Goal: Transaction & Acquisition: Register for event/course

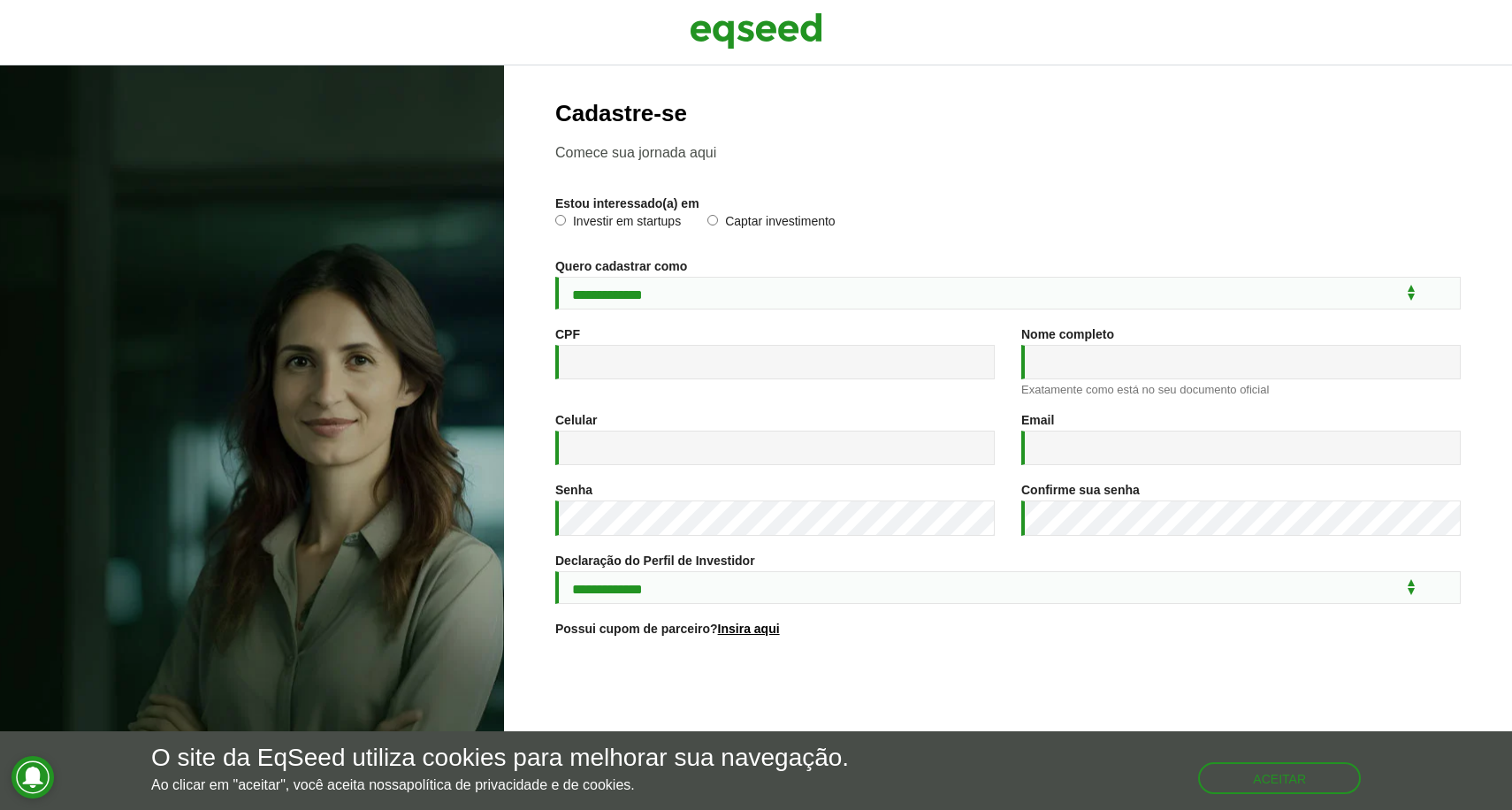
click at [571, 210] on div "Estou interessado(a) em * Investir em startups Captar investimento" at bounding box center [1008, 219] width 905 height 45
click at [570, 219] on label "Investir em startups" at bounding box center [618, 223] width 126 height 17
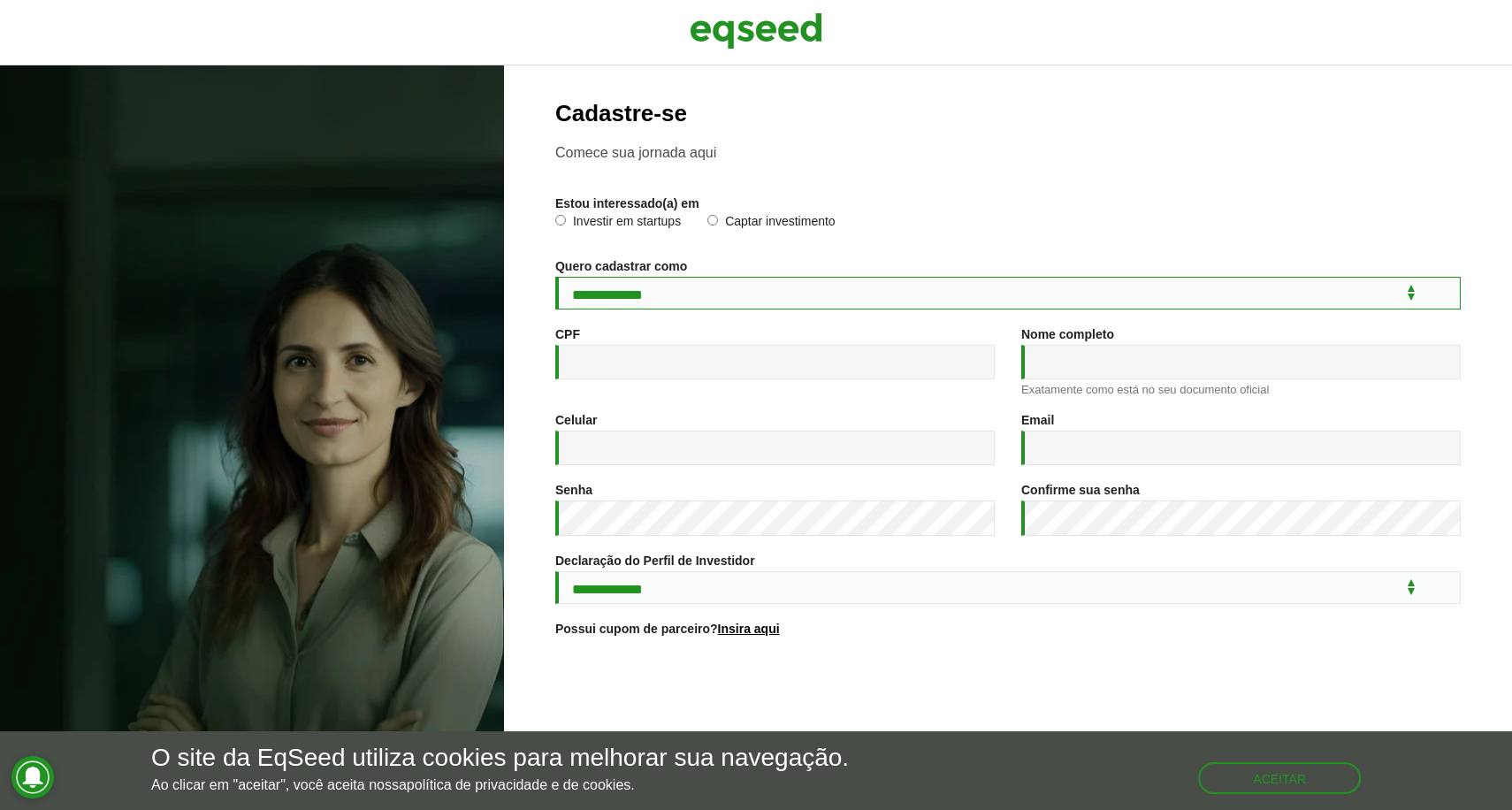
select select "***"
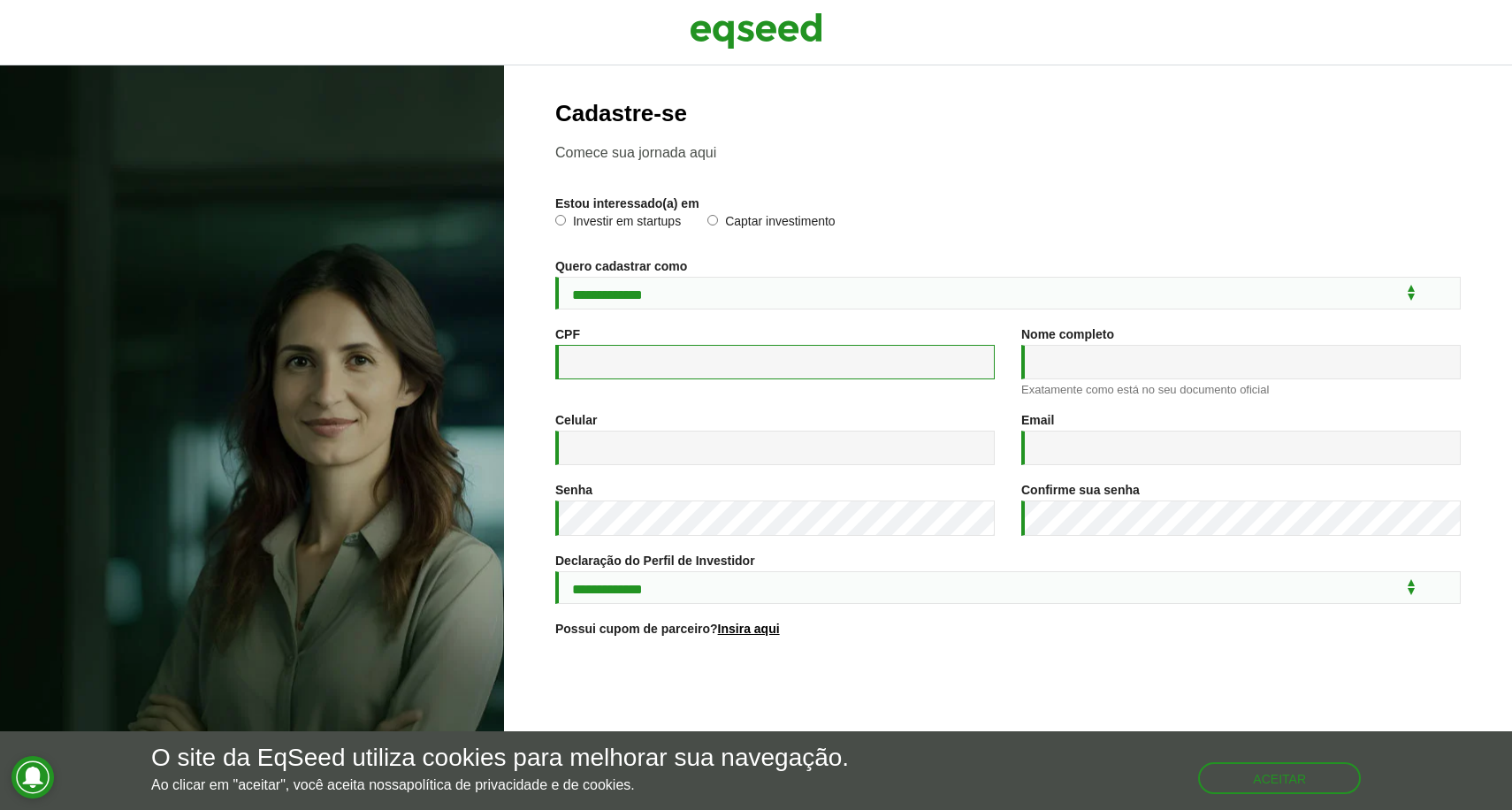
click at [639, 362] on input "CPF *" at bounding box center [775, 363] width 440 height 35
type input "**********"
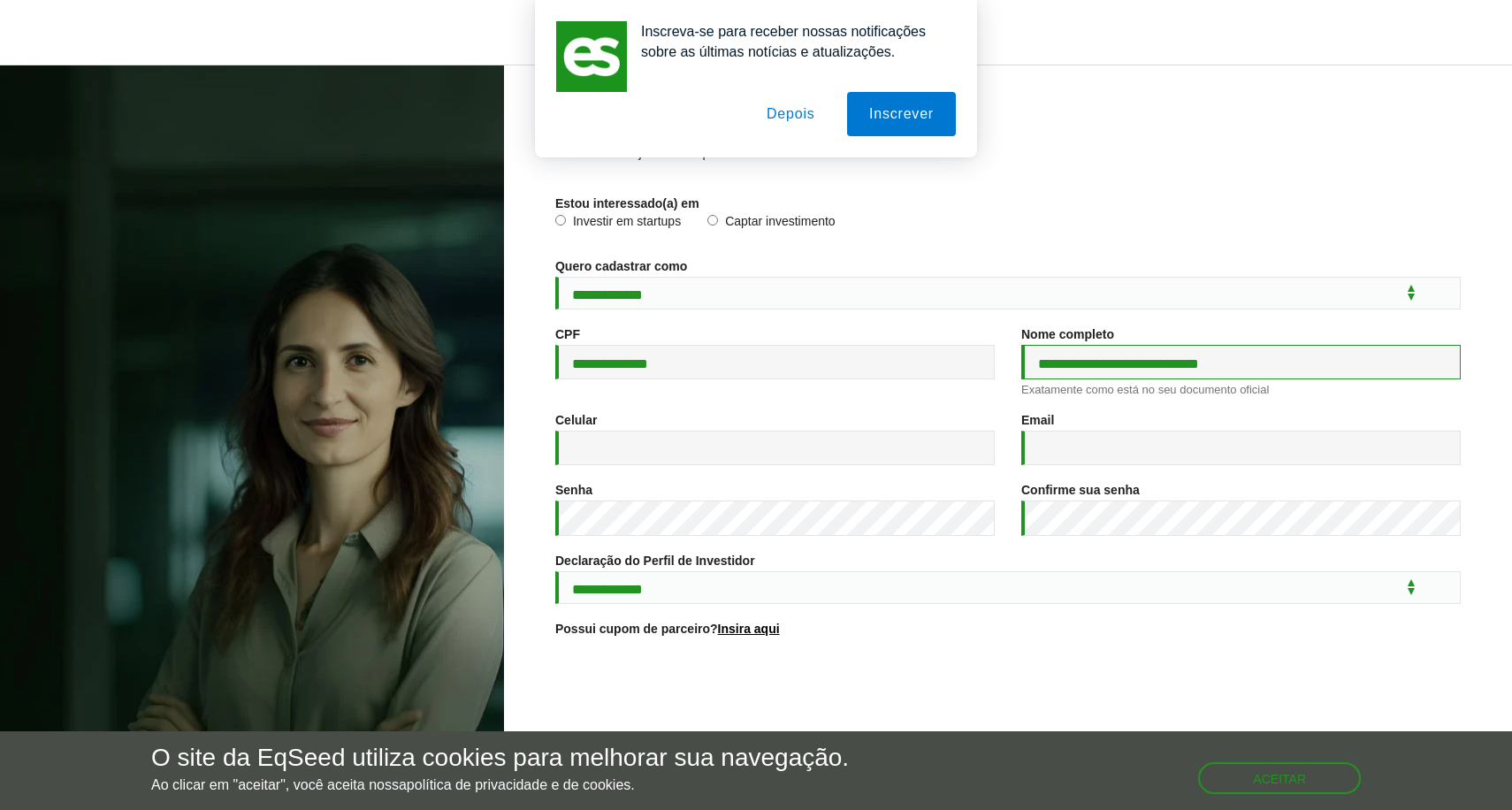
click at [1236, 360] on input "**********" at bounding box center [1240, 363] width 440 height 35
type input "**********"
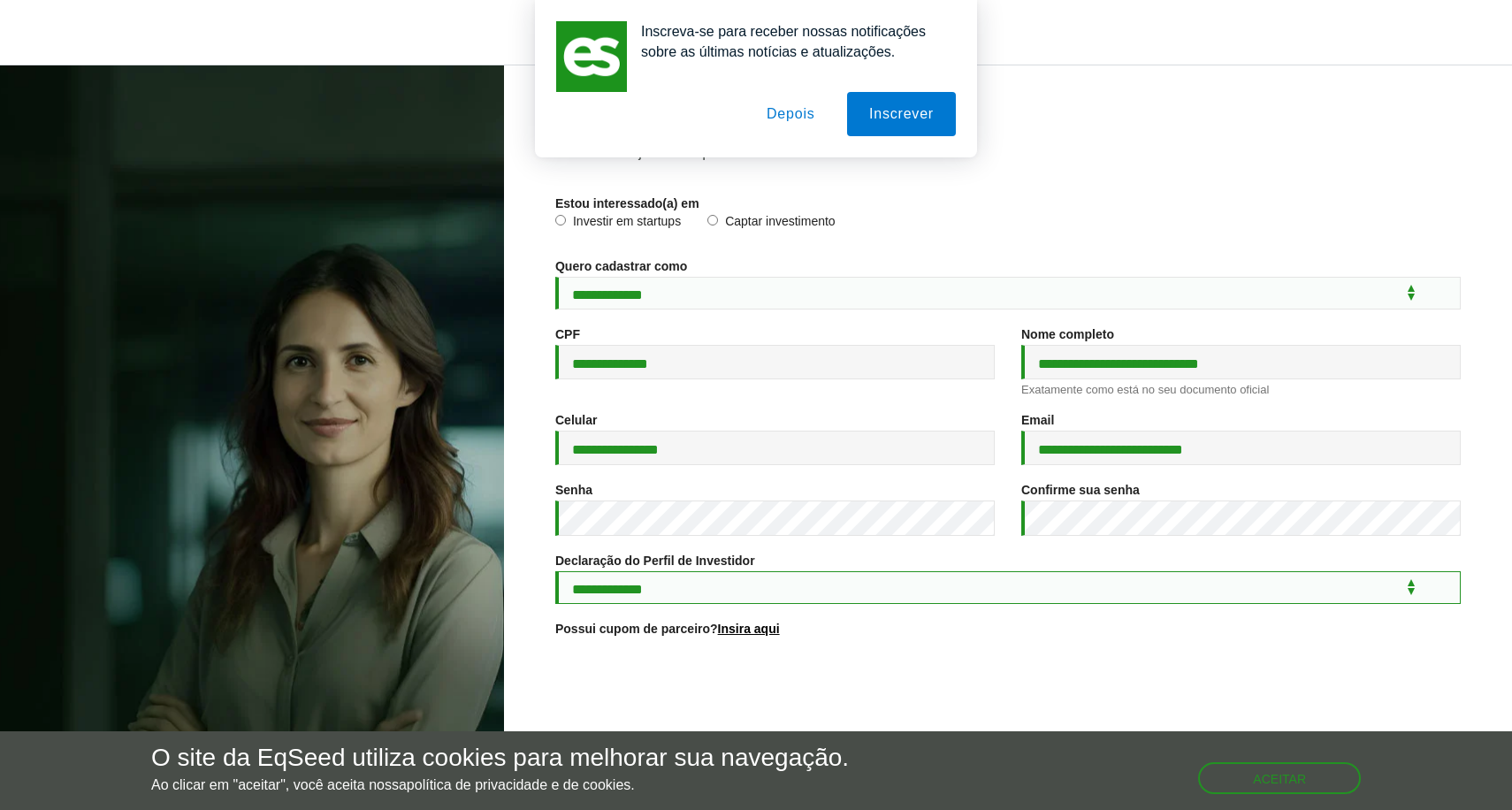
select select "***"
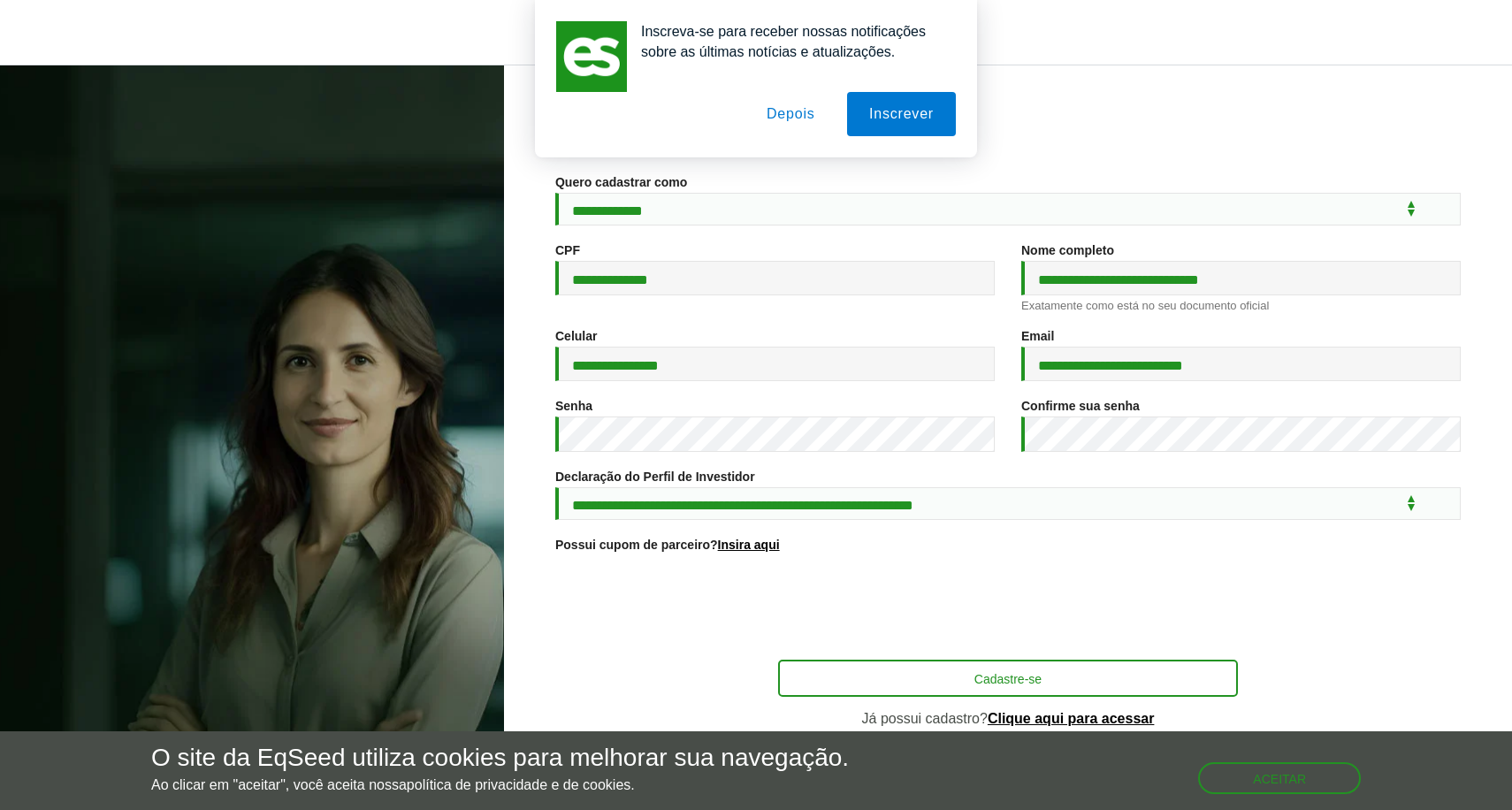
click at [913, 682] on button "Cadastre-se" at bounding box center [1007, 678] width 460 height 37
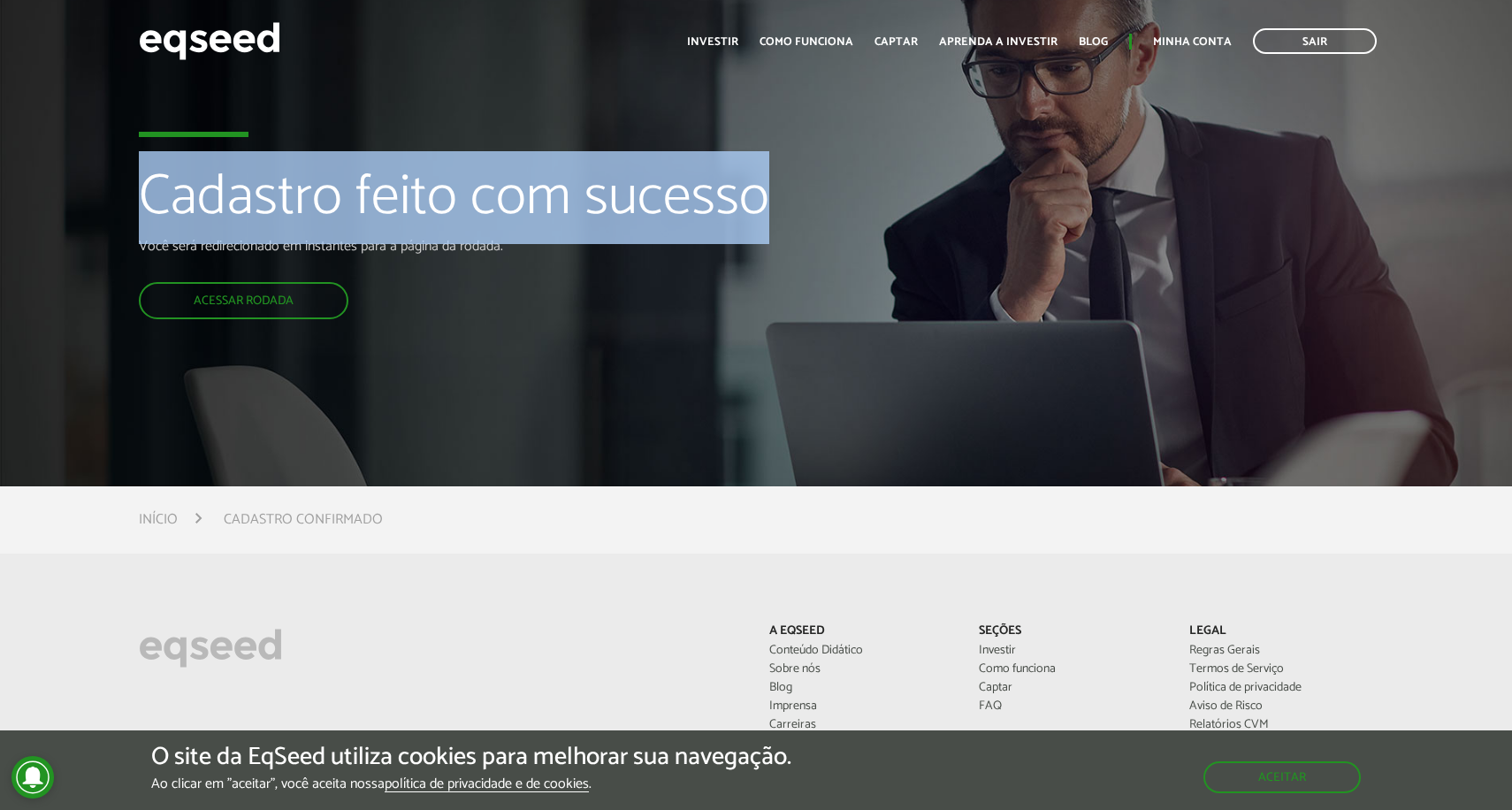
click at [786, 178] on div "Cadastro feito com sucesso Você será redirecionado em instantes para a página d…" at bounding box center [503, 243] width 729 height 487
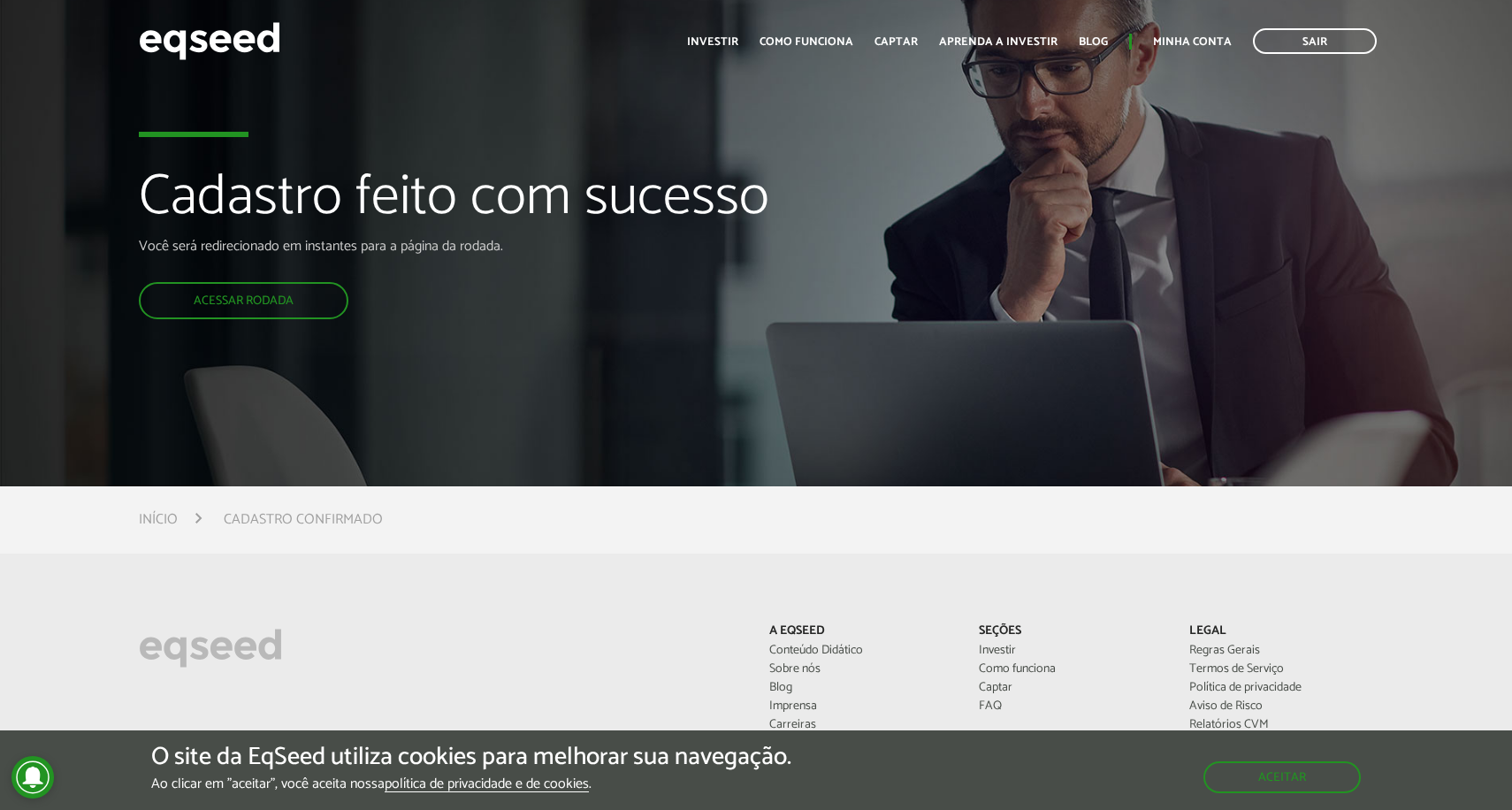
click at [487, 513] on ul "Início Cadastro confirmado" at bounding box center [755, 520] width 1233 height 14
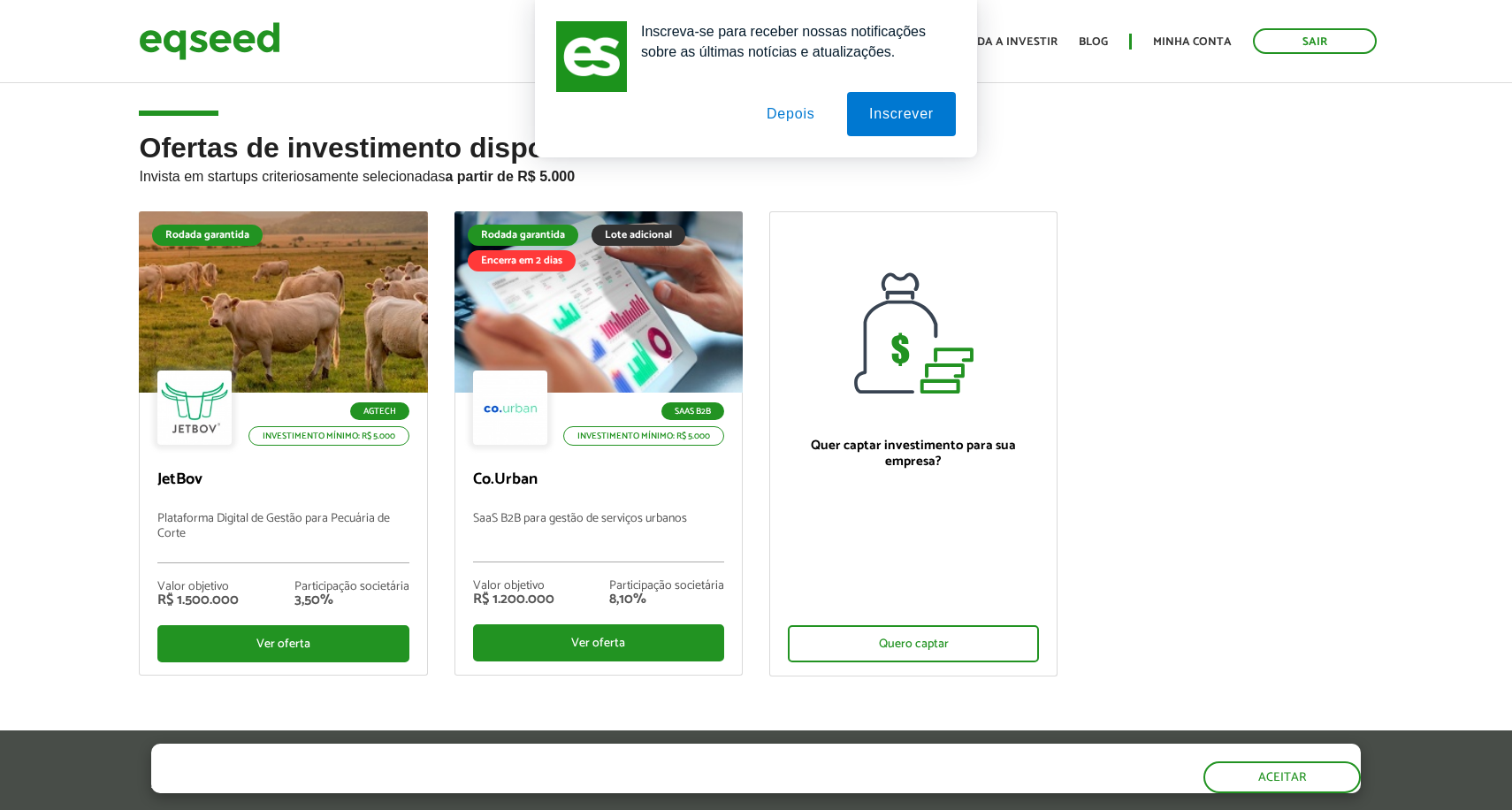
click at [791, 119] on button "Depois" at bounding box center [790, 114] width 93 height 44
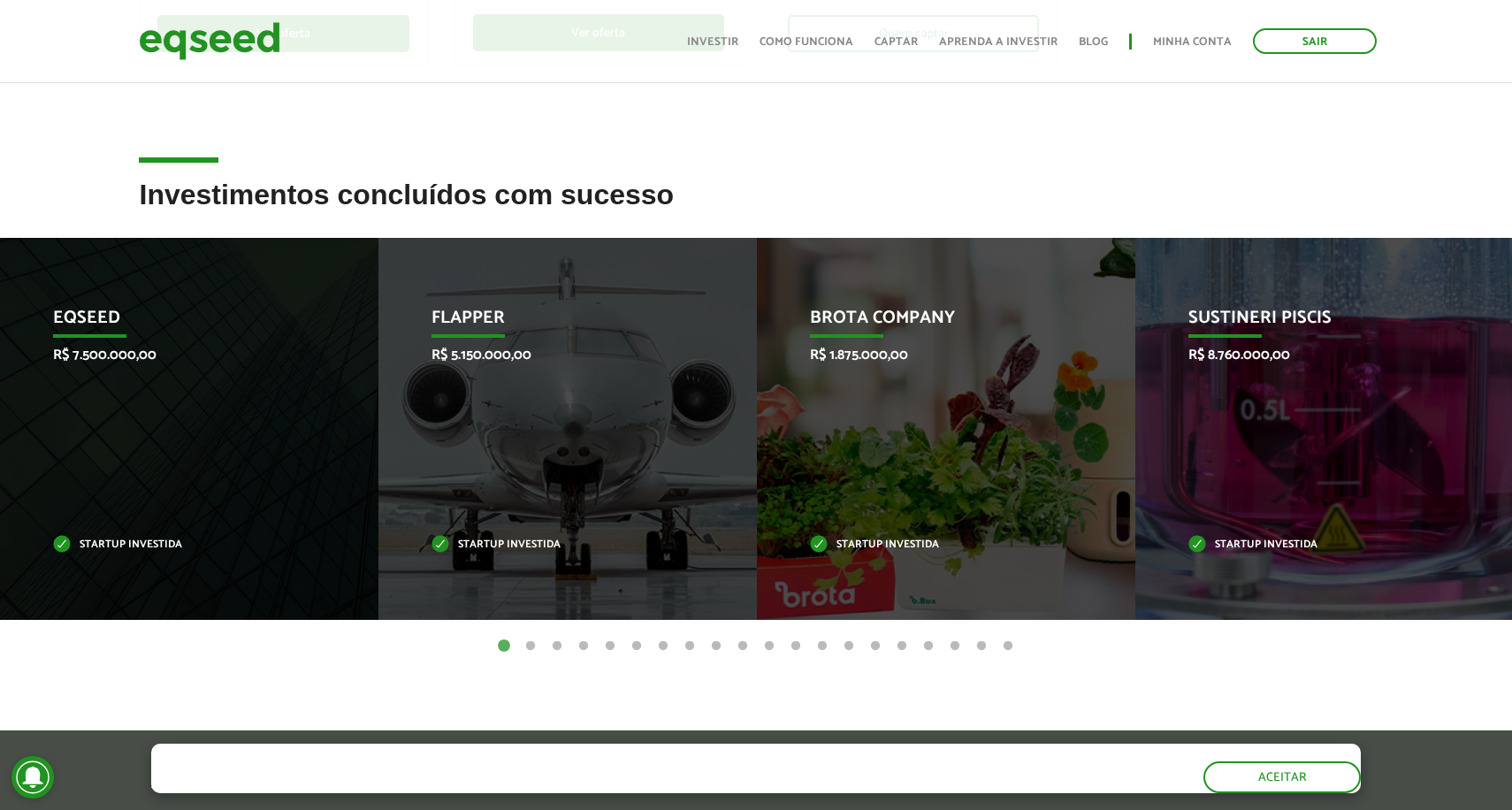
scroll to position [612, 0]
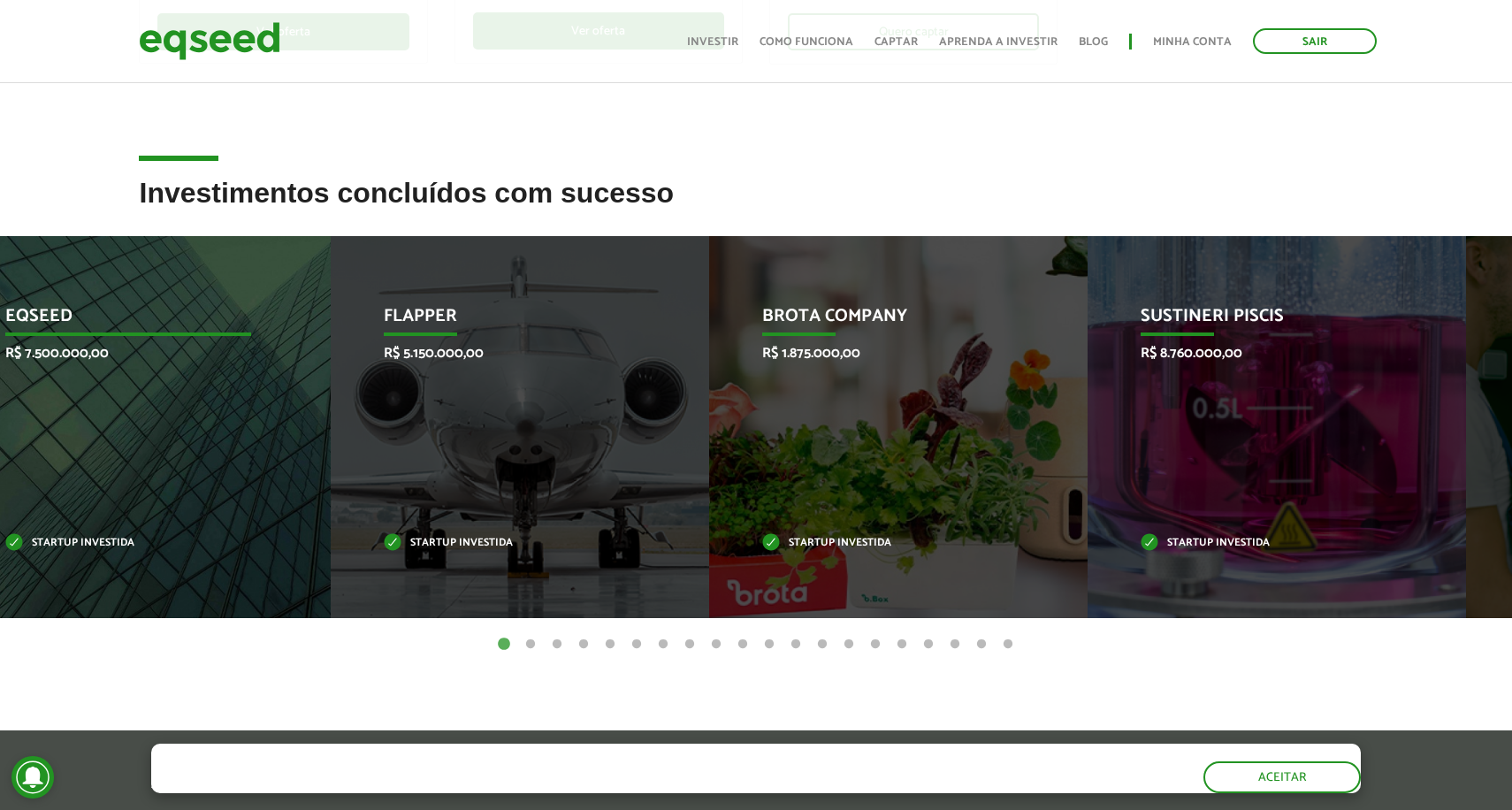
drag, startPoint x: 161, startPoint y: 358, endPoint x: 69, endPoint y: 366, distance: 92.3
click at [69, 366] on div "EqSeed R$ 7.500.000,00 Startup investida" at bounding box center [128, 427] width 352 height 382
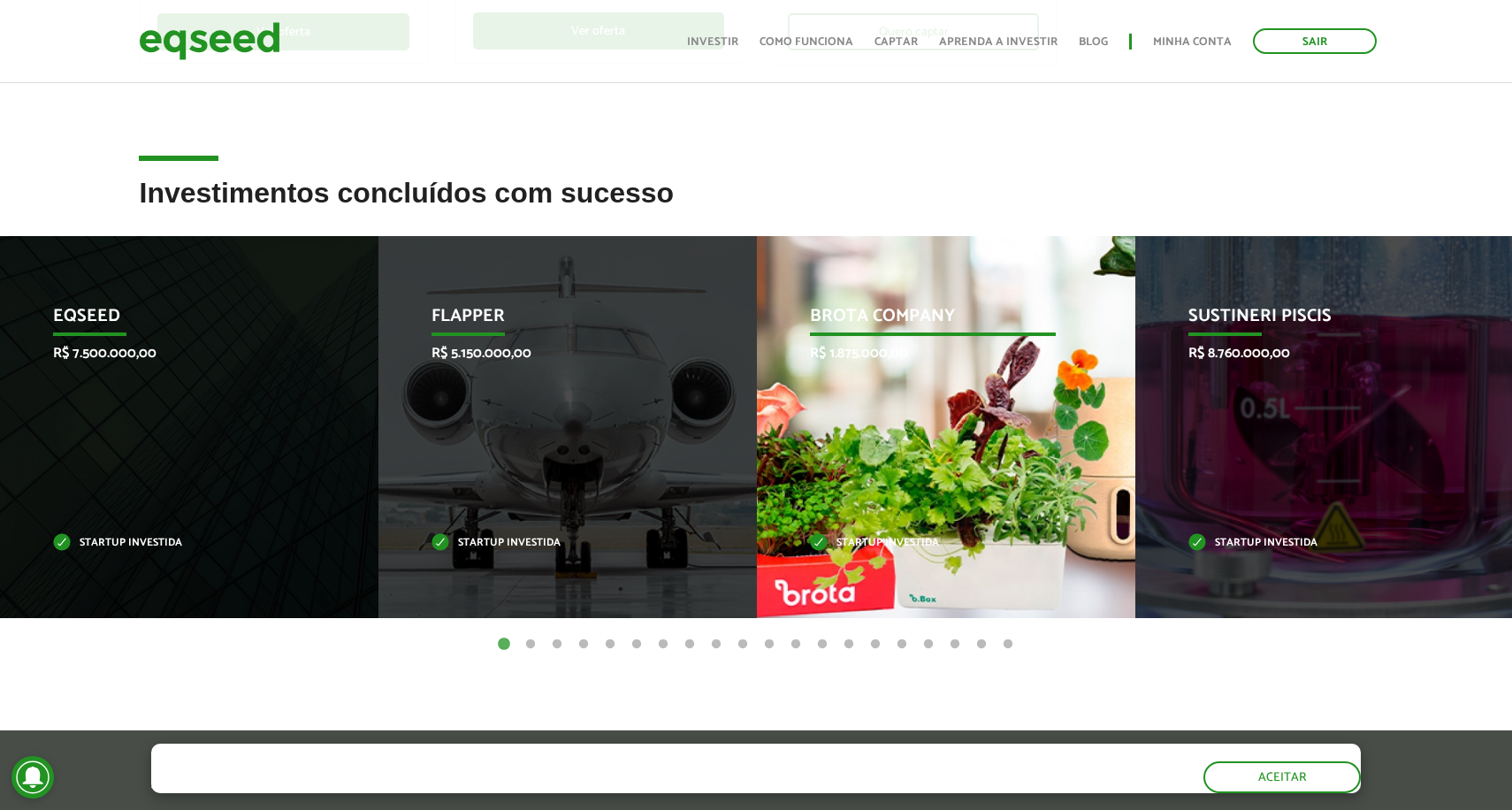
click at [902, 442] on div "Brota Company R$ 1.875.000,00 Startup investida" at bounding box center [932, 427] width 352 height 382
click at [860, 297] on div "Brota Company R$ 1.875.000,00 Startup investida" at bounding box center [932, 427] width 352 height 382
click at [860, 317] on p "Brota Company" at bounding box center [933, 321] width 247 height 30
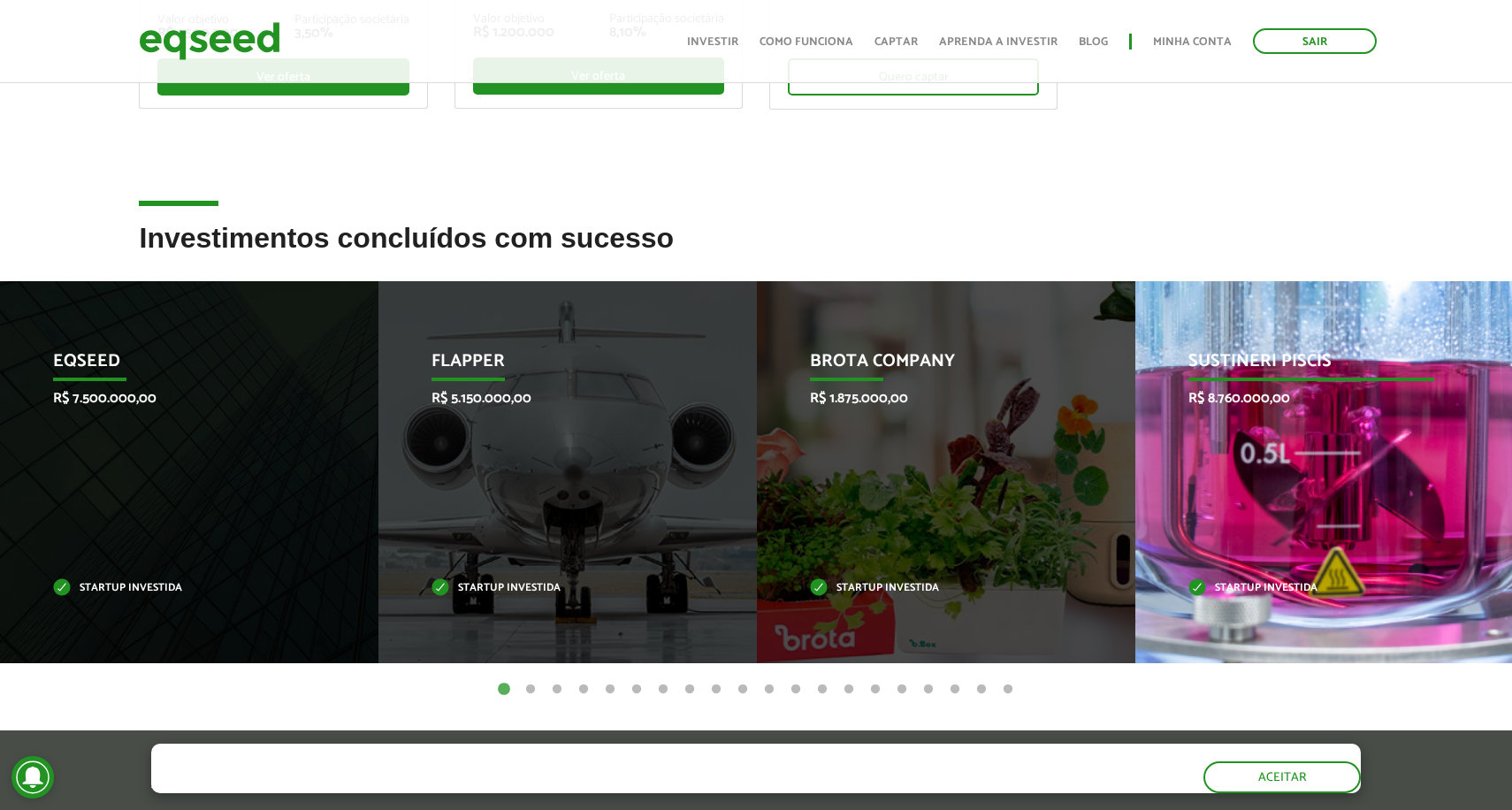
scroll to position [561, 0]
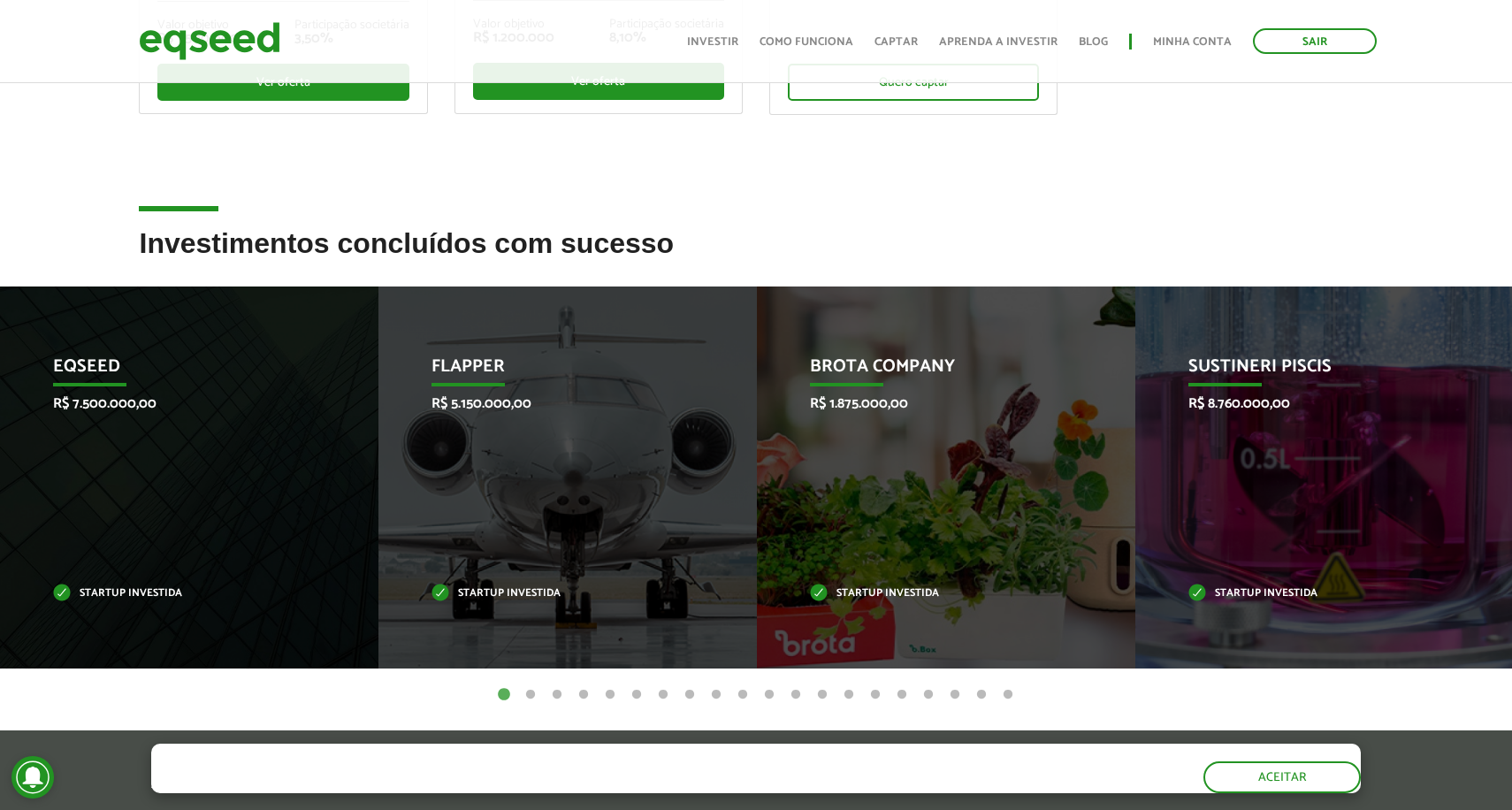
click at [532, 693] on button "2" at bounding box center [530, 694] width 17 height 17
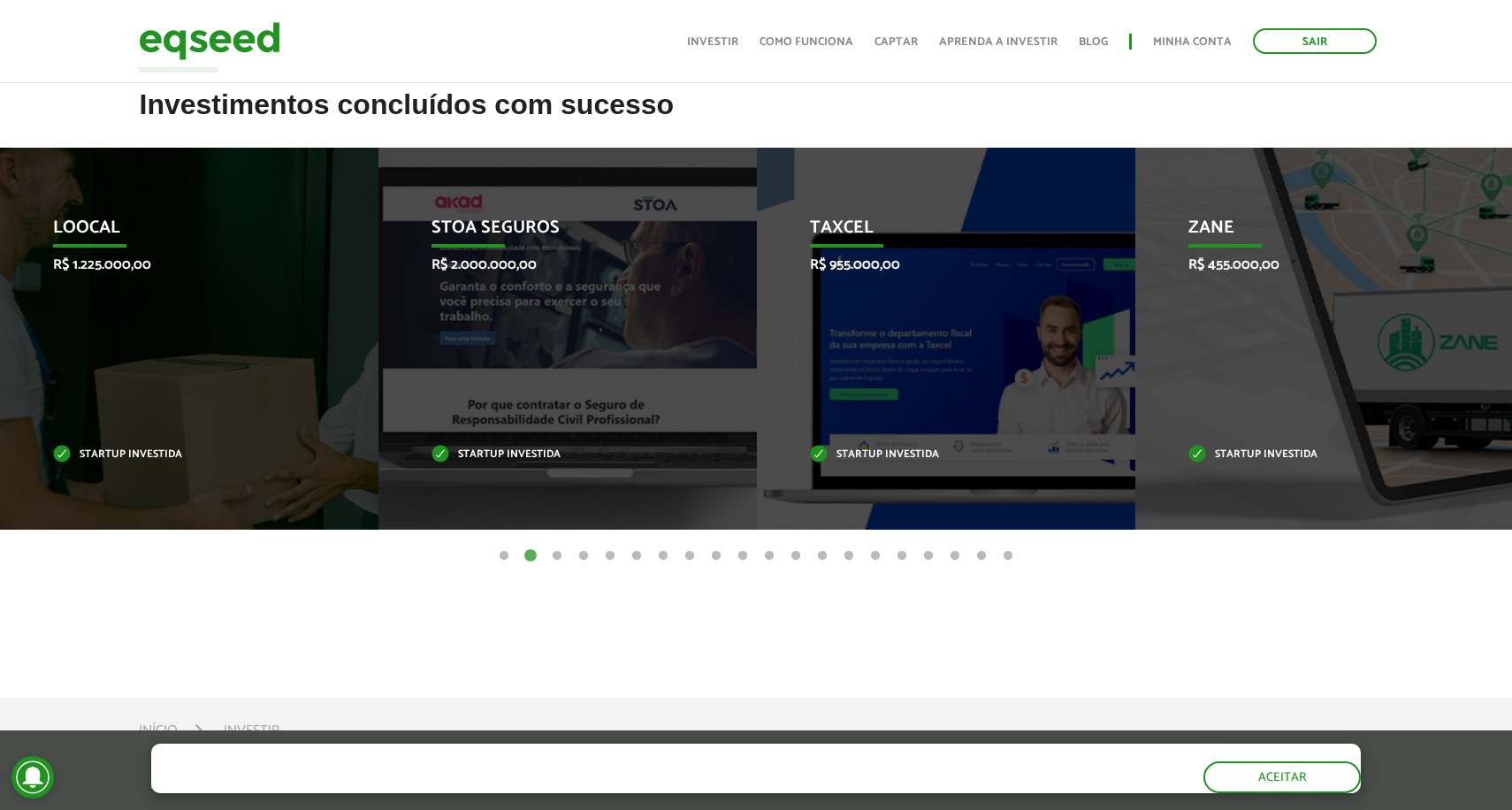
scroll to position [702, 0]
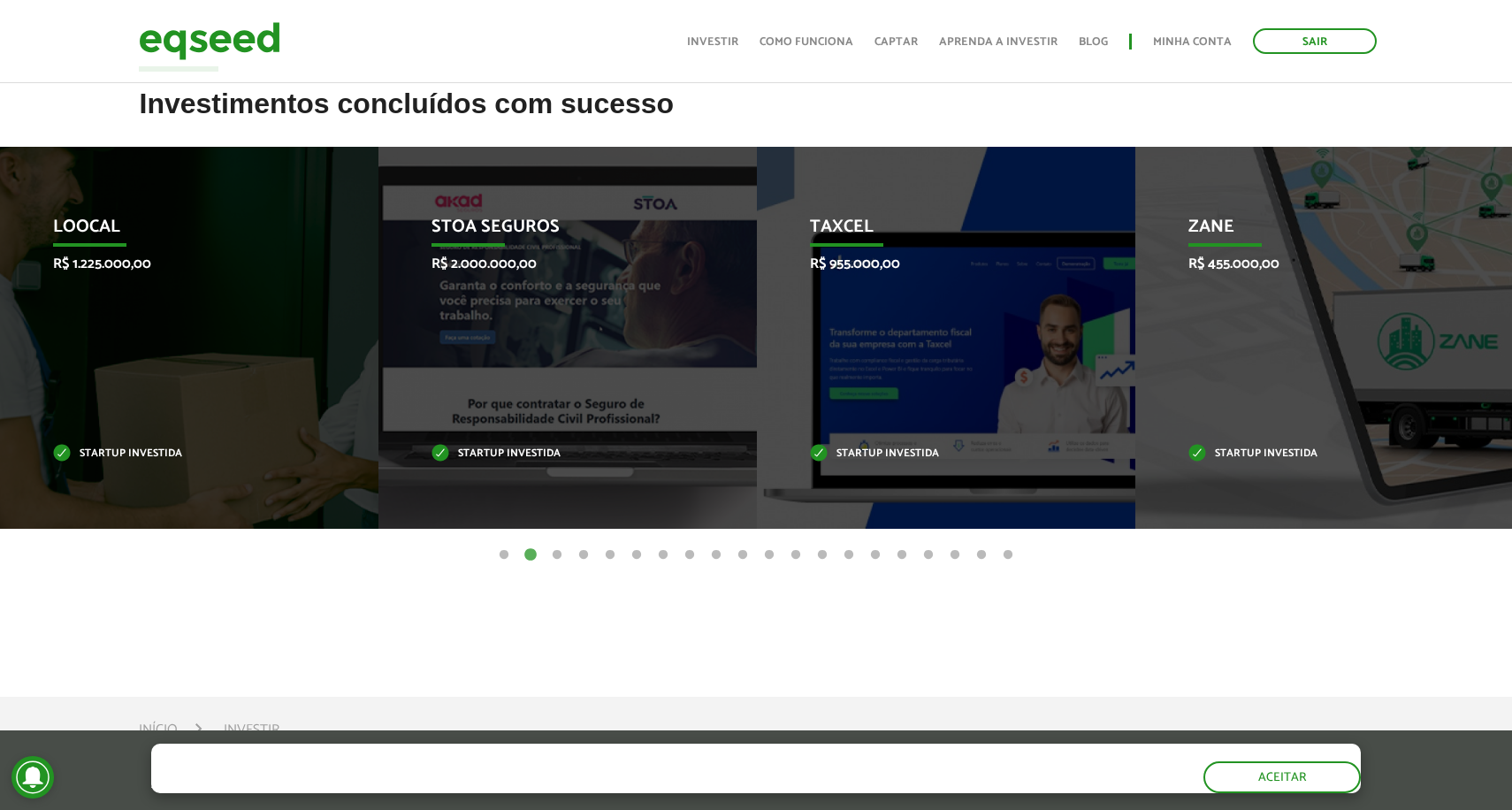
click at [558, 554] on button "3" at bounding box center [556, 555] width 17 height 17
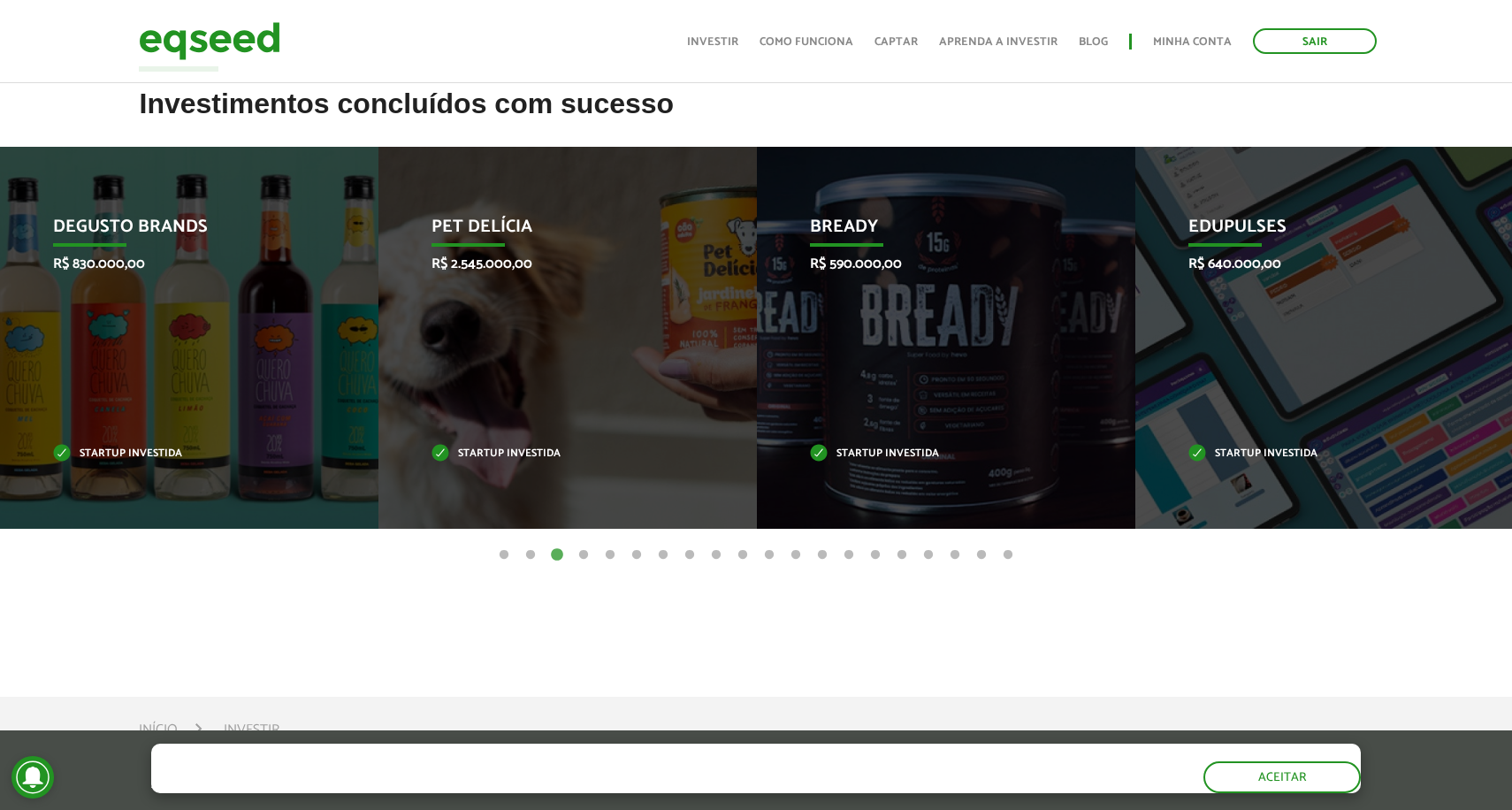
click at [526, 555] on button "2" at bounding box center [530, 555] width 17 height 17
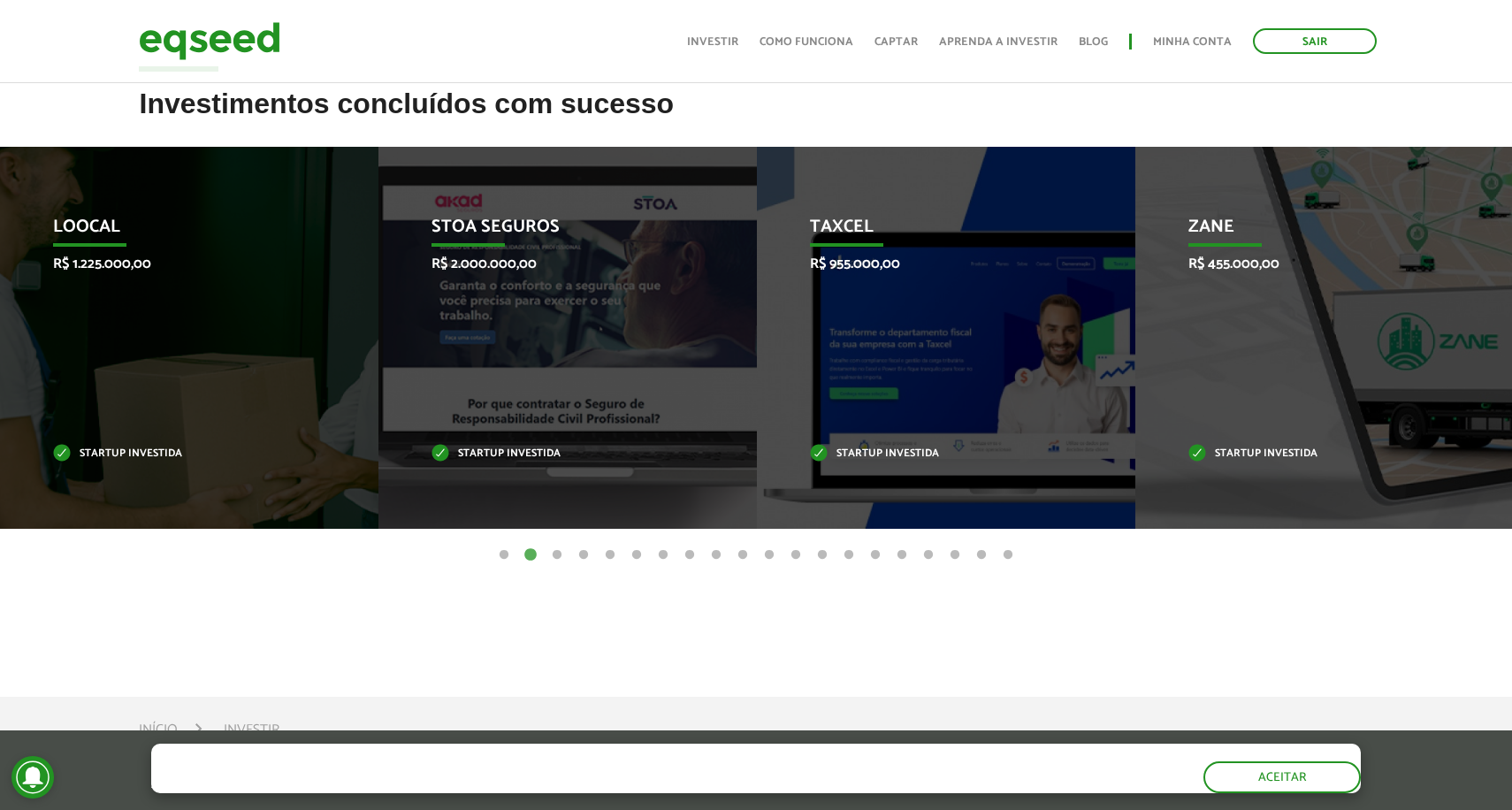
click at [544, 553] on ul "1 2 3 4 5 6 7 8 9 10 11 12 13 14 15 16 17 18 19 20" at bounding box center [756, 554] width 1512 height 19
click at [559, 552] on button "3" at bounding box center [556, 555] width 17 height 17
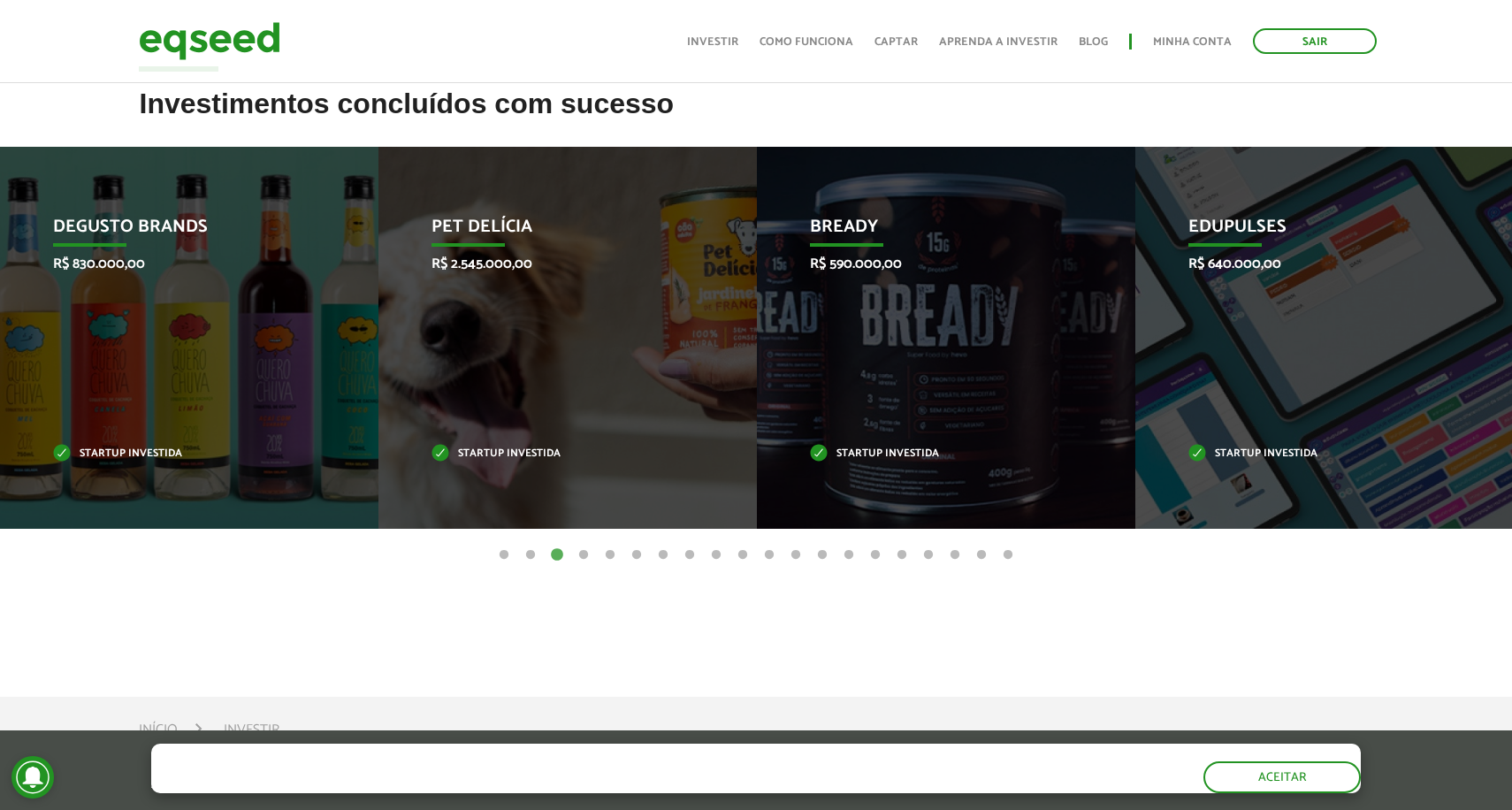
click at [580, 551] on button "4" at bounding box center [583, 555] width 17 height 17
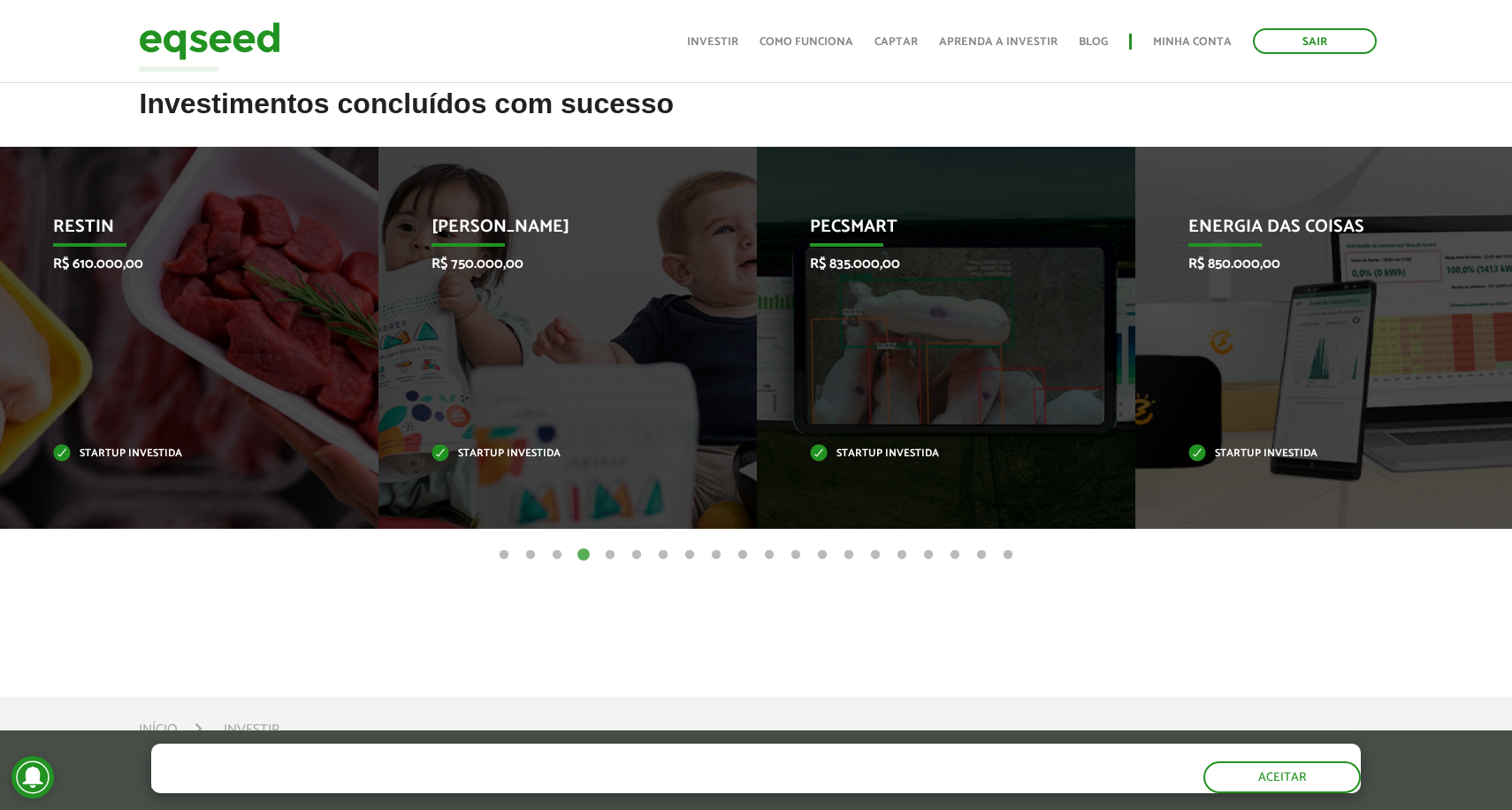
click at [607, 546] on button "5" at bounding box center [610, 555] width 17 height 17
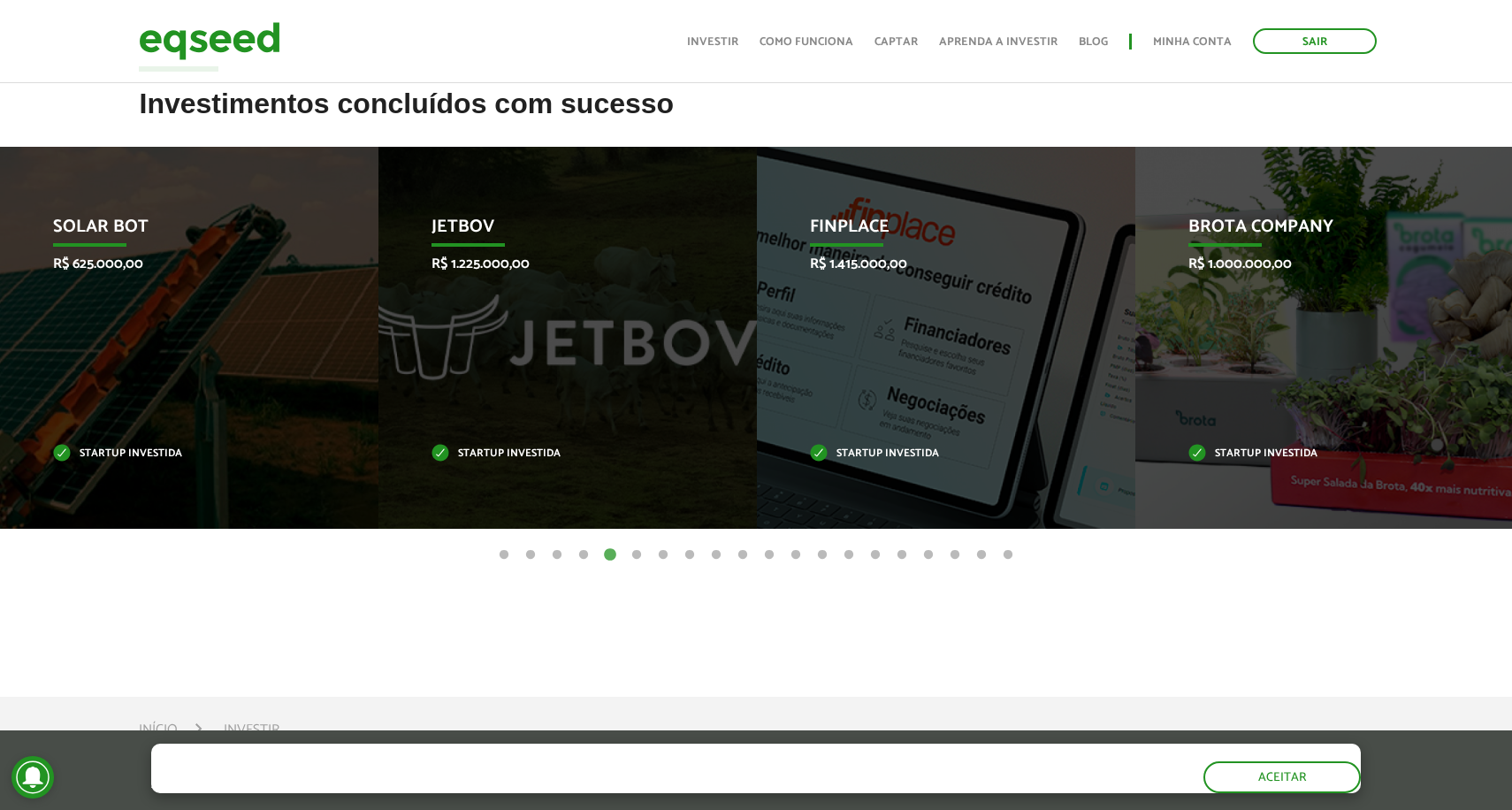
click at [631, 550] on button "6" at bounding box center [636, 555] width 17 height 17
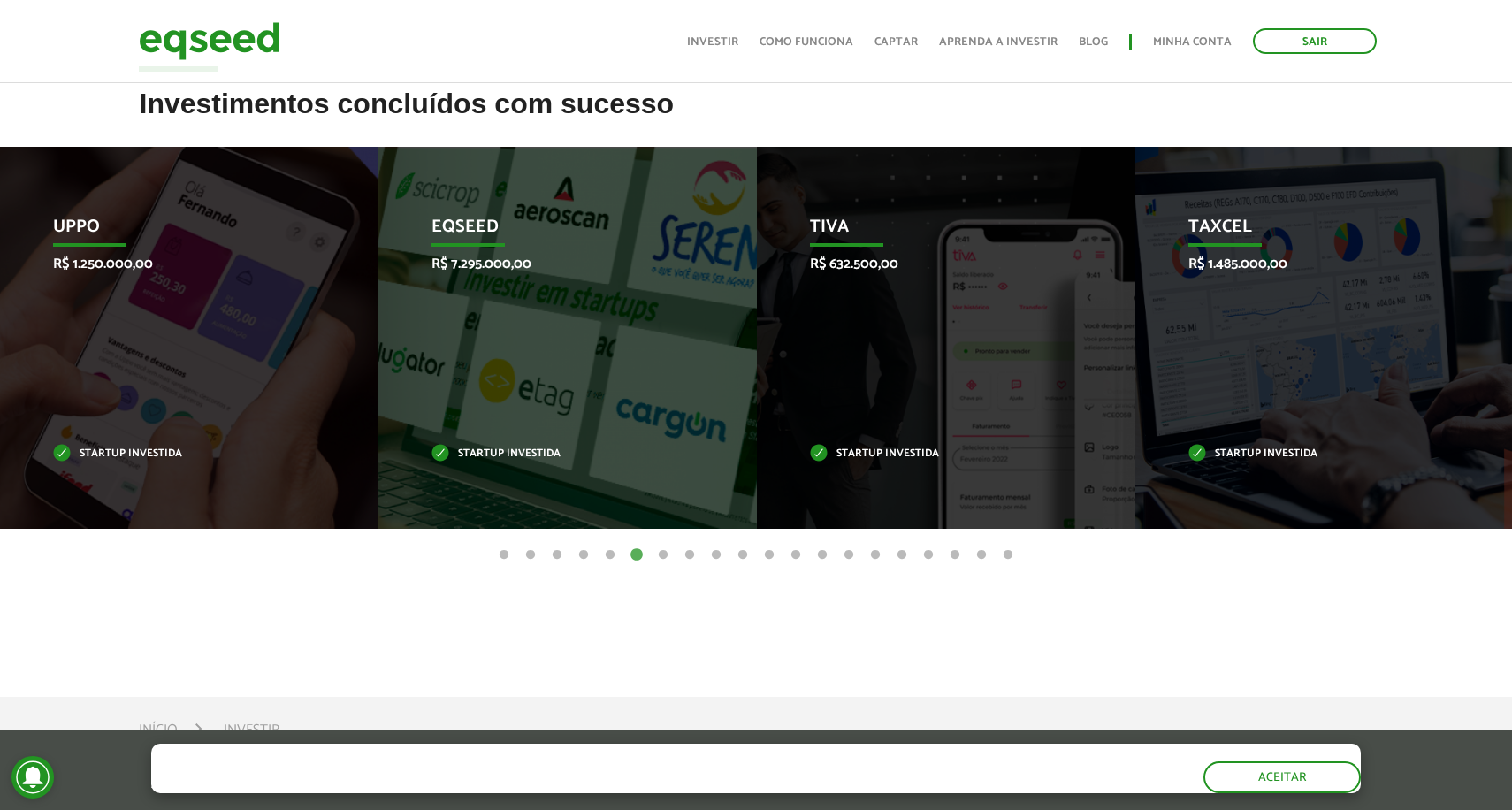
click at [662, 551] on button "7" at bounding box center [663, 555] width 17 height 17
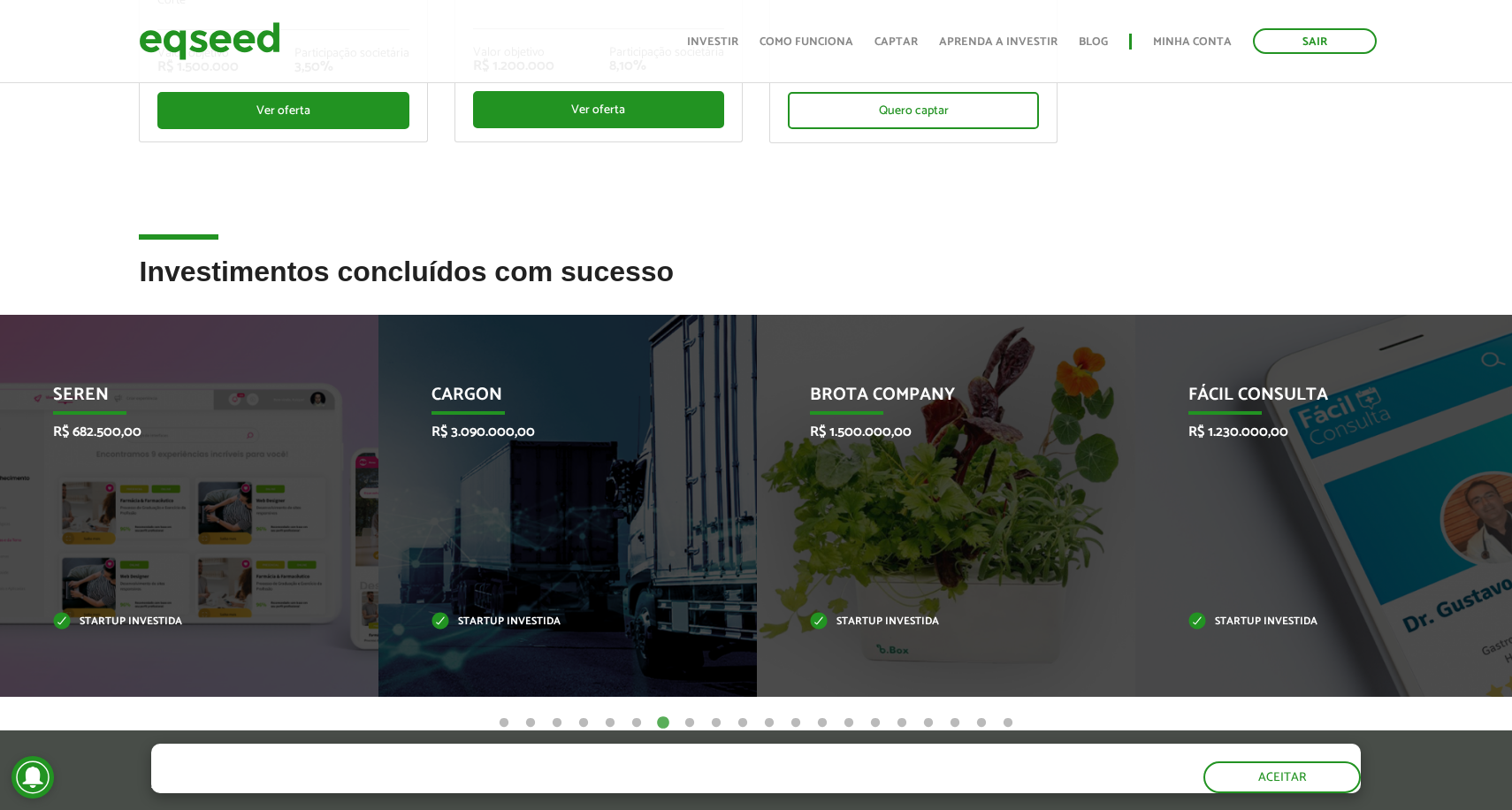
scroll to position [533, 0]
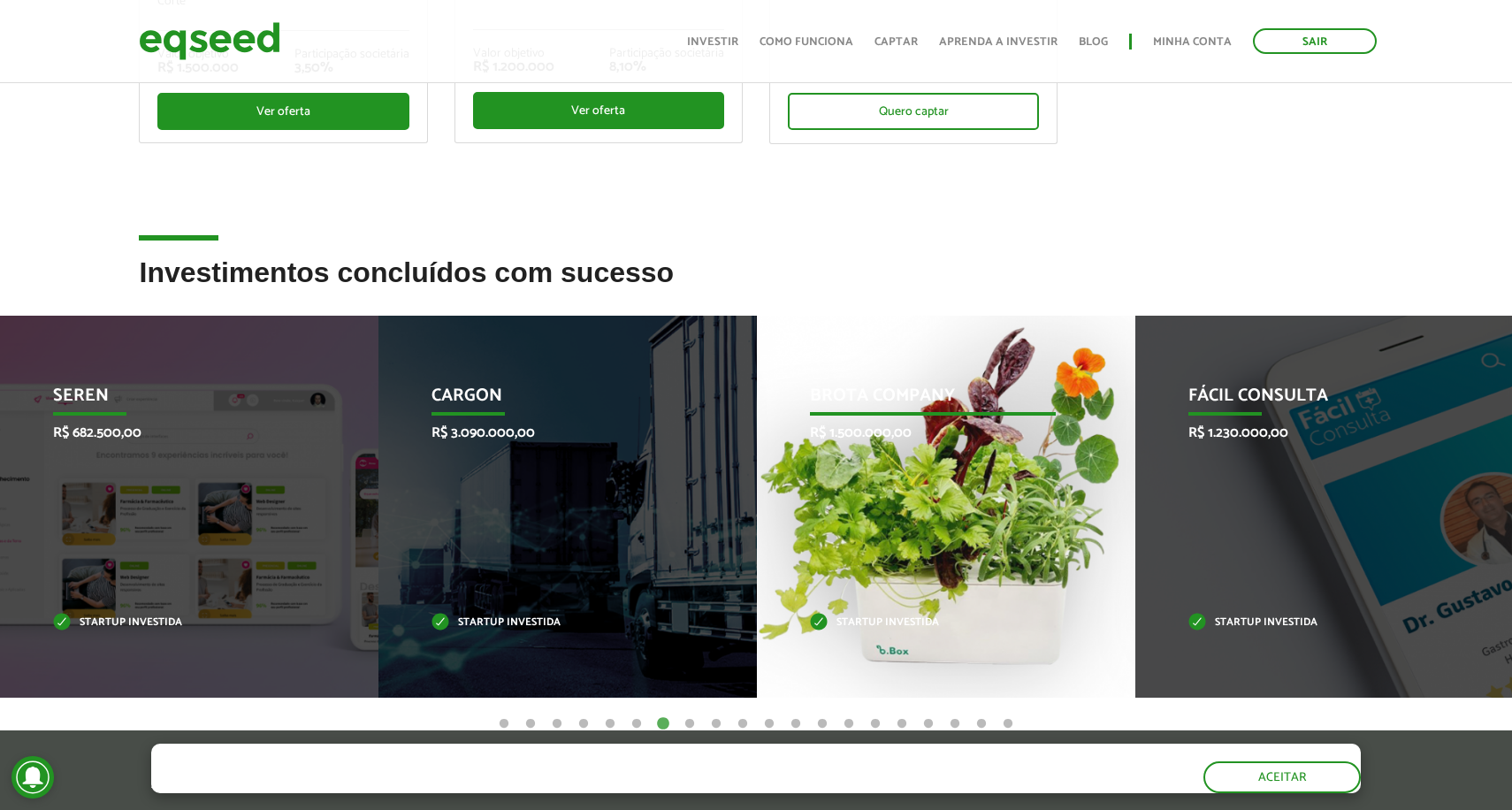
click at [1003, 390] on p "Brota Company" at bounding box center [933, 400] width 247 height 30
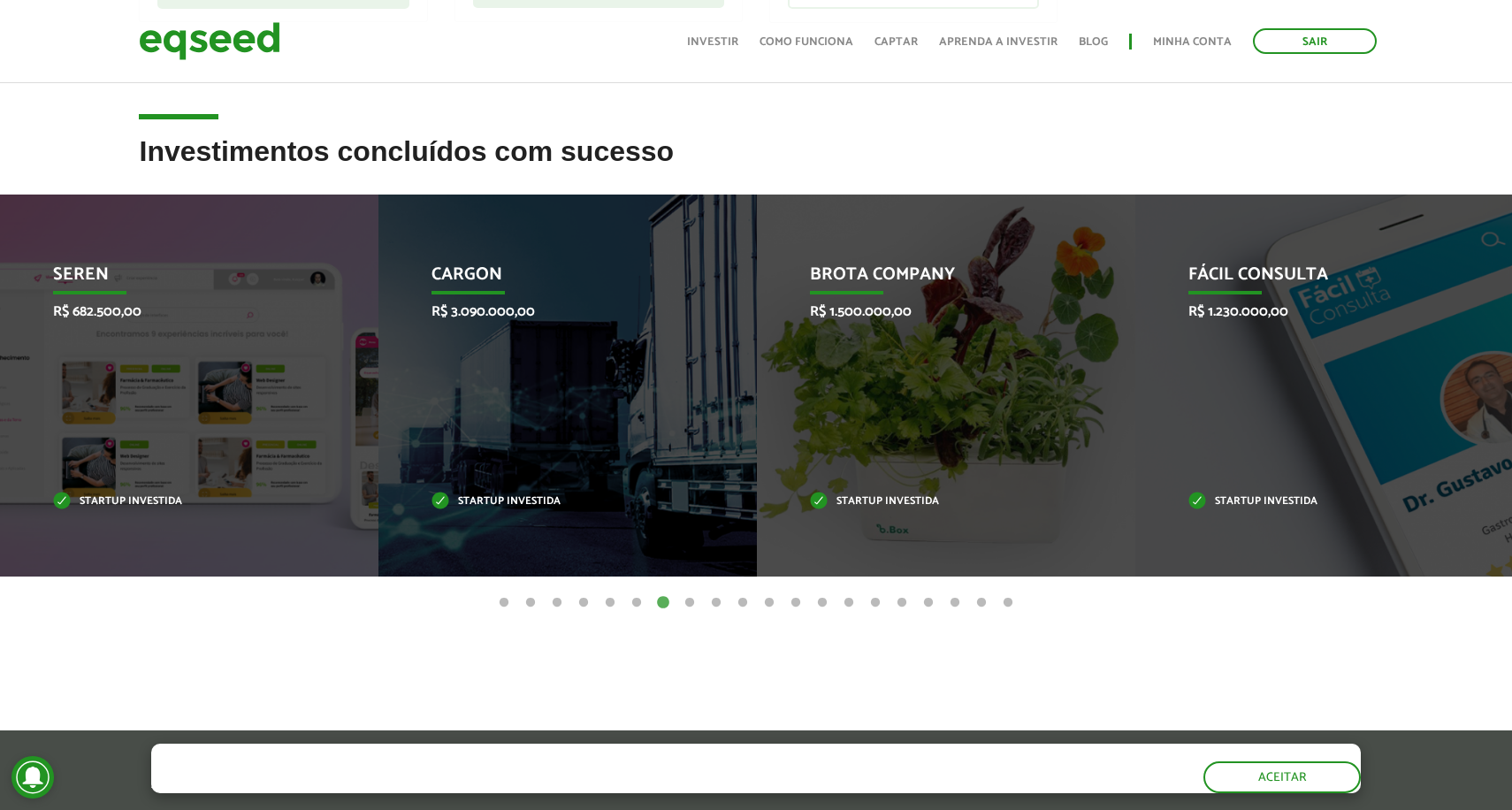
scroll to position [669, 0]
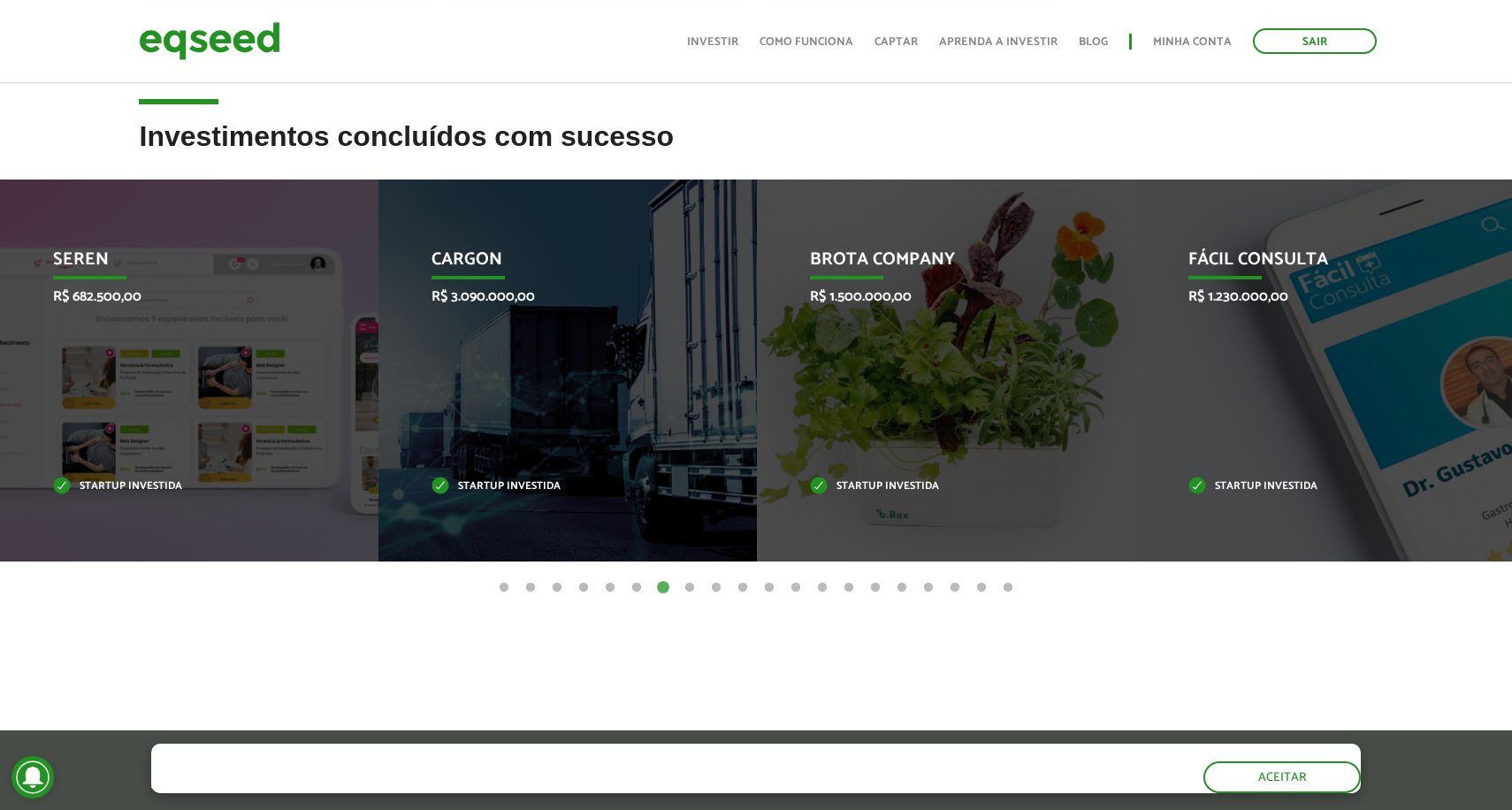
click at [501, 584] on button "1" at bounding box center [503, 588] width 17 height 17
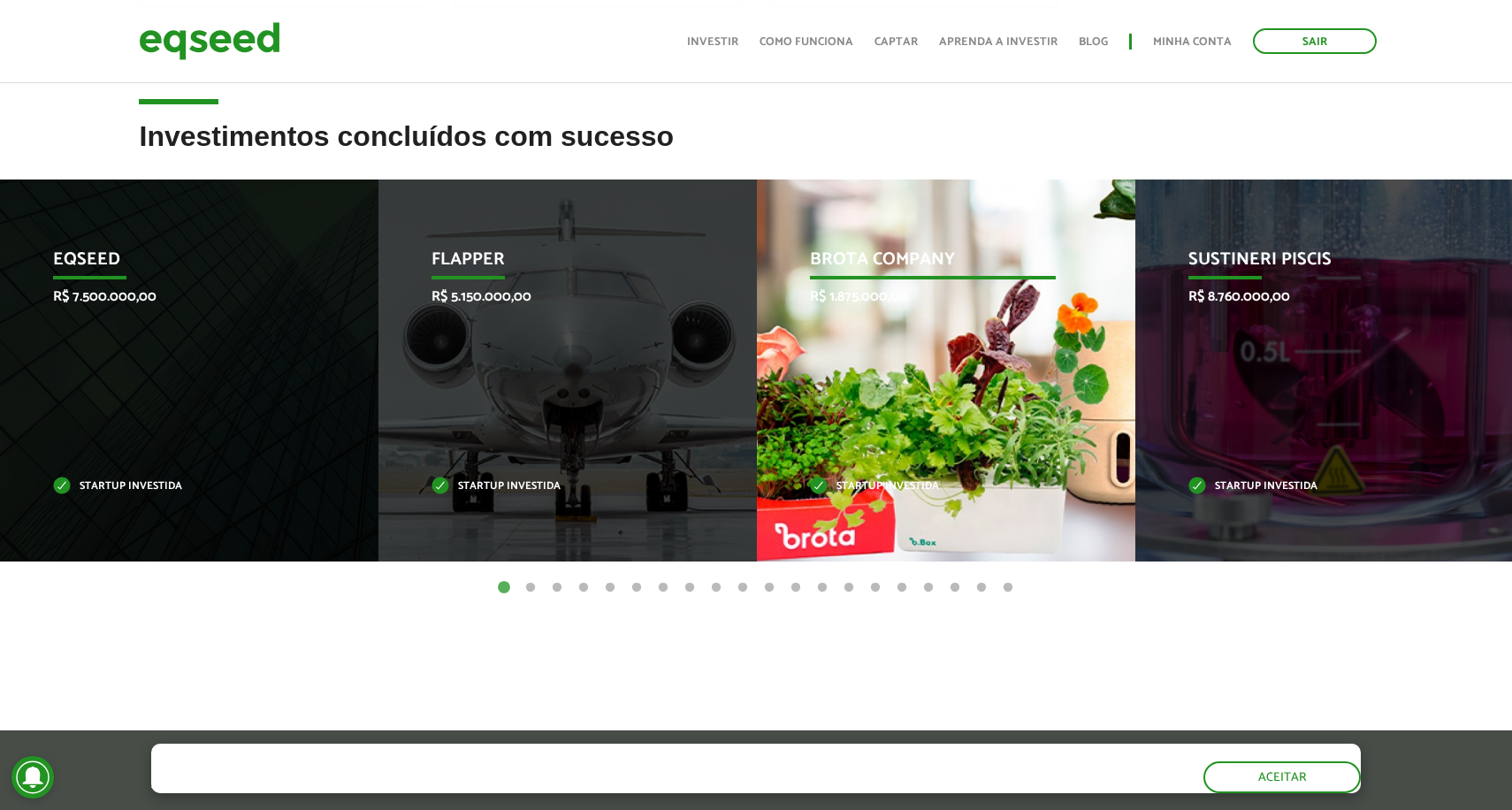
drag, startPoint x: 785, startPoint y: 258, endPoint x: 999, endPoint y: 295, distance: 217.2
click at [999, 295] on div "Brota Company R$ 1.875.000,00 Startup investida" at bounding box center [932, 370] width 352 height 382
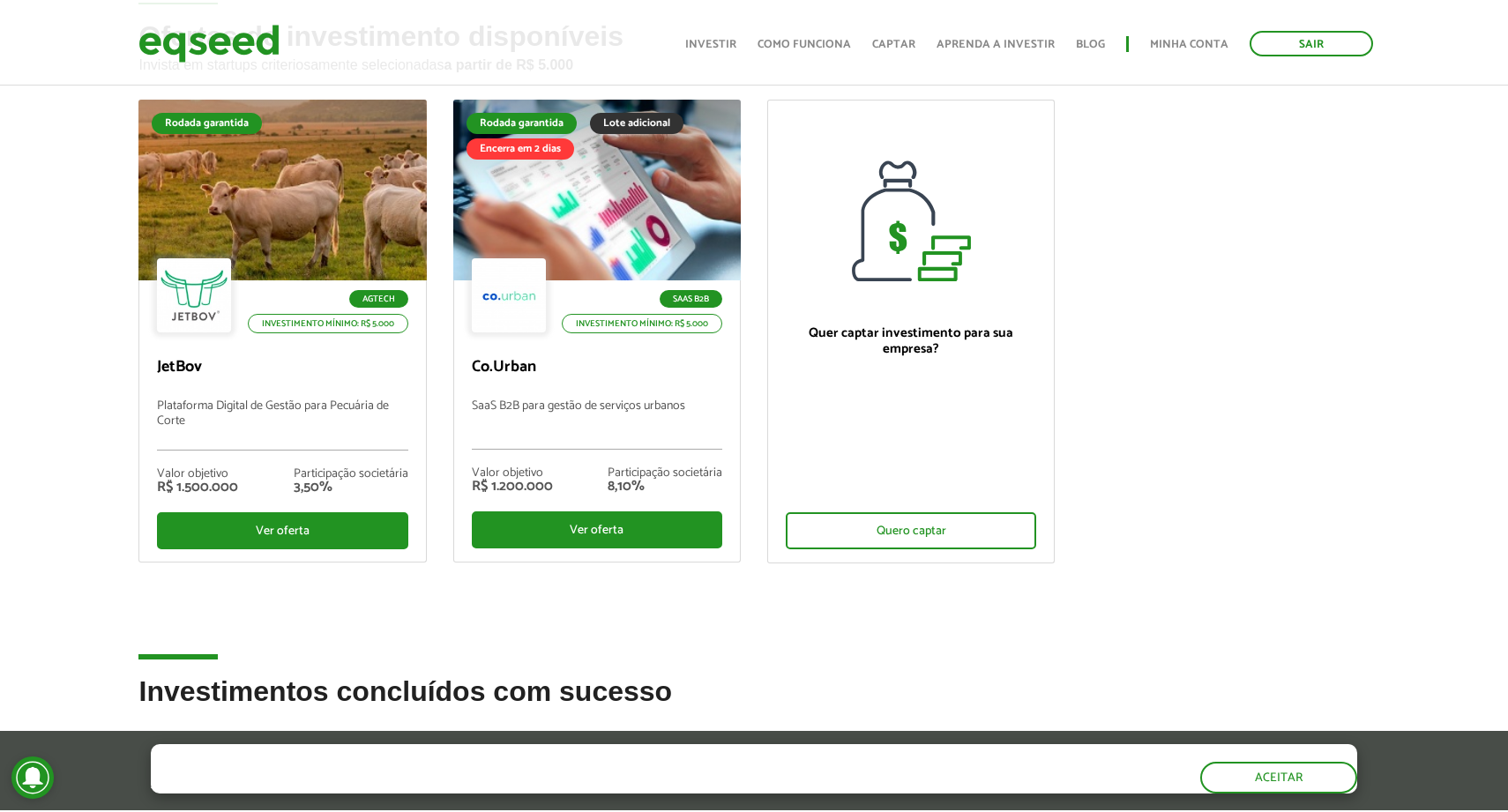
scroll to position [66, 0]
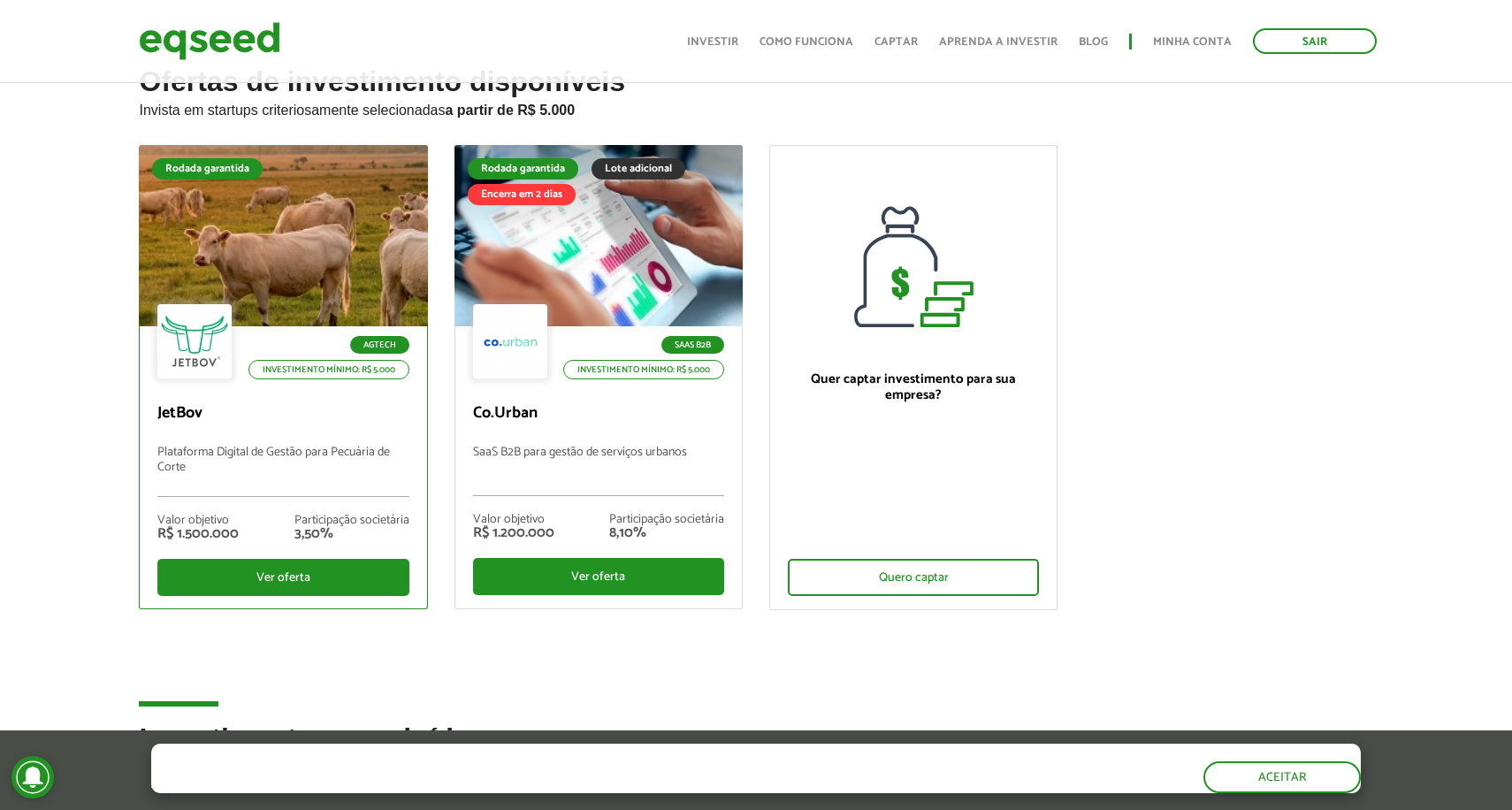
click at [335, 410] on p "JetBov" at bounding box center [282, 413] width 251 height 19
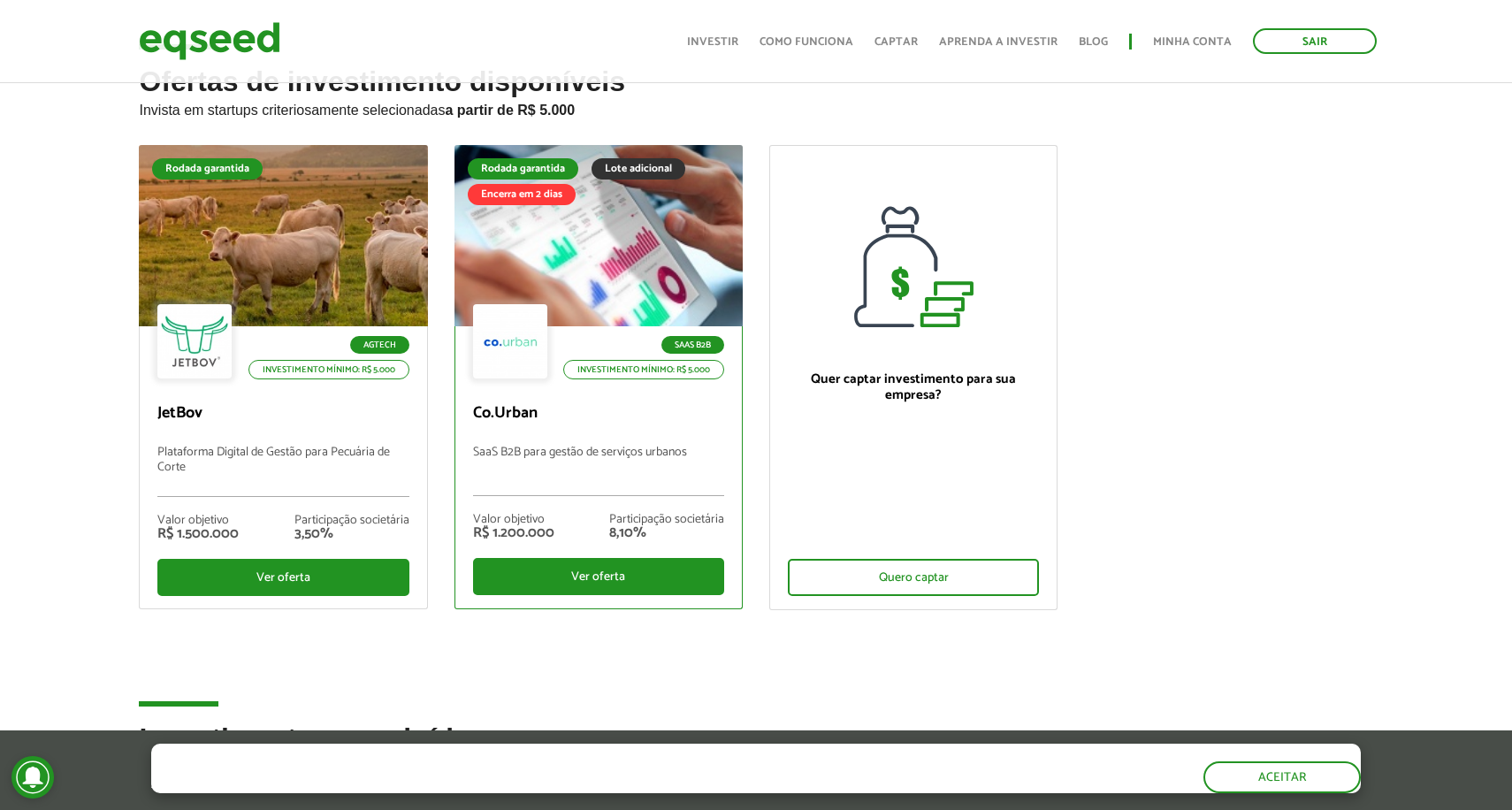
click at [537, 461] on p "SaaS B2B para gestão de serviços urbanos" at bounding box center [598, 470] width 251 height 51
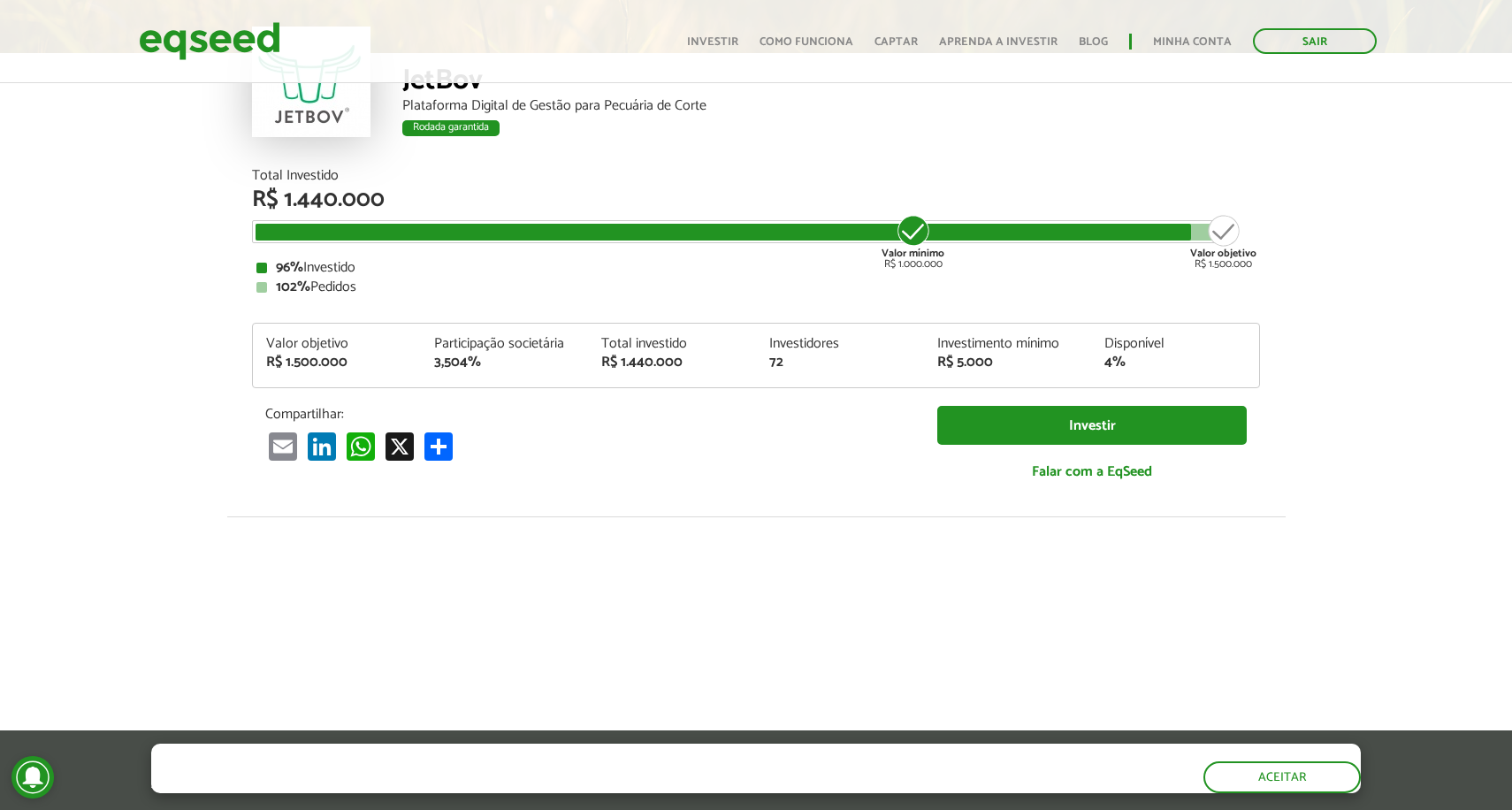
click at [289, 268] on strong "96%" at bounding box center [289, 267] width 28 height 24
click at [189, 354] on article "JetBov Plataforma Digital de Gestão para Pecuária de Corte Rodada garantida Rod…" at bounding box center [756, 534] width 1512 height 1174
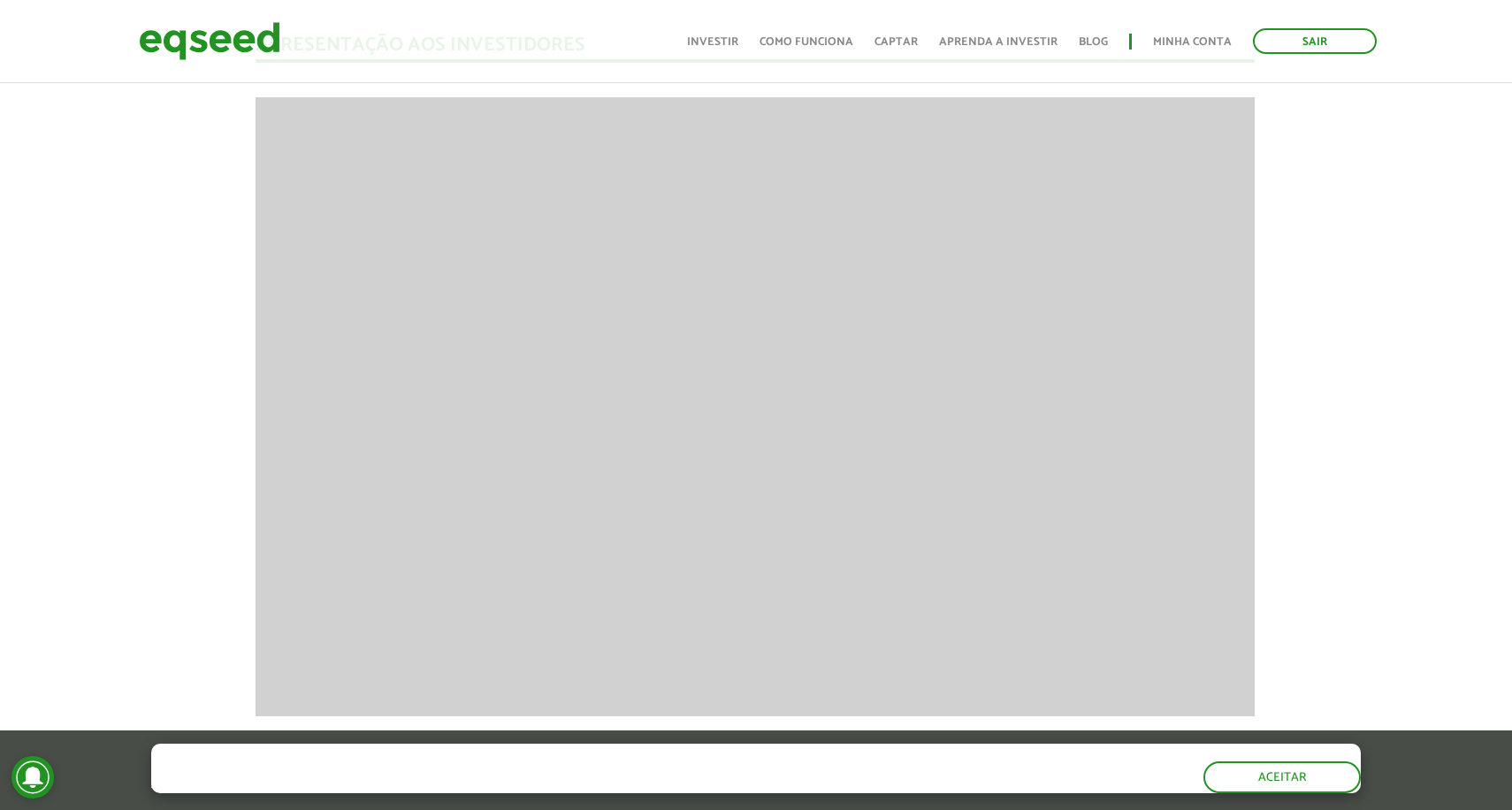
scroll to position [2278, 1]
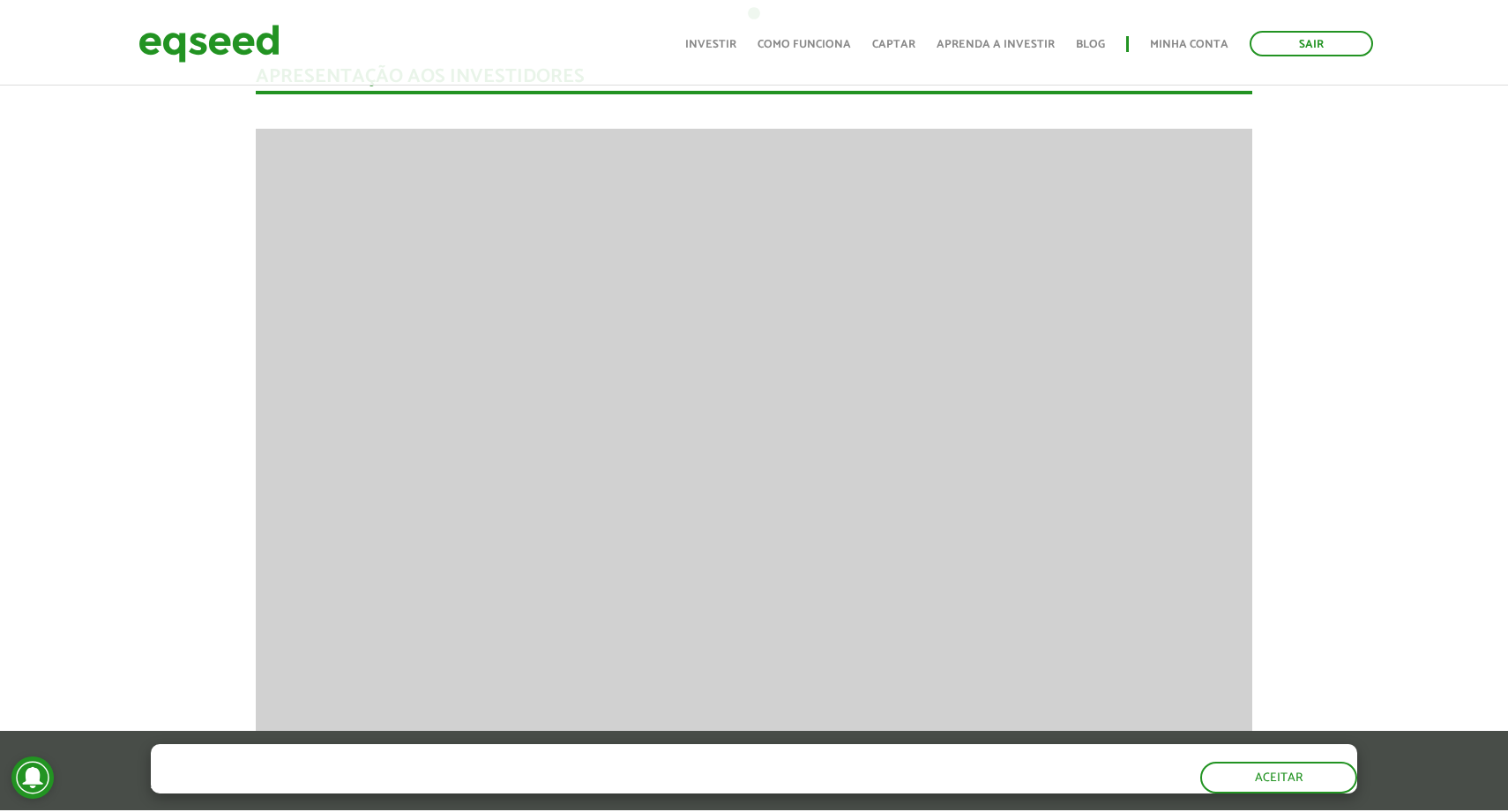
scroll to position [1680, 0]
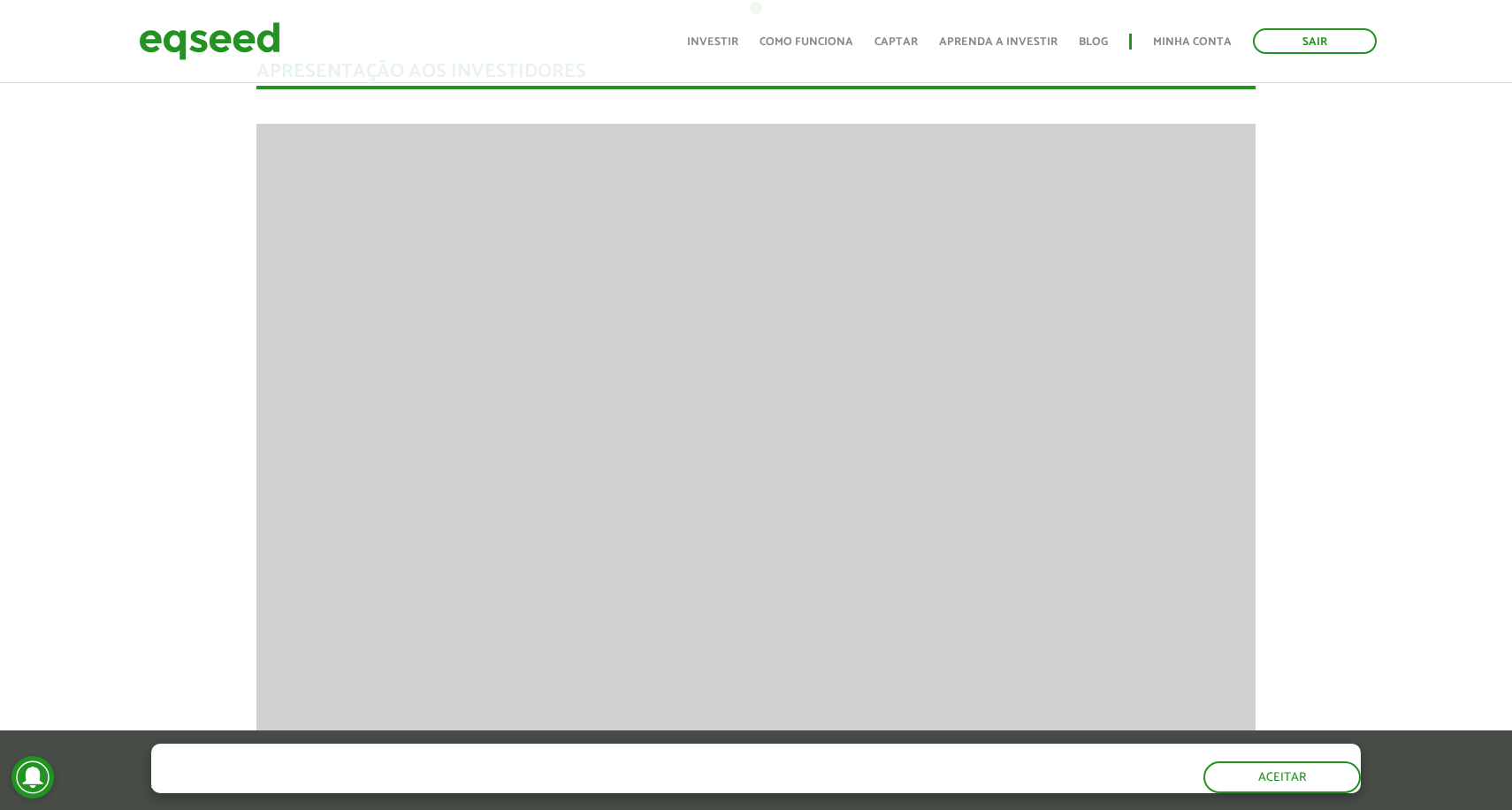
click at [720, 42] on link "Investir" at bounding box center [712, 41] width 51 height 12
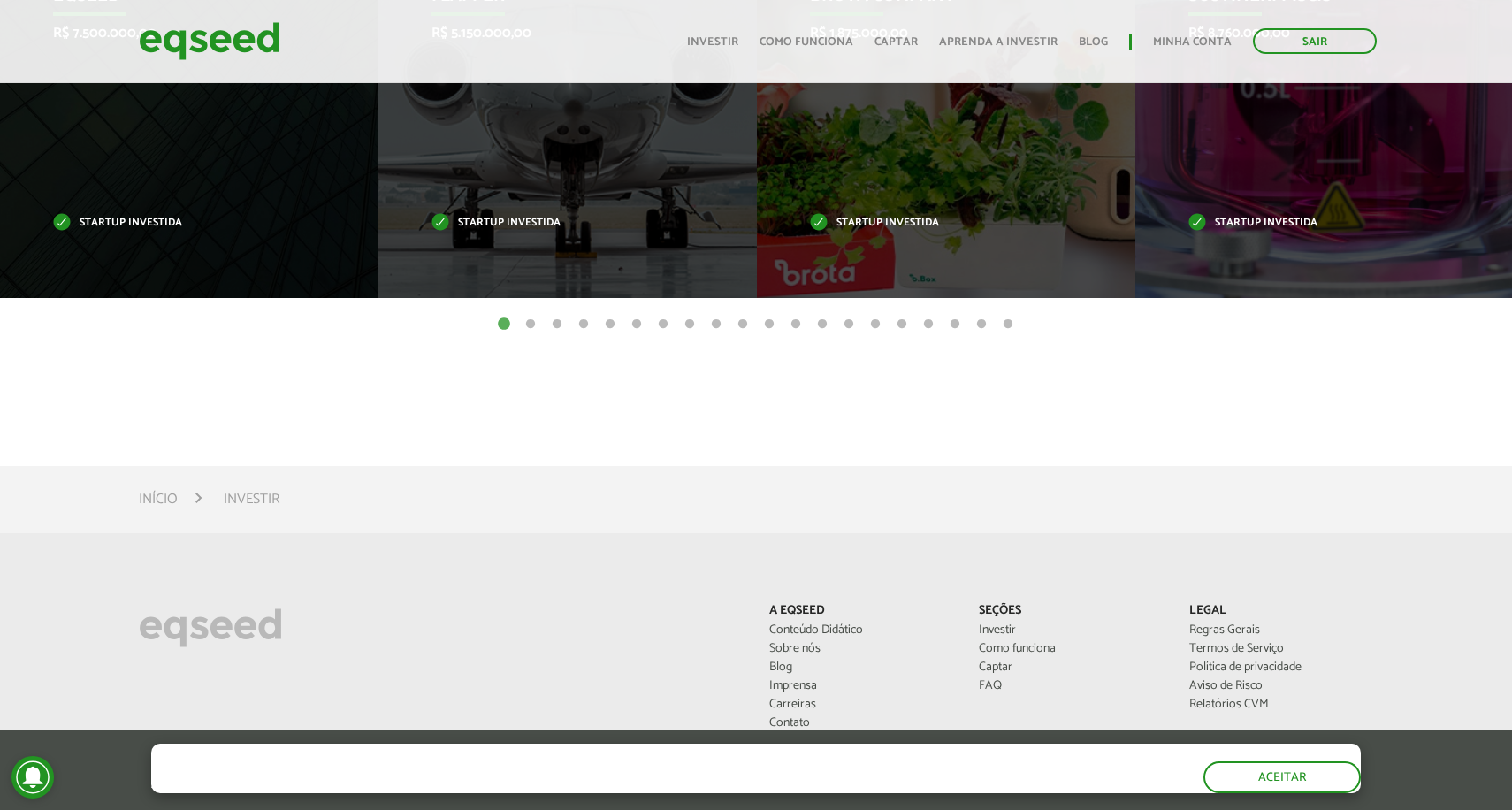
scroll to position [541, 0]
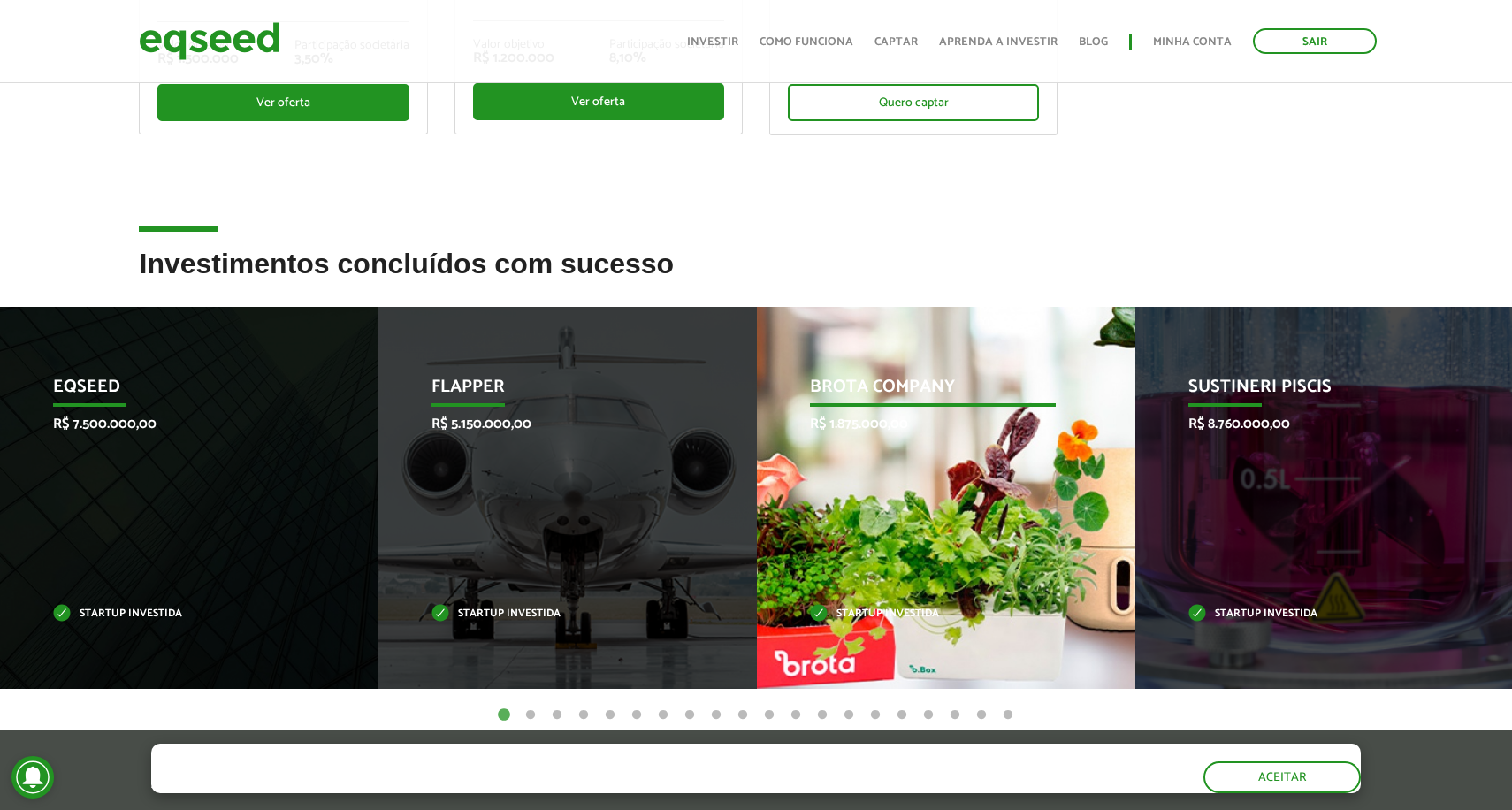
click at [899, 418] on p "R$ 1.875.000,00" at bounding box center [933, 424] width 247 height 17
click at [858, 611] on p "Startup investida" at bounding box center [933, 613] width 247 height 10
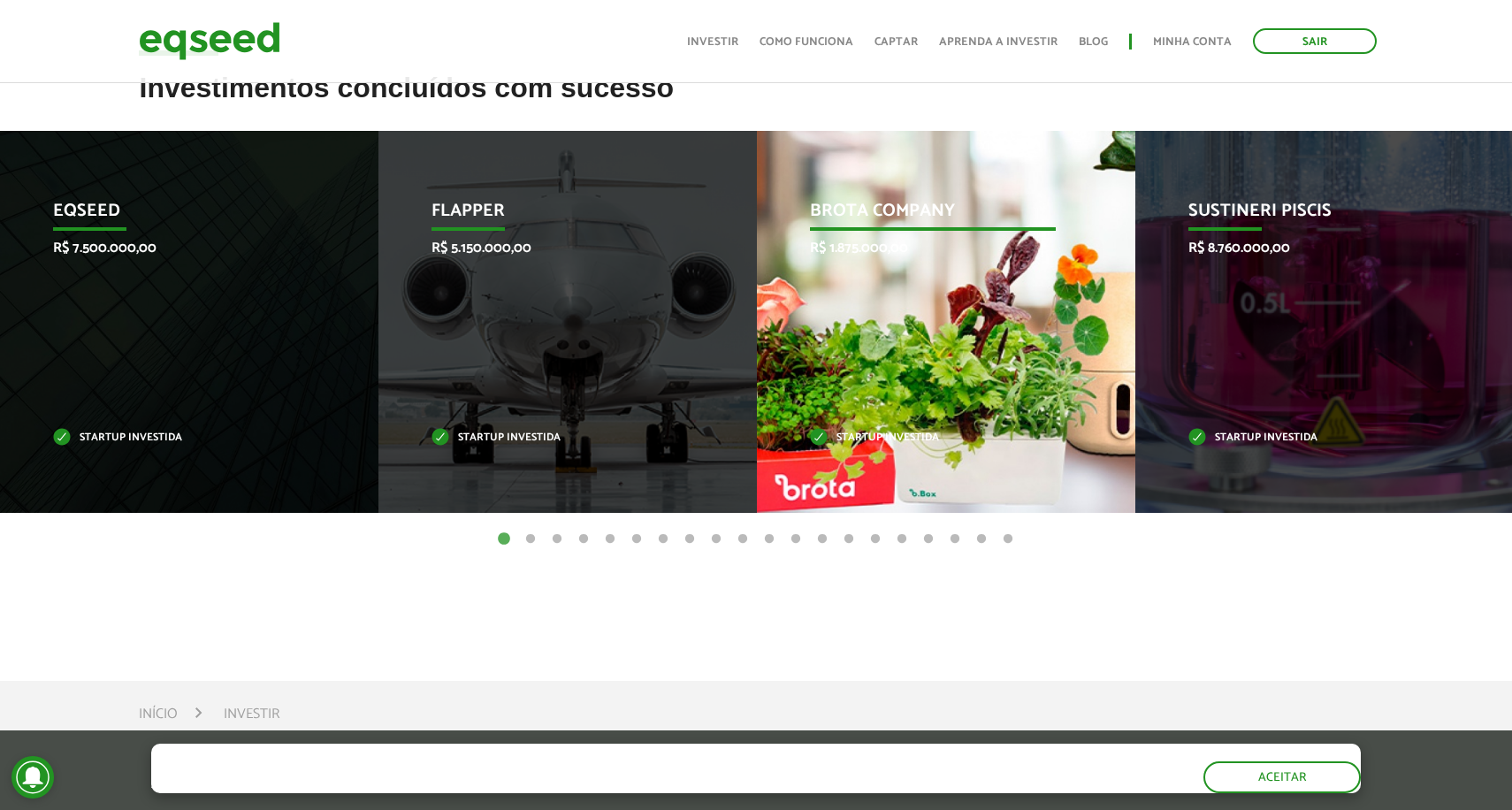
scroll to position [754, 0]
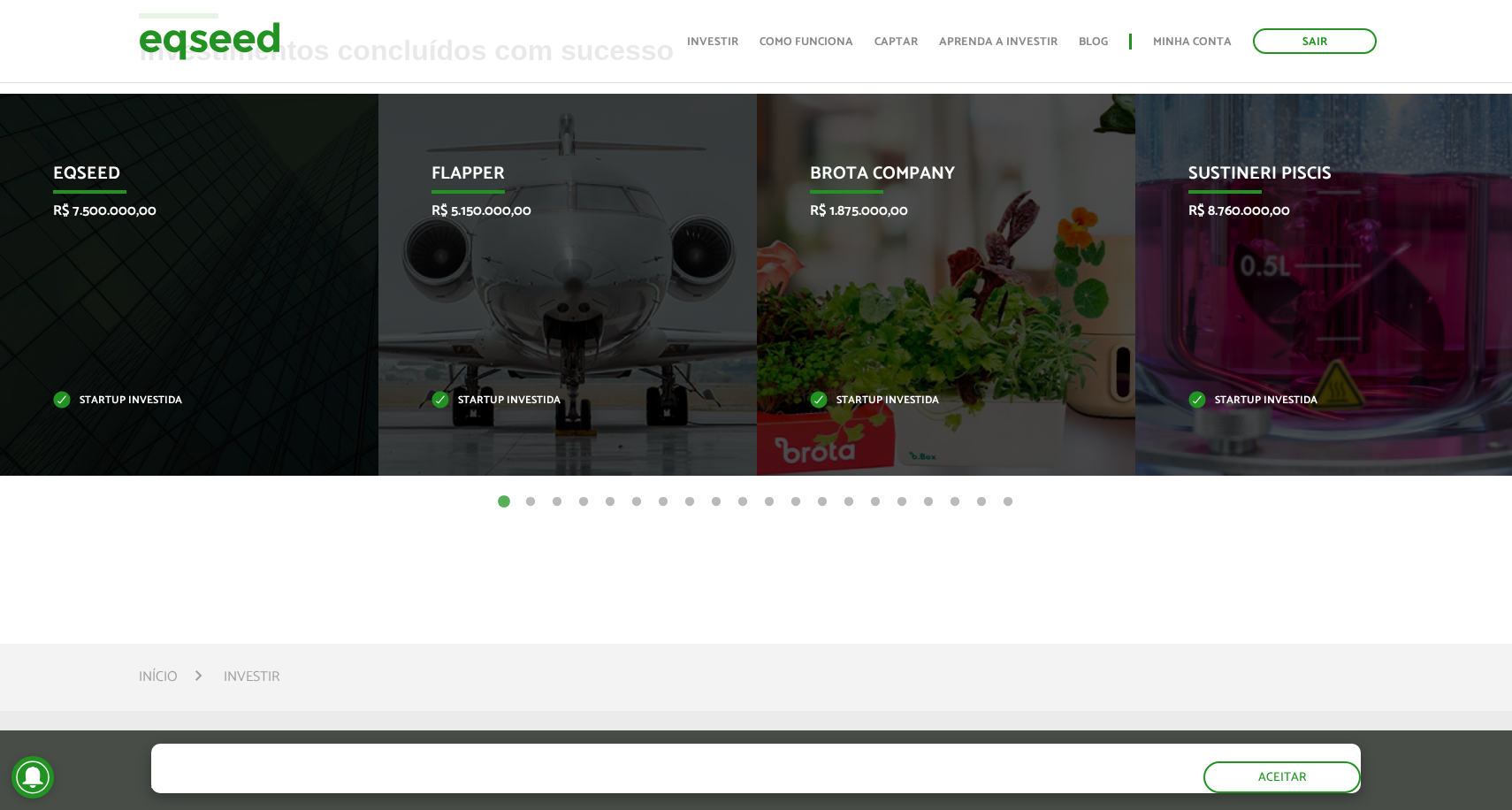
click at [1002, 499] on button "20" at bounding box center [1007, 501] width 17 height 17
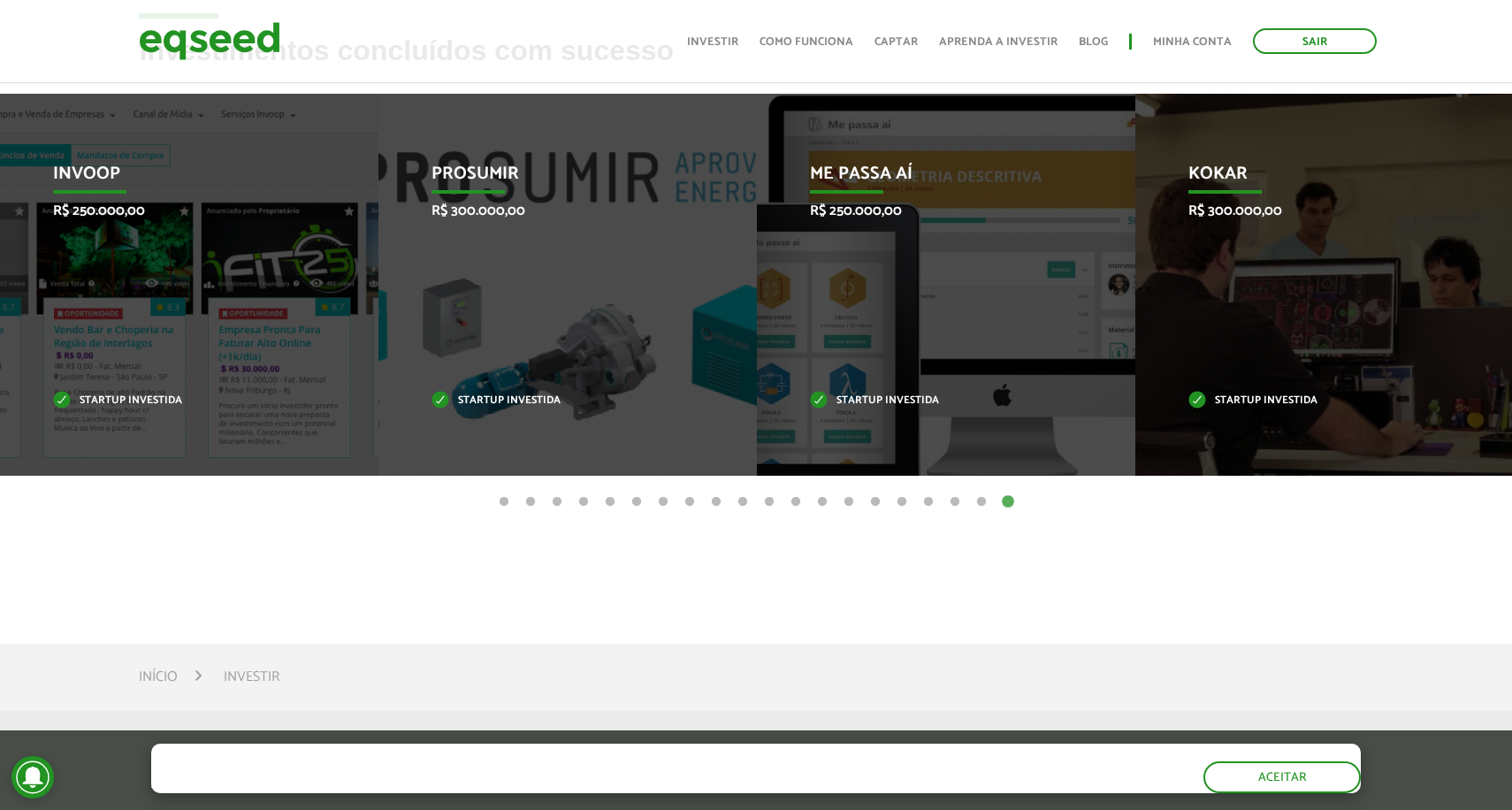
click at [984, 504] on button "19" at bounding box center [980, 501] width 17 height 17
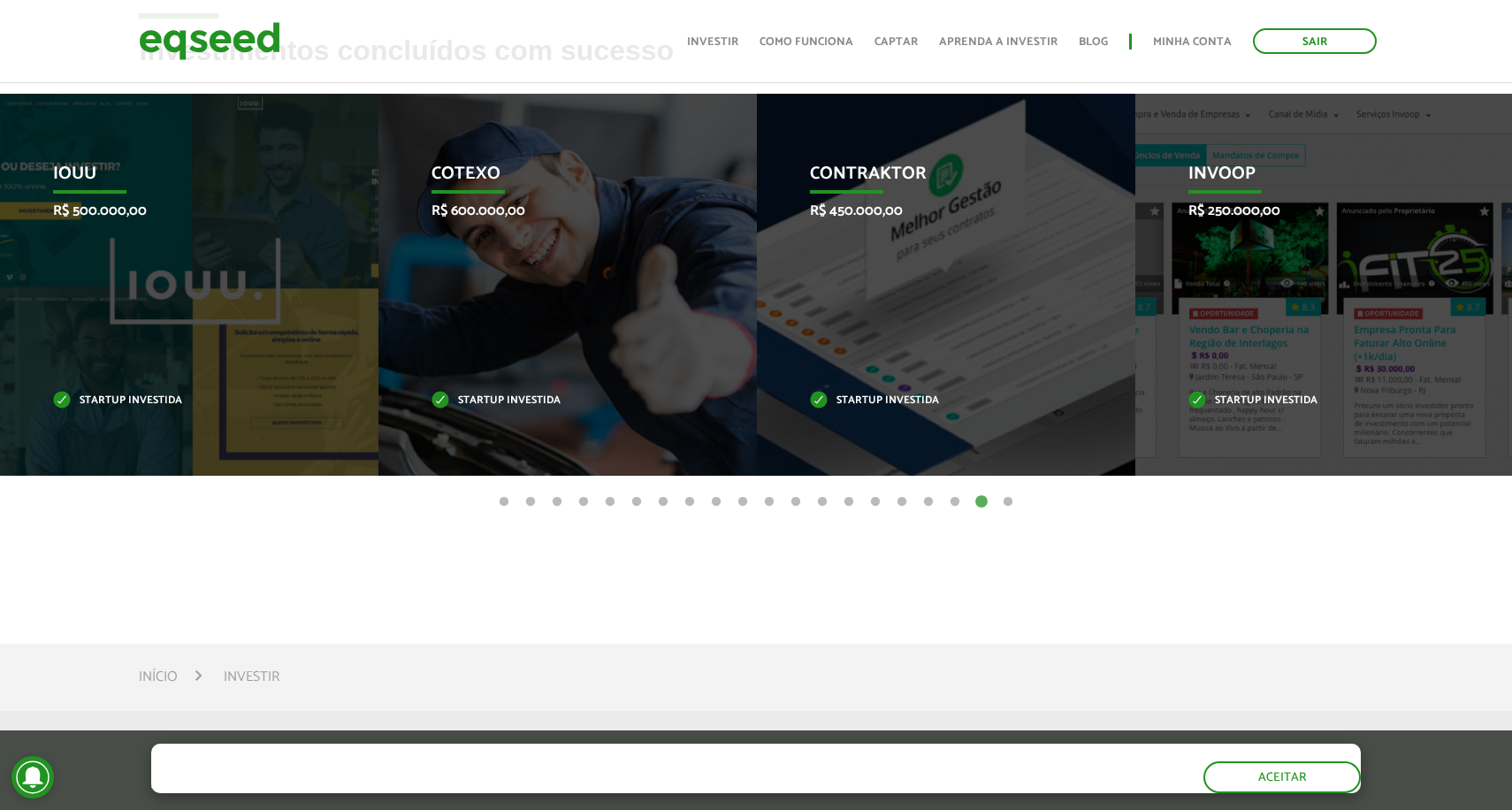
click at [958, 503] on button "18" at bounding box center [954, 501] width 17 height 17
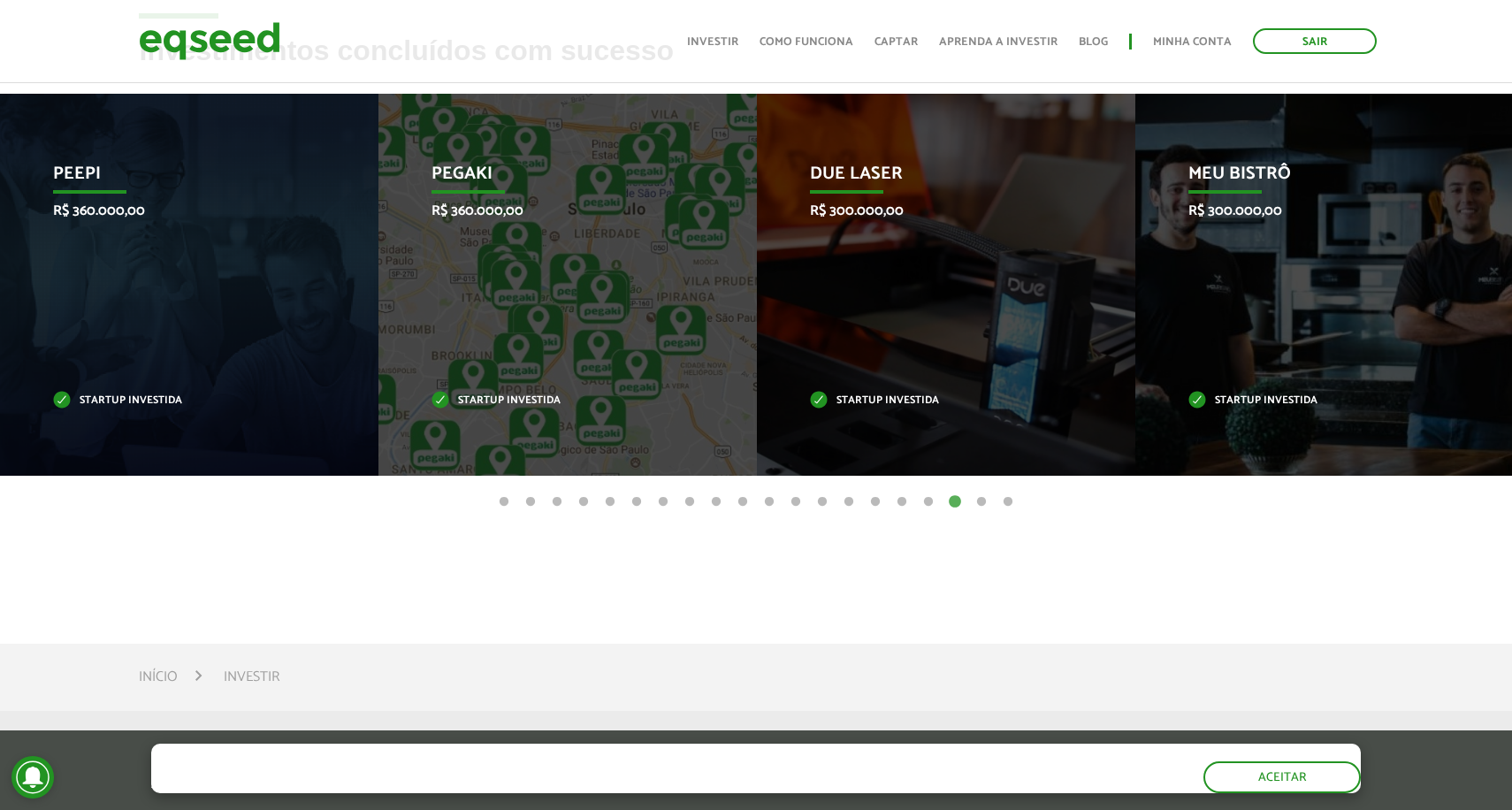
click at [932, 501] on button "17" at bounding box center [927, 501] width 17 height 17
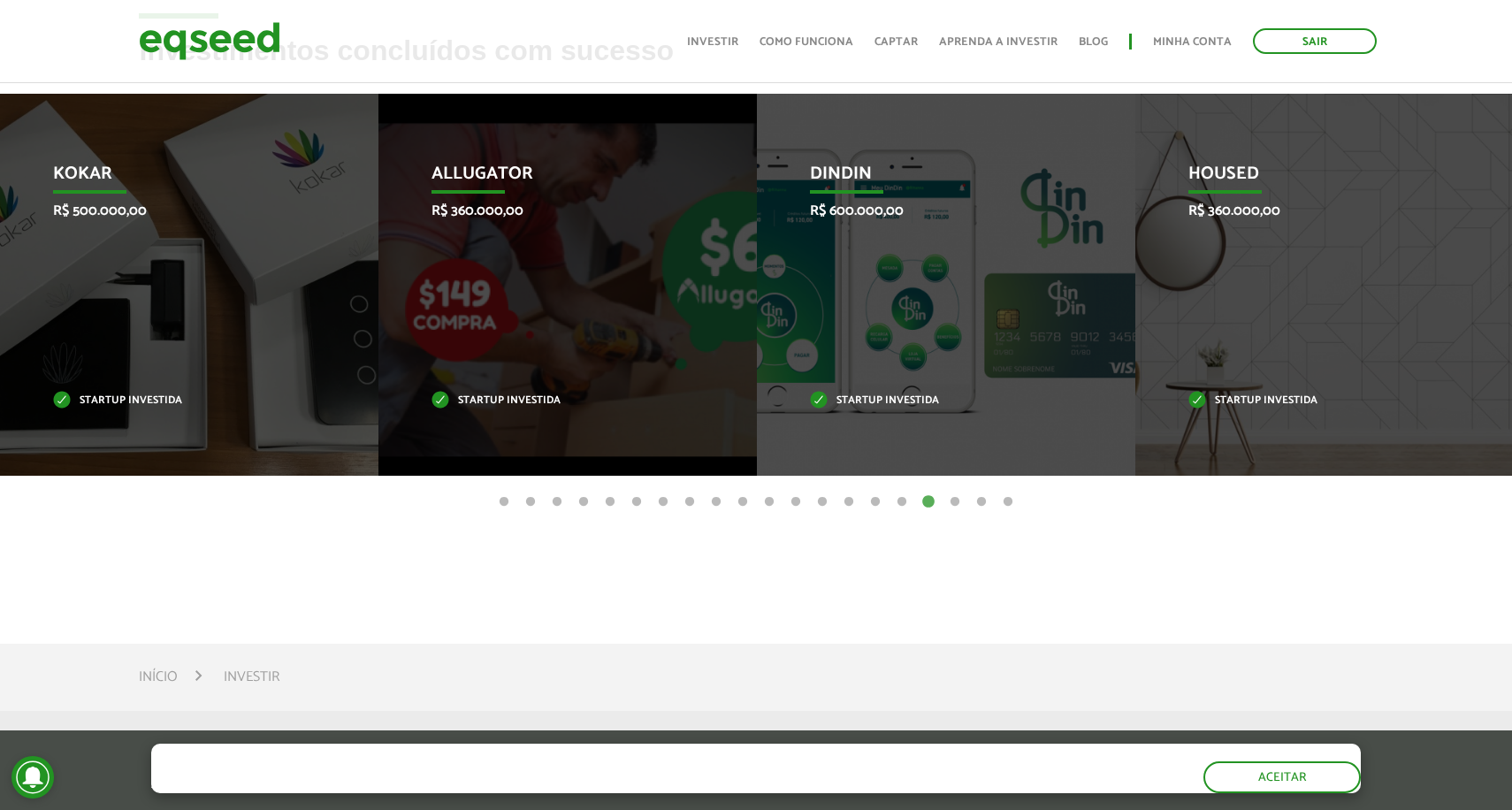
click at [898, 500] on button "16" at bounding box center [902, 501] width 17 height 17
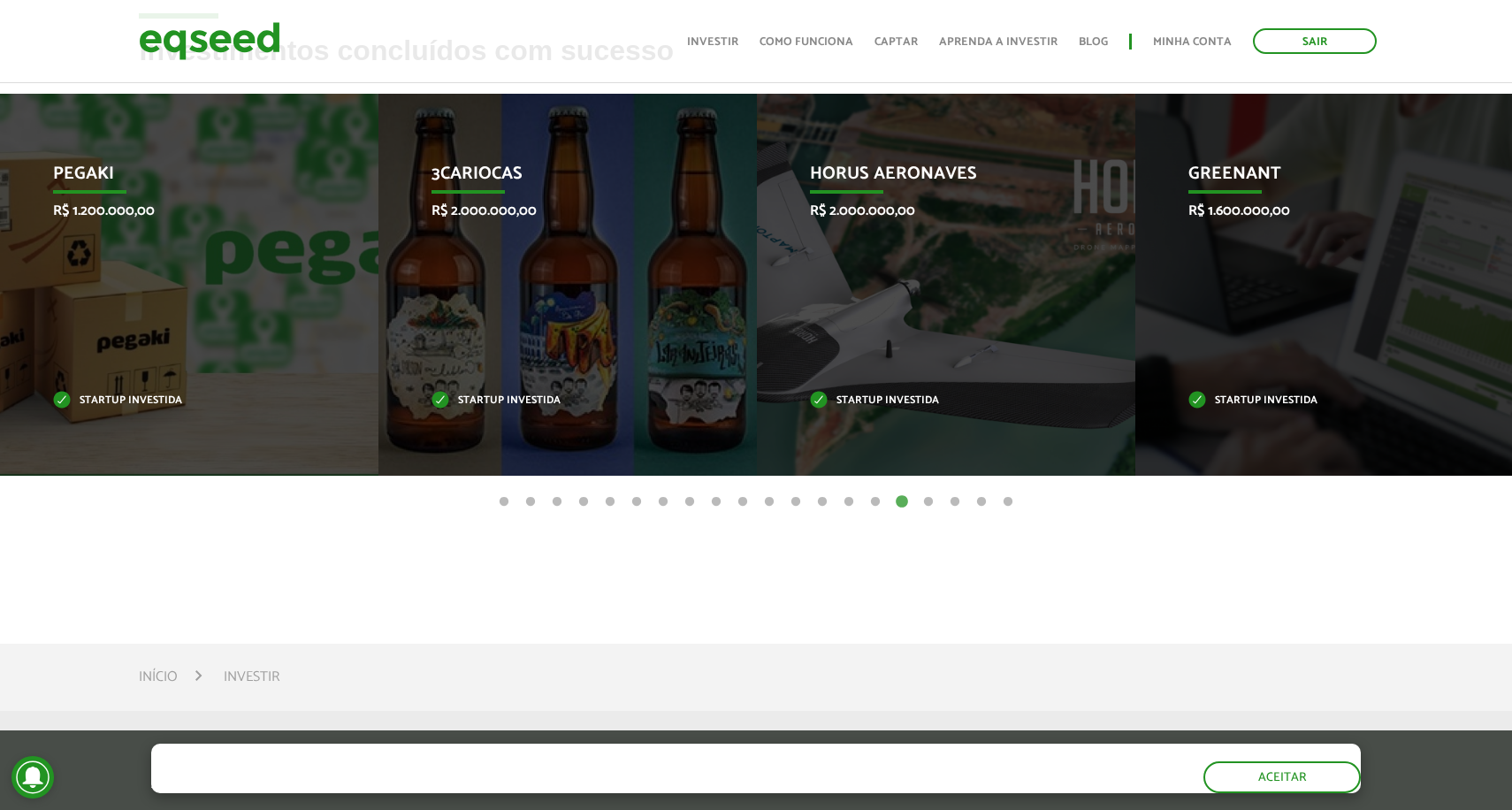
click at [879, 501] on button "15" at bounding box center [875, 501] width 17 height 17
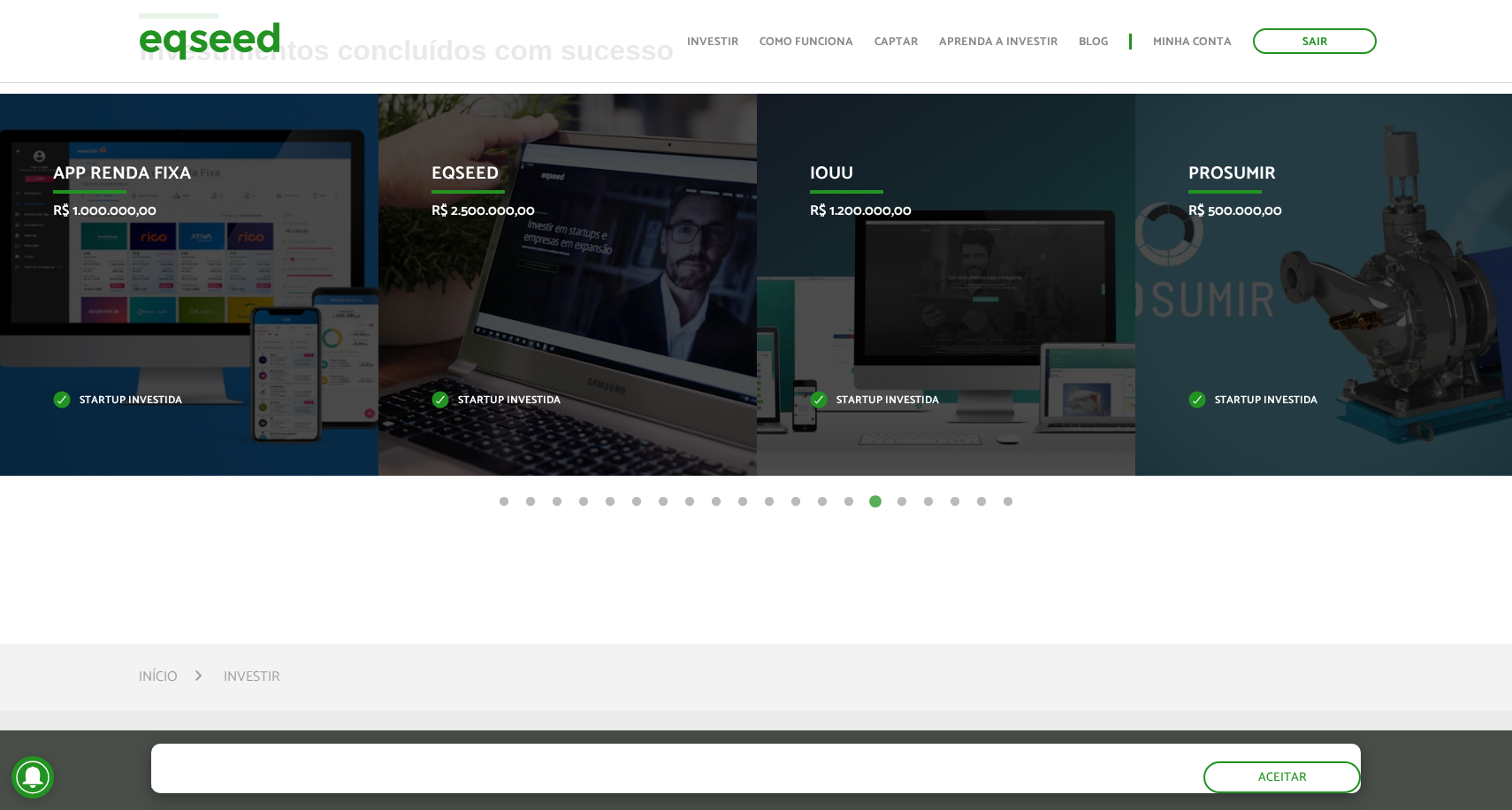
click at [846, 499] on button "14" at bounding box center [848, 501] width 17 height 17
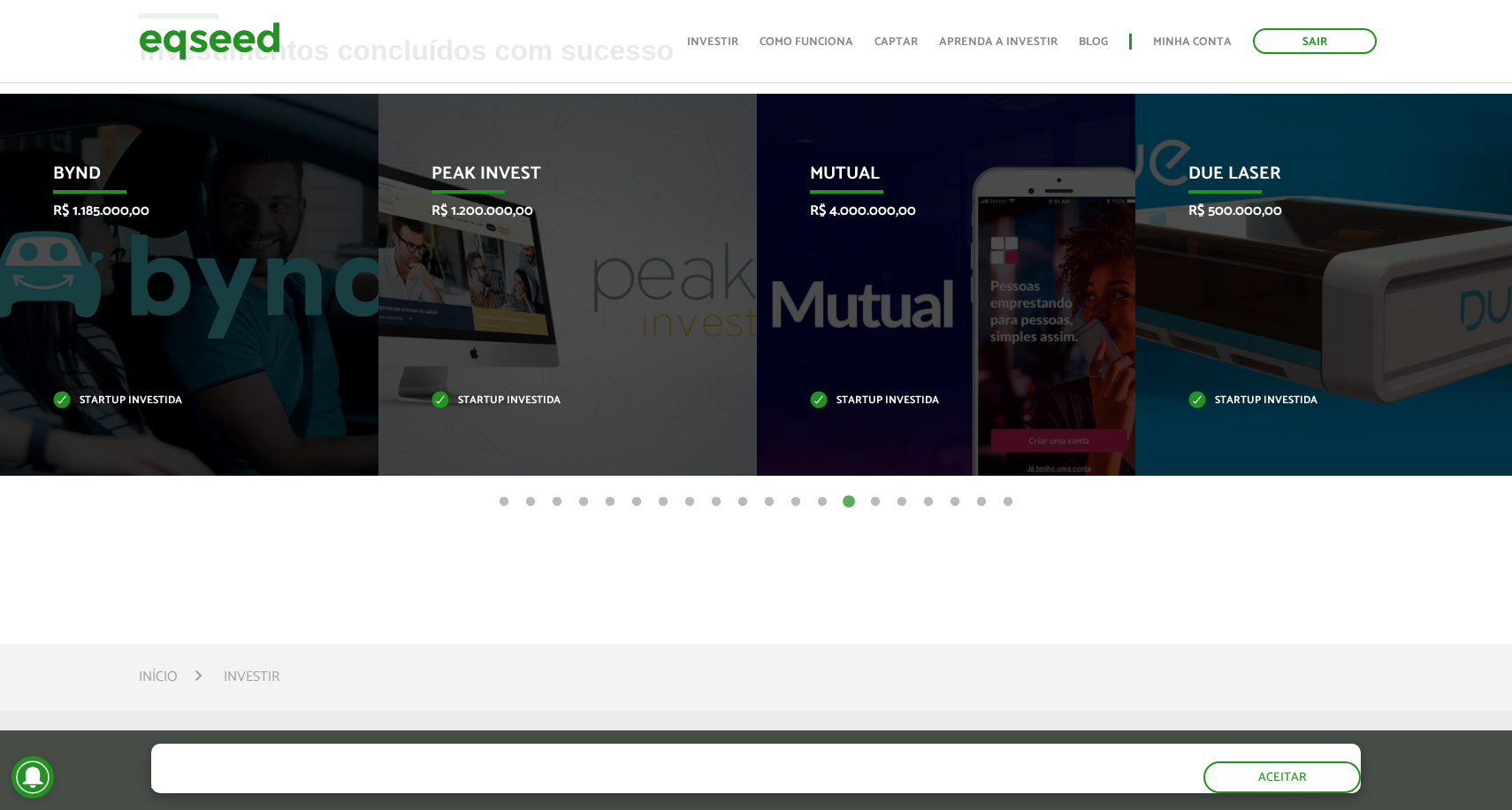
click at [821, 501] on button "13" at bounding box center [822, 501] width 17 height 17
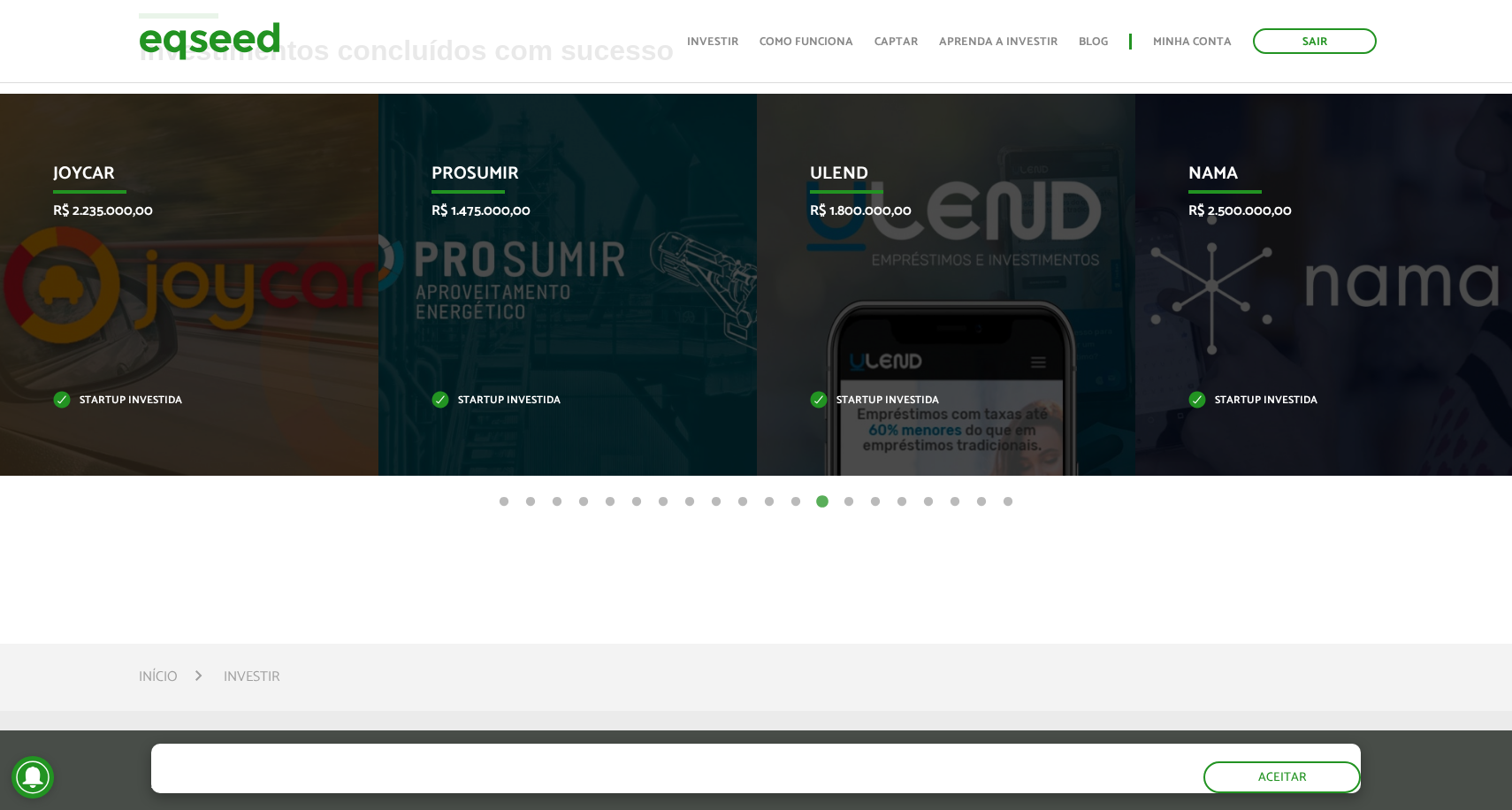
click at [790, 501] on button "12" at bounding box center [795, 501] width 17 height 17
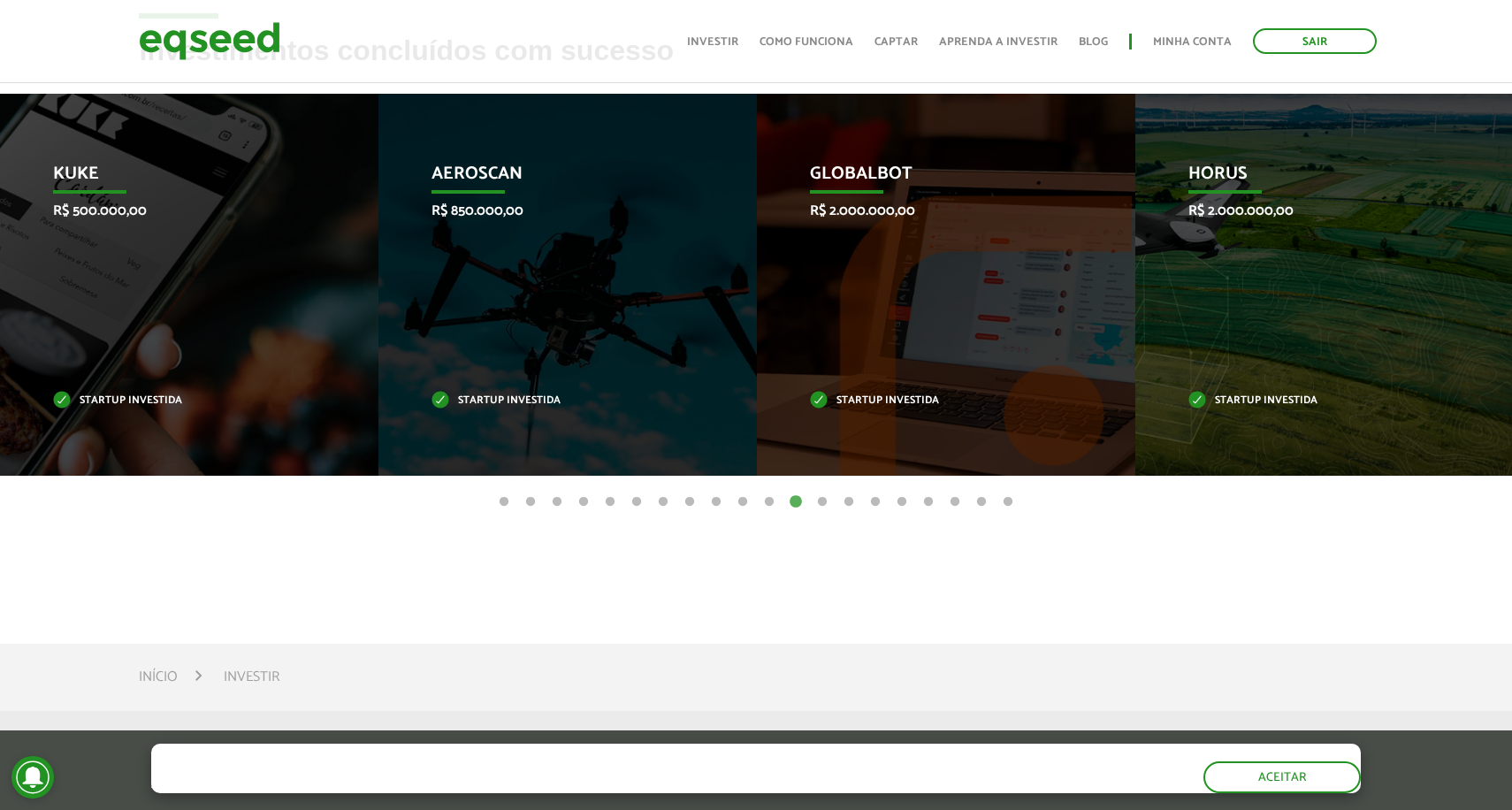
click at [770, 503] on button "11" at bounding box center [768, 501] width 17 height 17
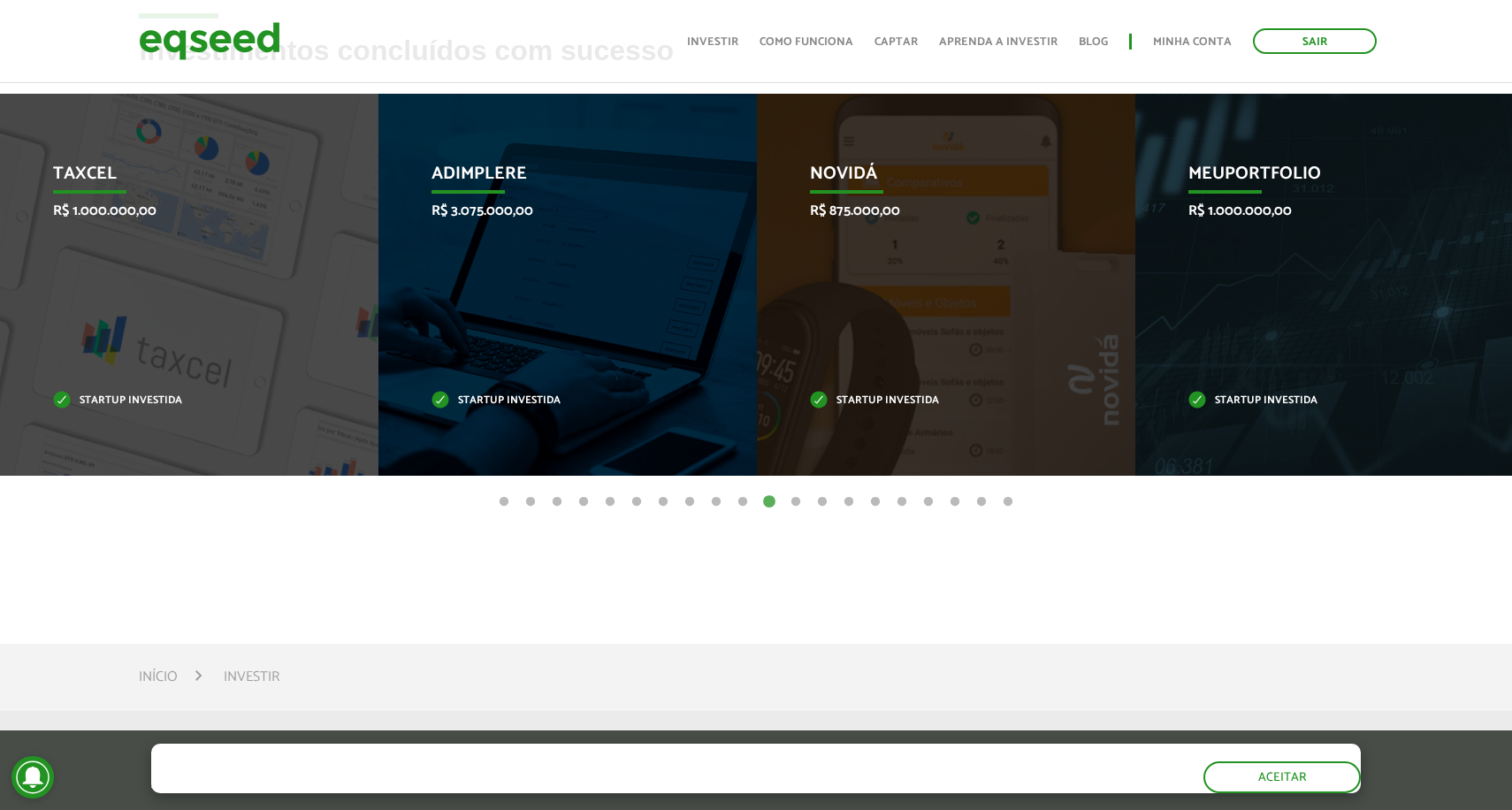
click at [745, 501] on button "10" at bounding box center [742, 501] width 17 height 17
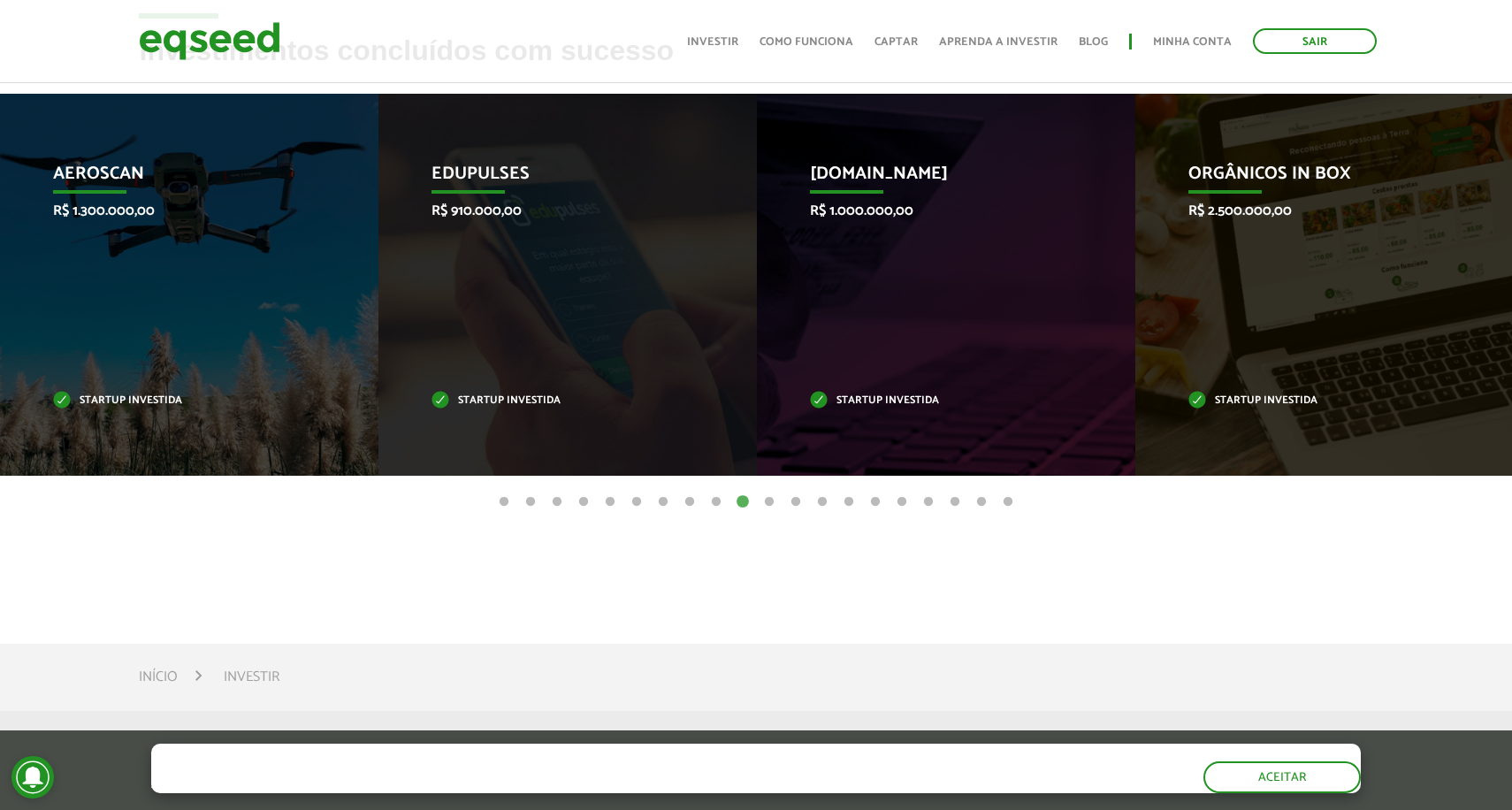
click at [719, 501] on button "9" at bounding box center [715, 501] width 17 height 17
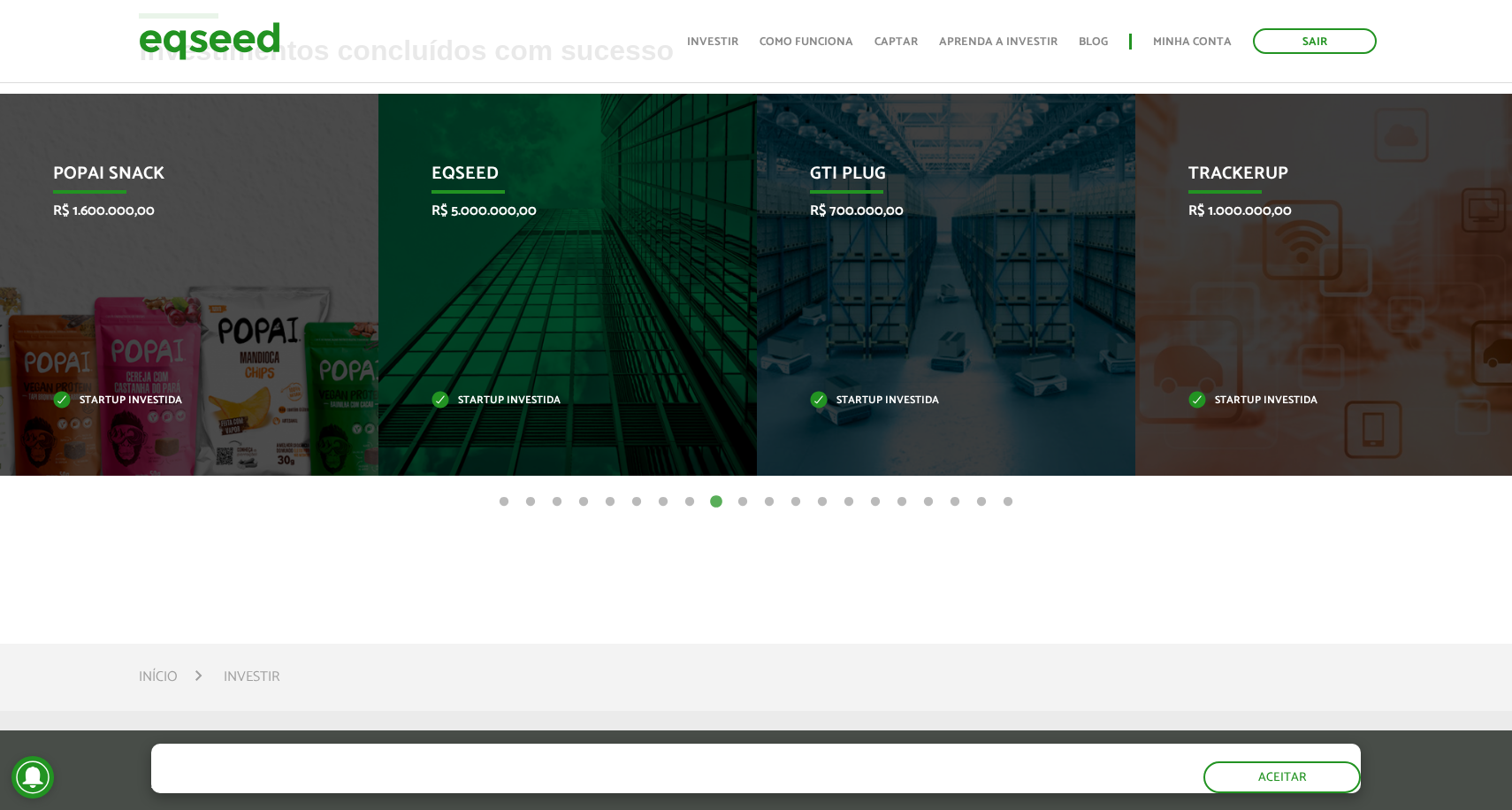
click at [686, 497] on button "8" at bounding box center [689, 501] width 17 height 17
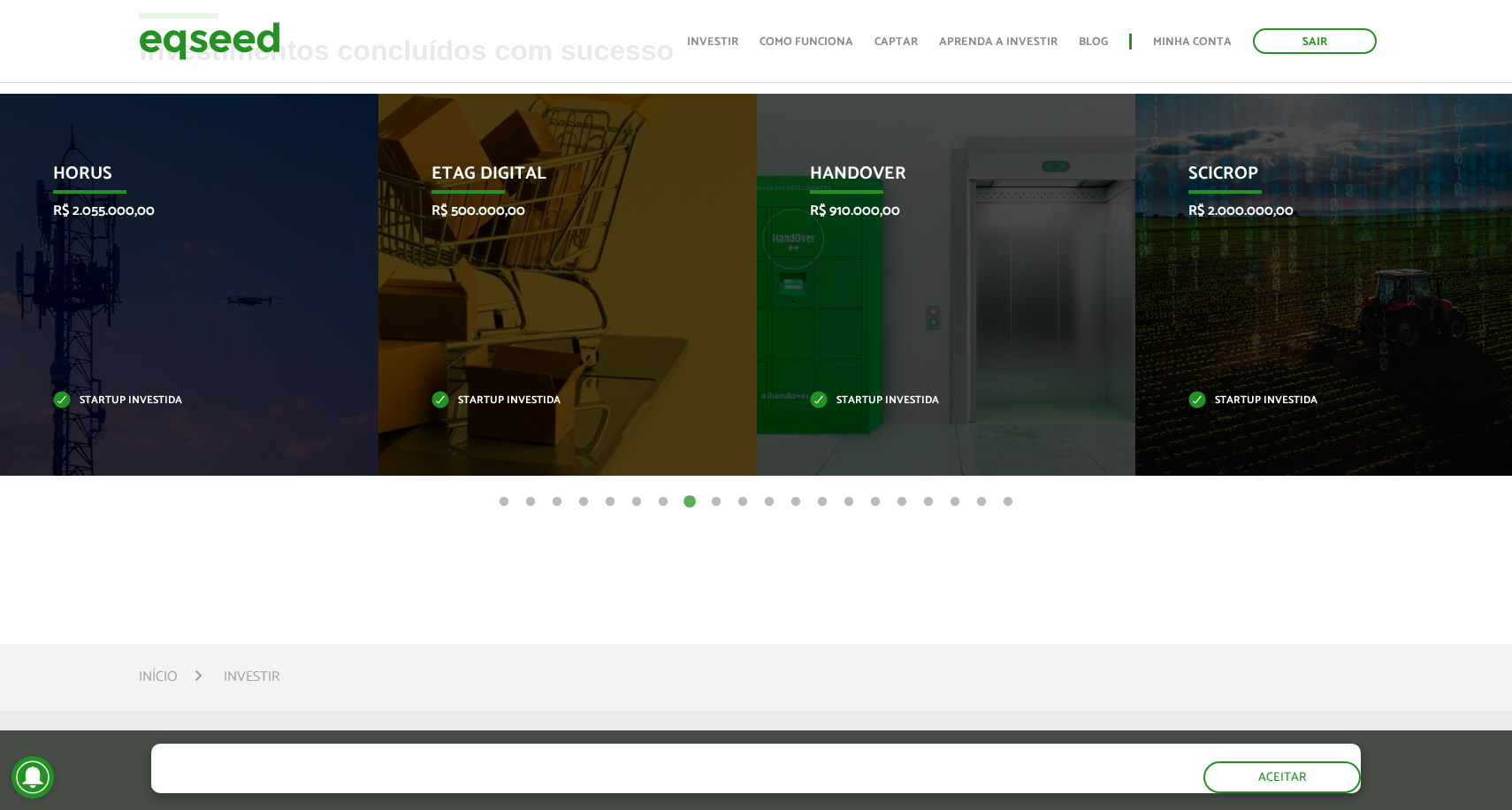
click at [658, 499] on button "7" at bounding box center [663, 501] width 17 height 17
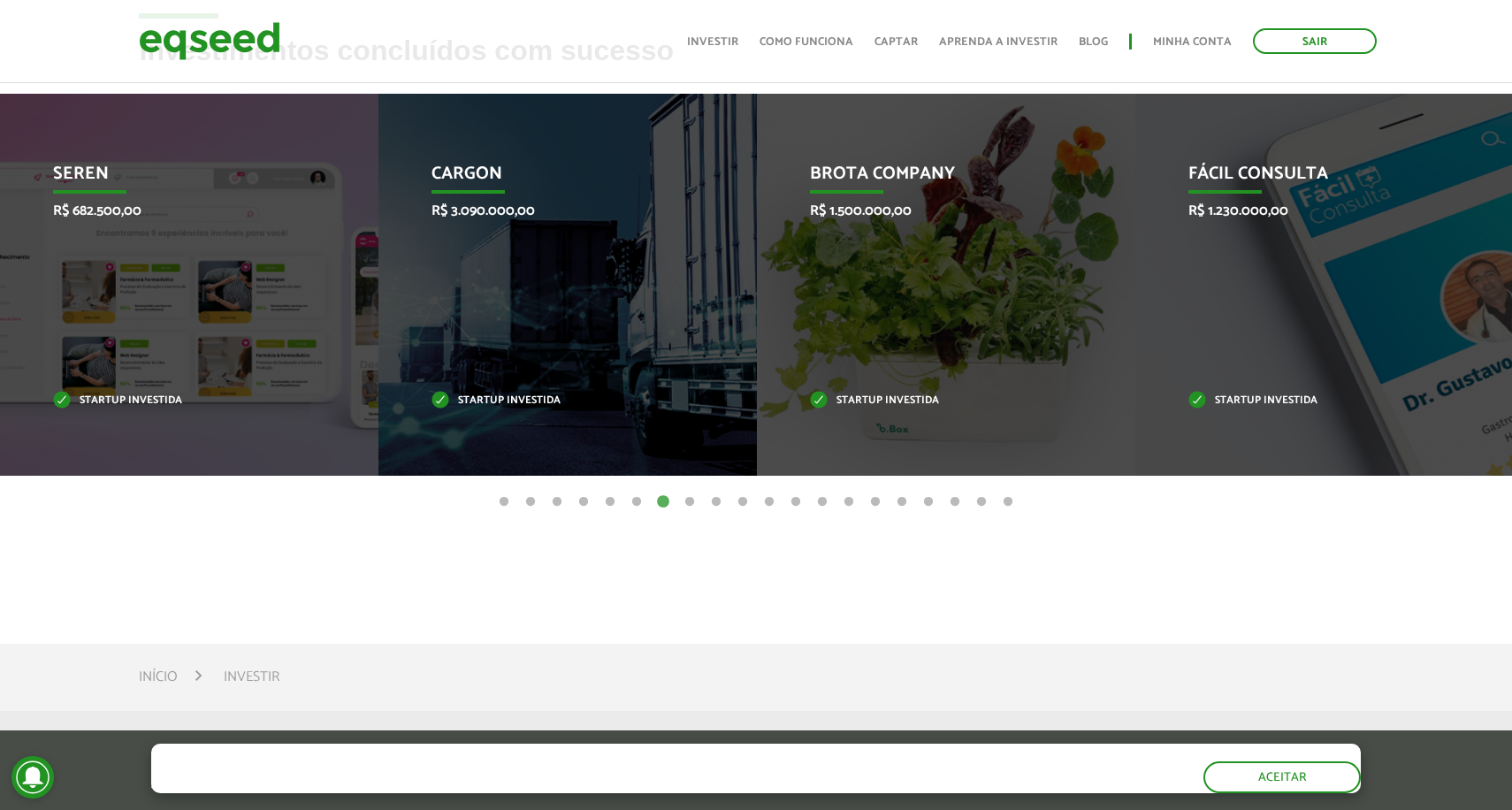
click at [640, 500] on button "6" at bounding box center [636, 501] width 17 height 17
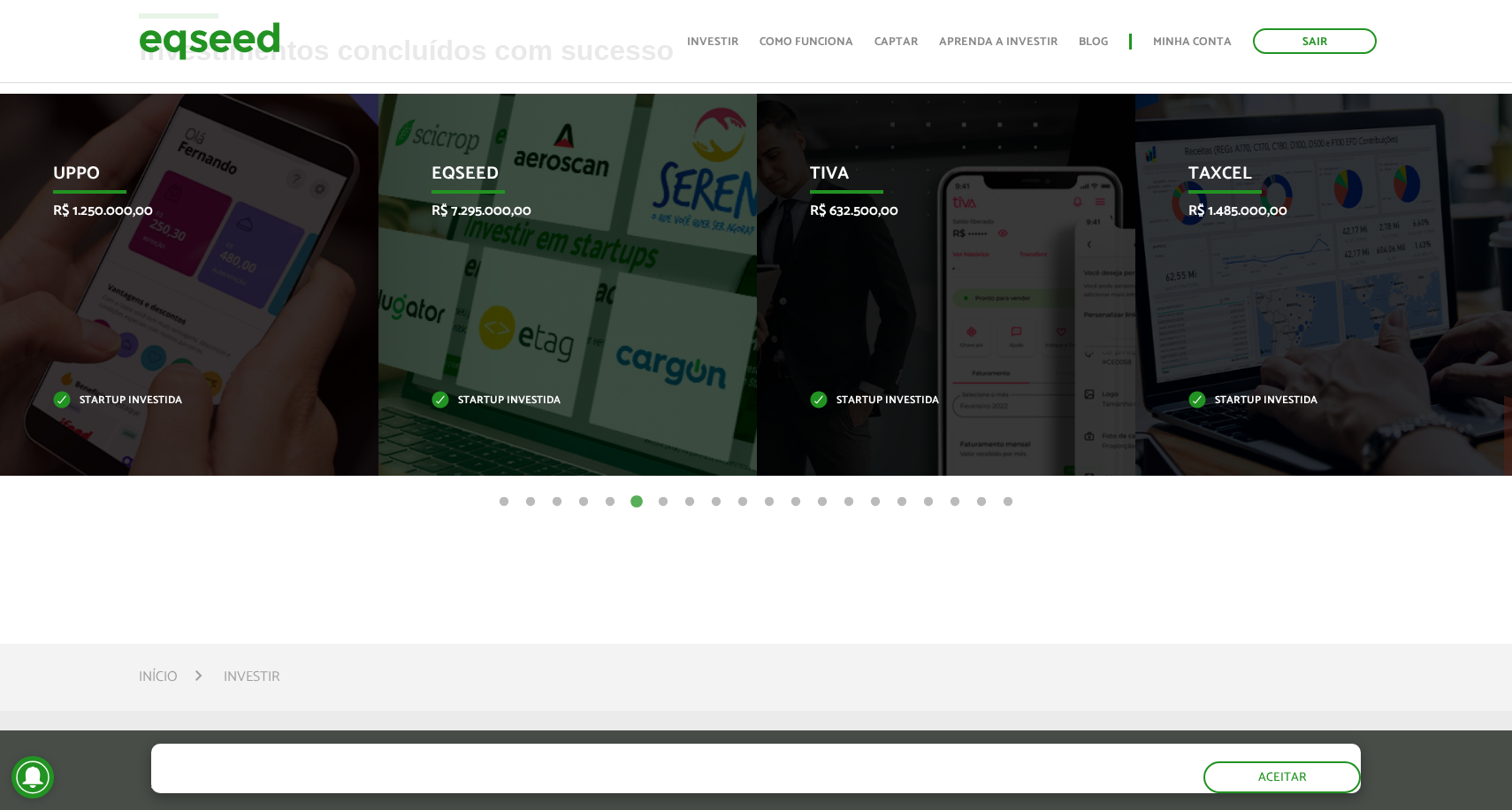
click at [601, 501] on button "5" at bounding box center [610, 501] width 17 height 17
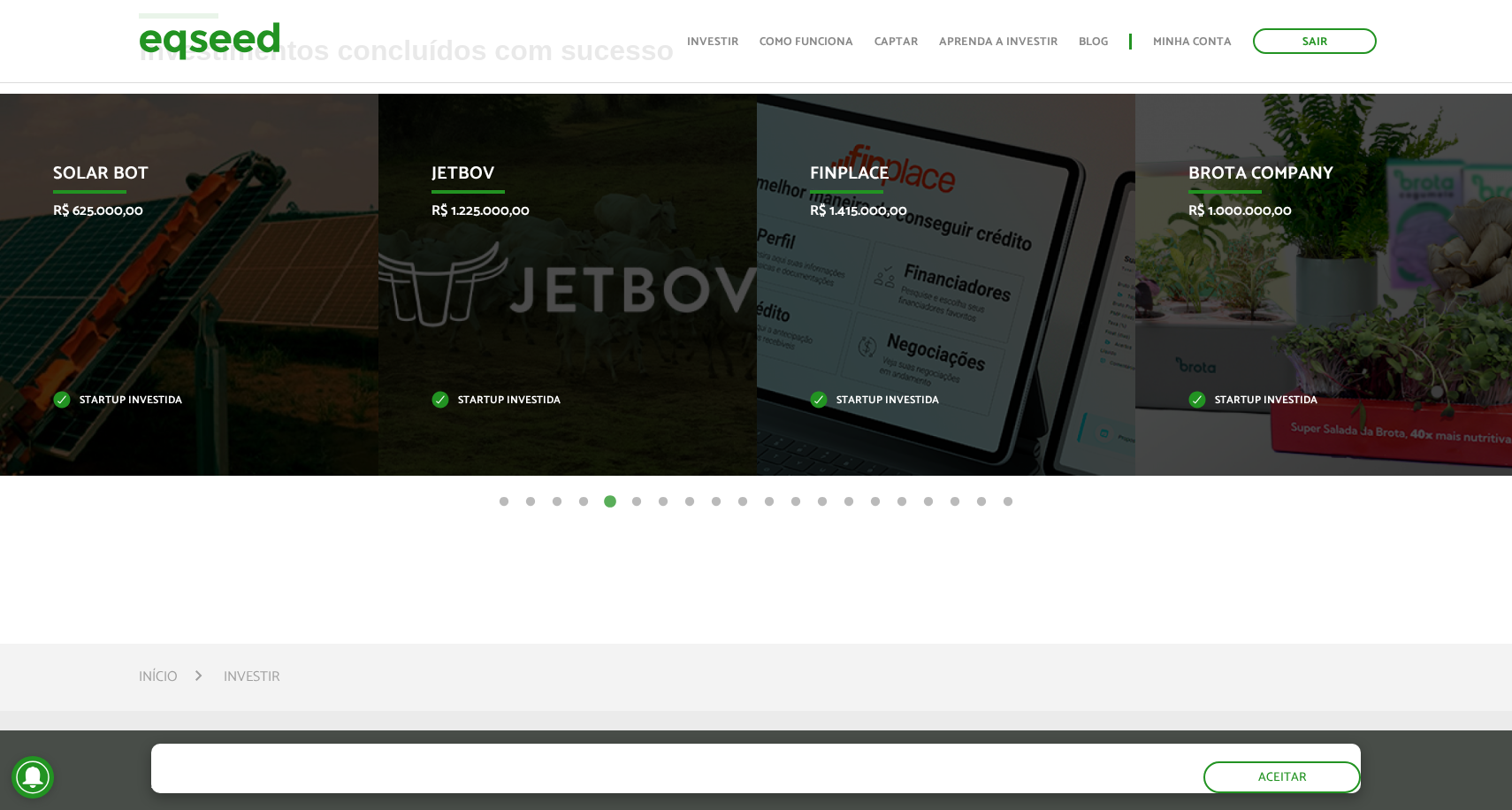
click at [635, 493] on button "6" at bounding box center [636, 501] width 17 height 17
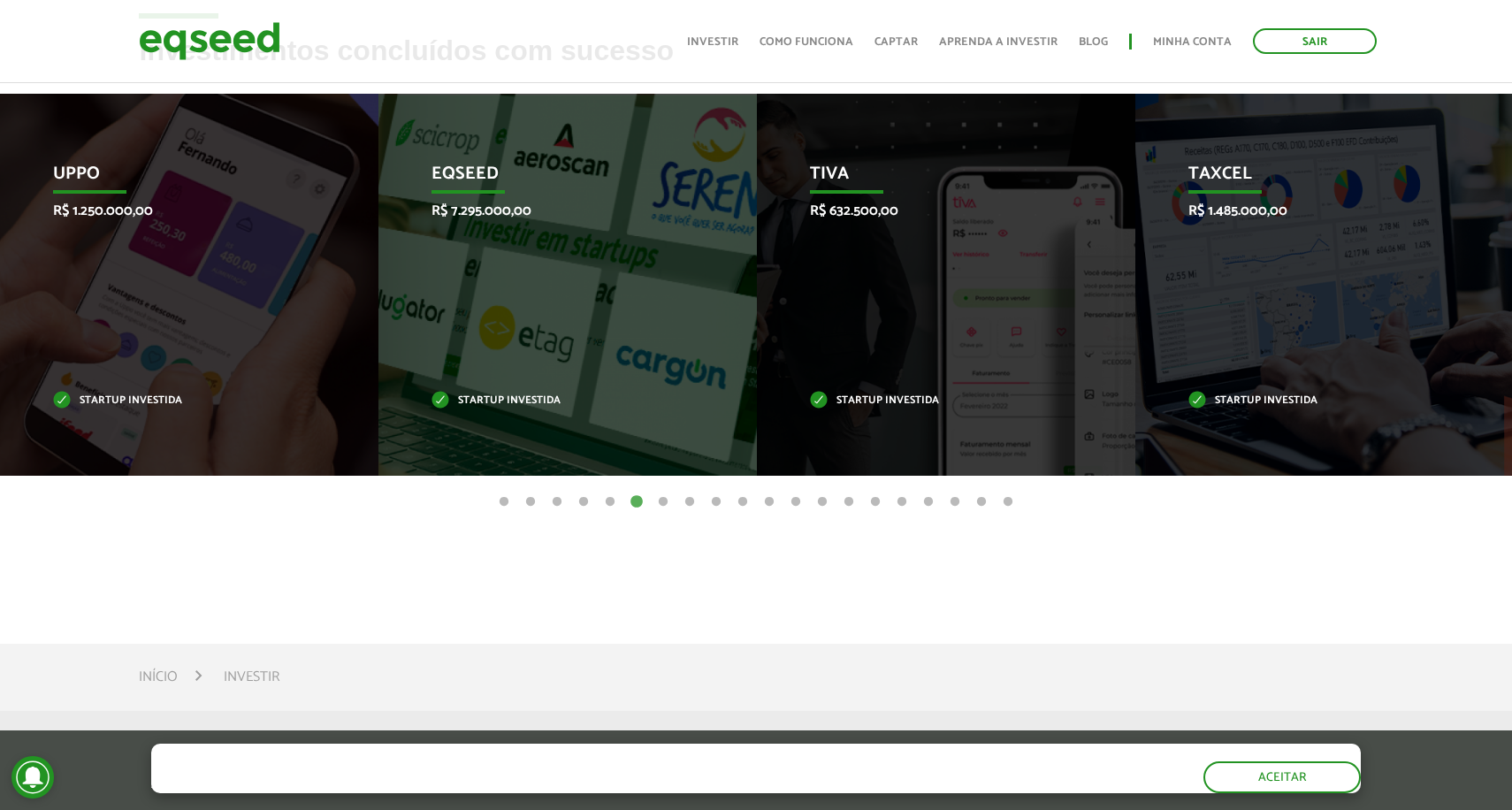
click at [612, 497] on button "5" at bounding box center [610, 501] width 17 height 17
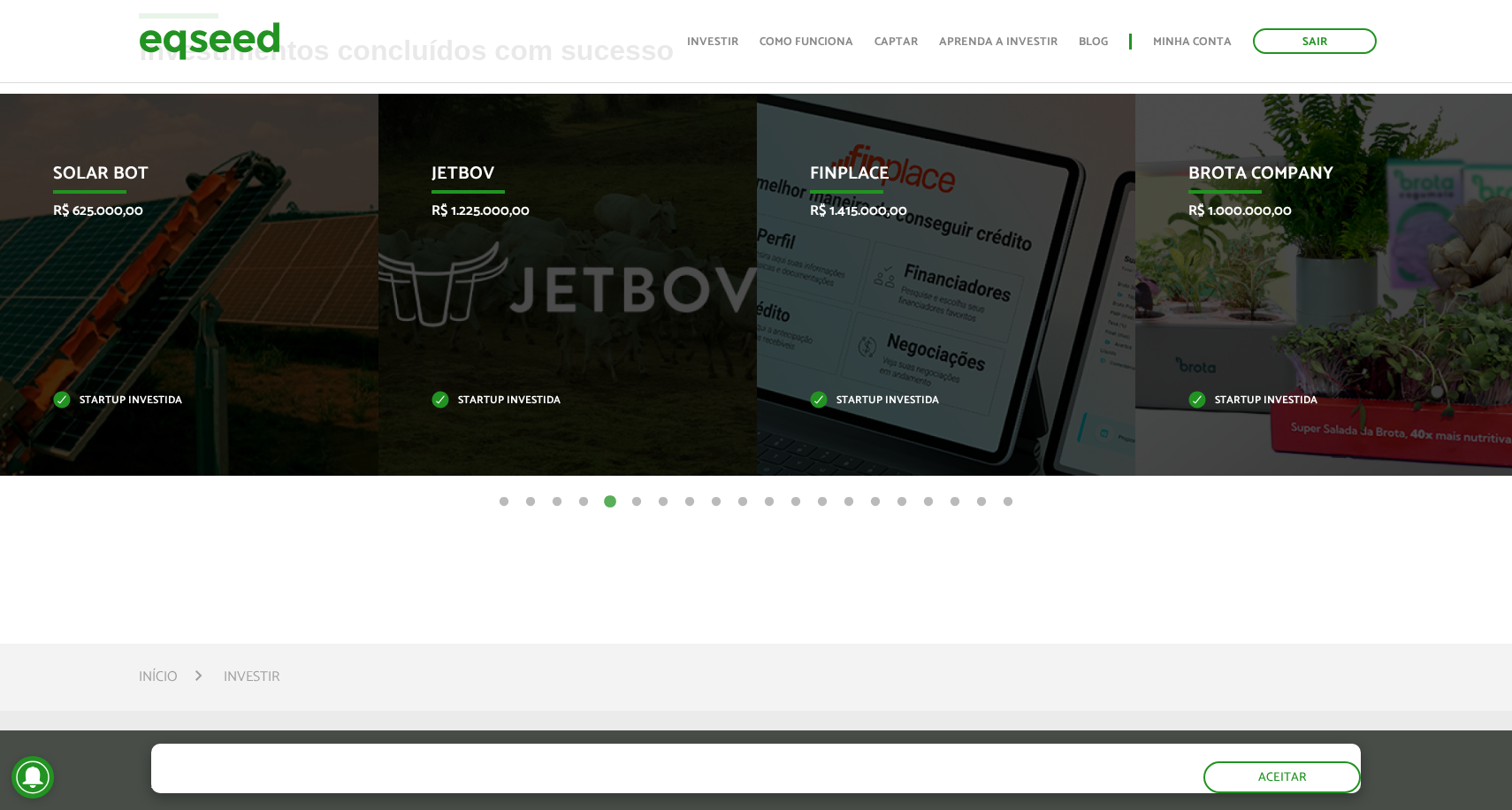
click at [575, 499] on button "4" at bounding box center [583, 501] width 17 height 17
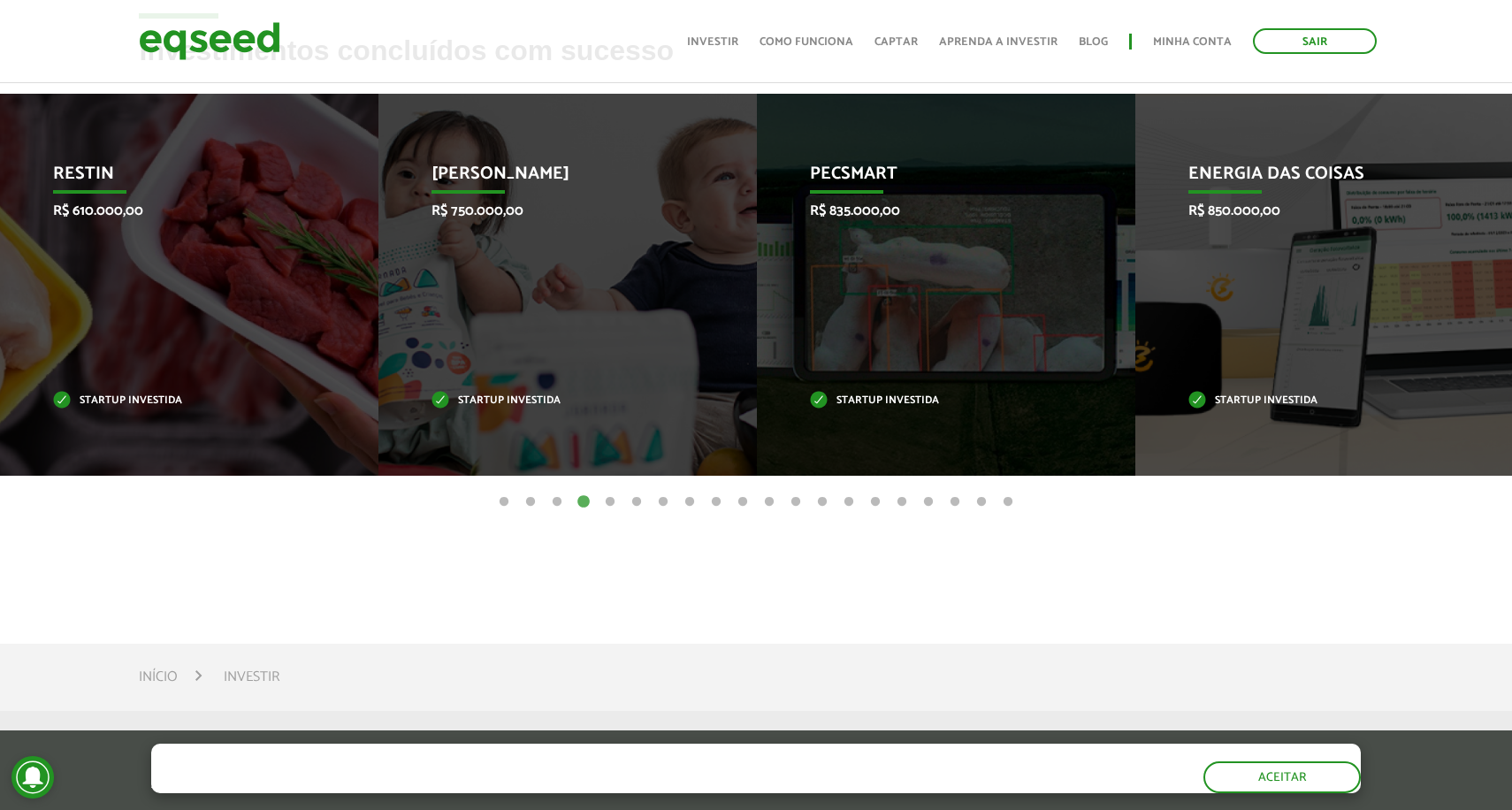
click at [613, 497] on button "5" at bounding box center [610, 501] width 17 height 17
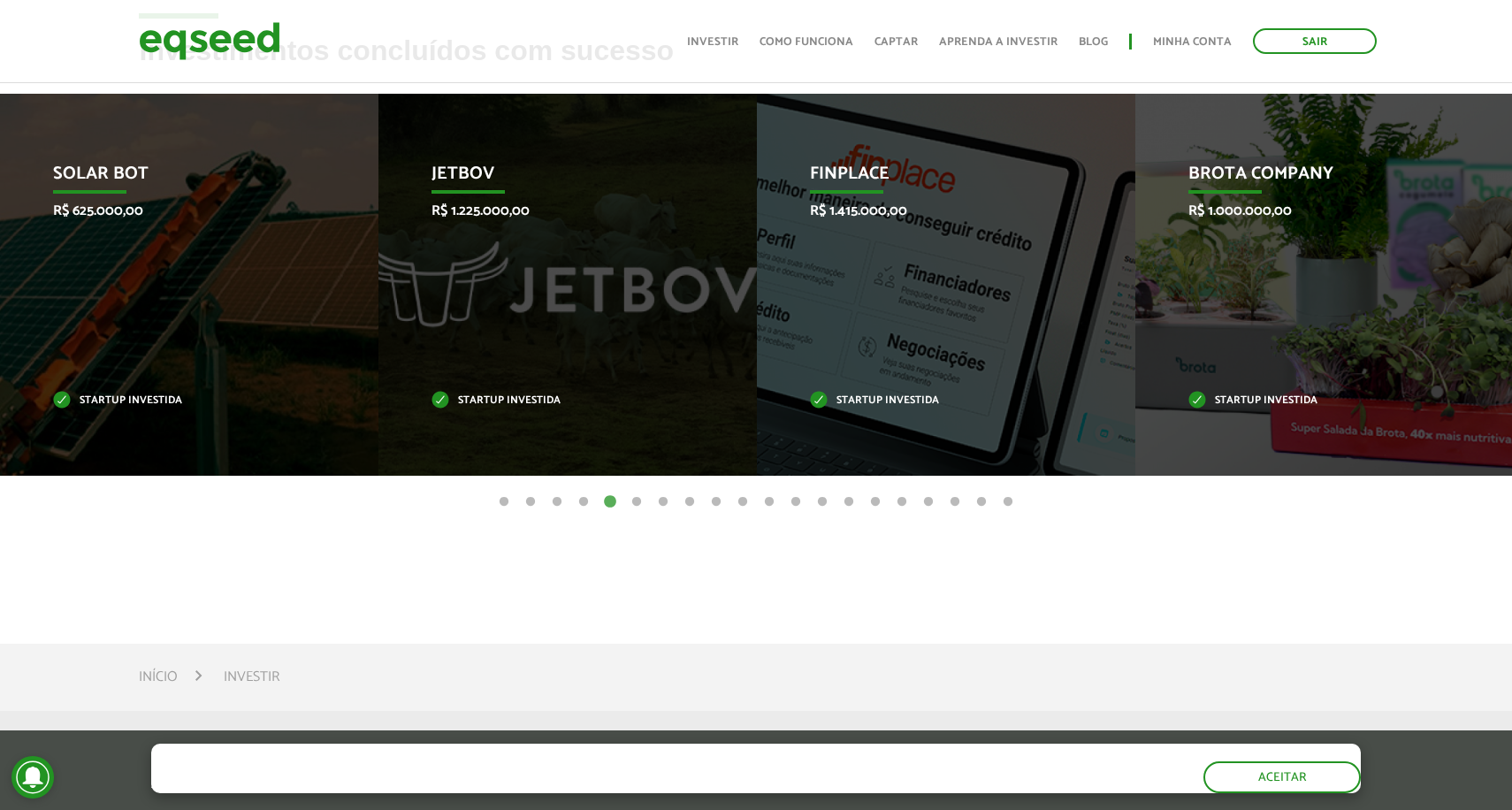
click at [633, 497] on button "6" at bounding box center [636, 501] width 17 height 17
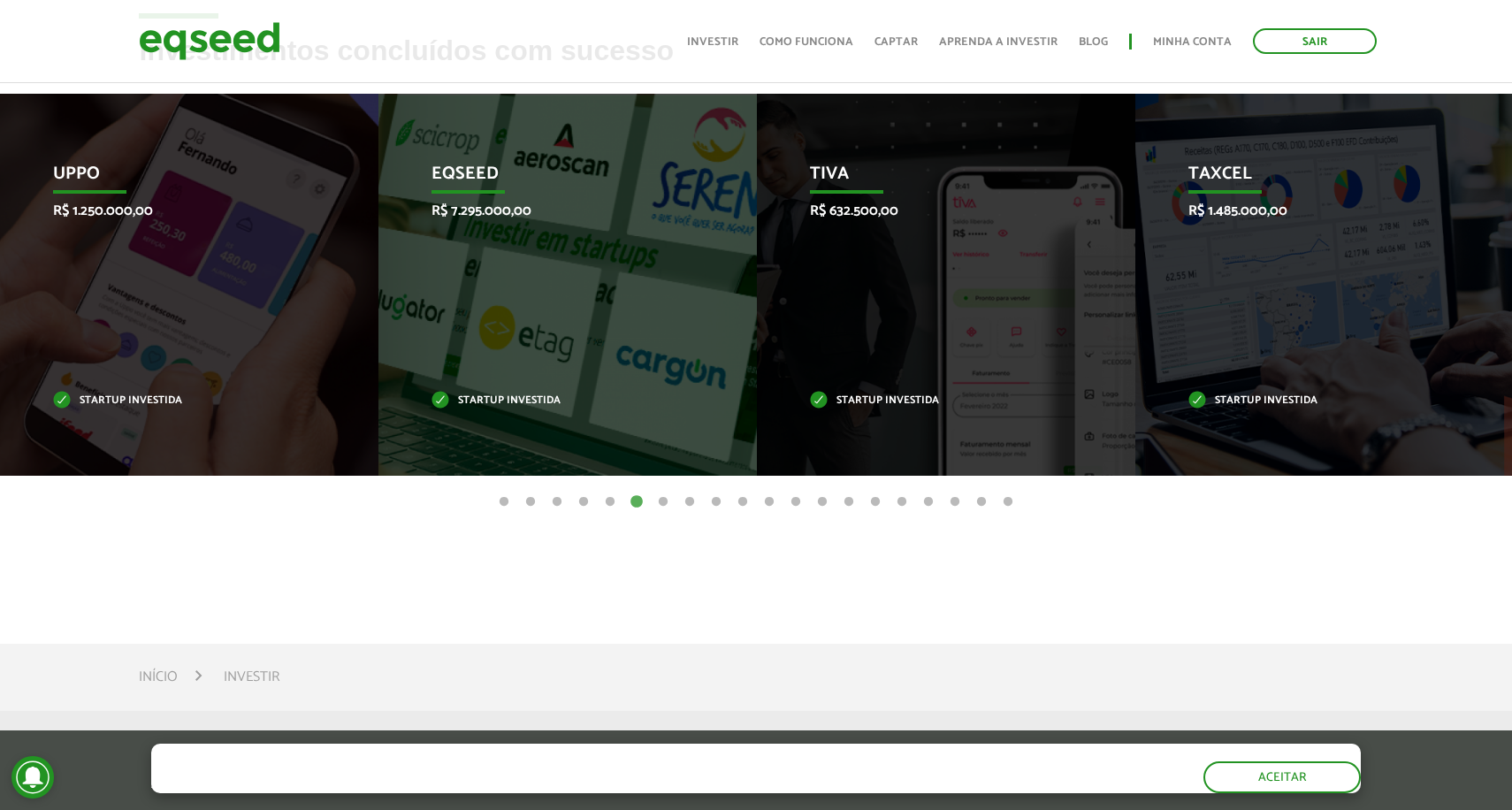
click at [644, 496] on button "6" at bounding box center [636, 501] width 17 height 17
click at [656, 497] on button "7" at bounding box center [663, 501] width 17 height 17
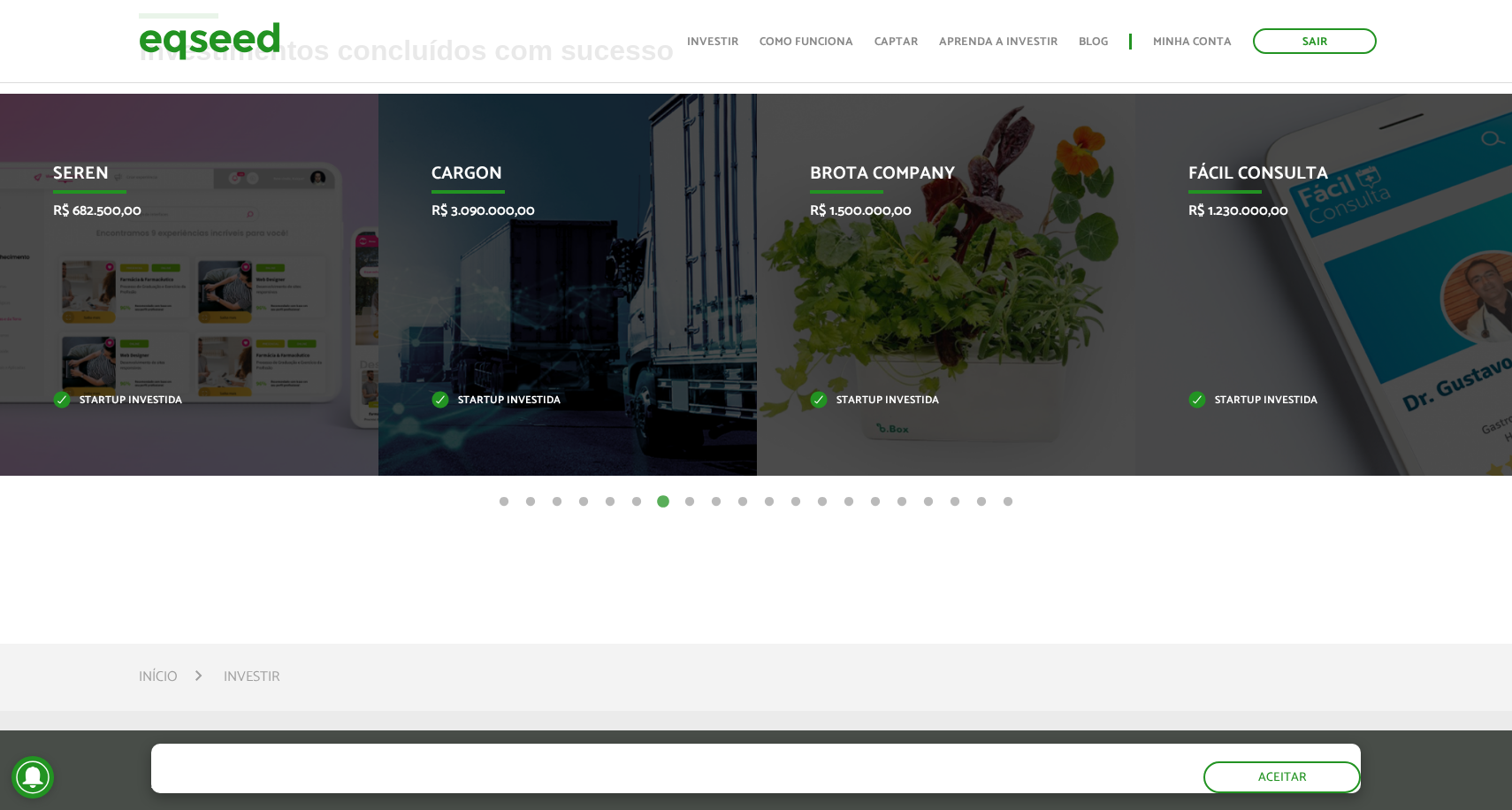
click at [633, 499] on button "6" at bounding box center [636, 501] width 17 height 17
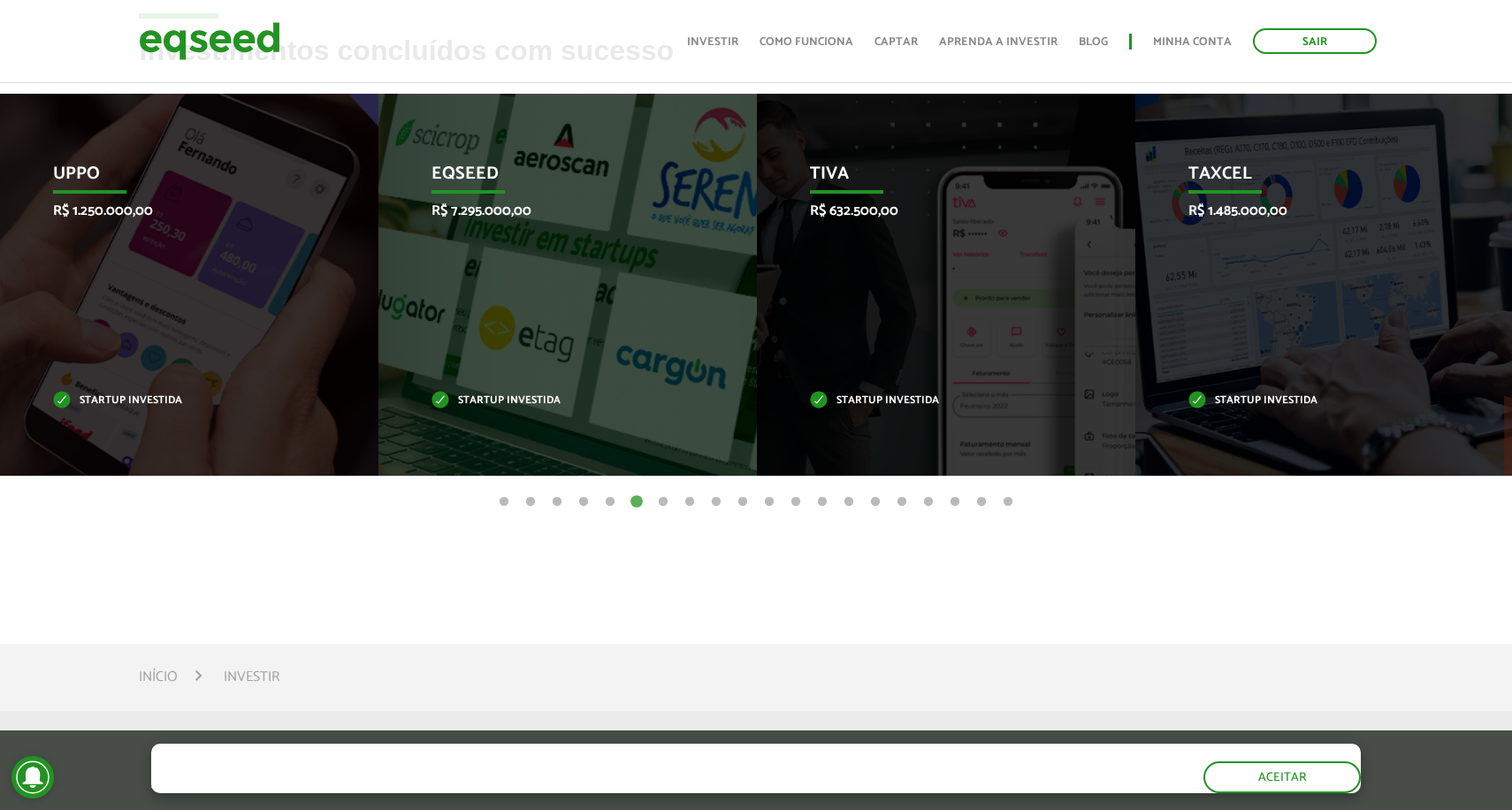
click at [614, 500] on button "5" at bounding box center [610, 501] width 17 height 17
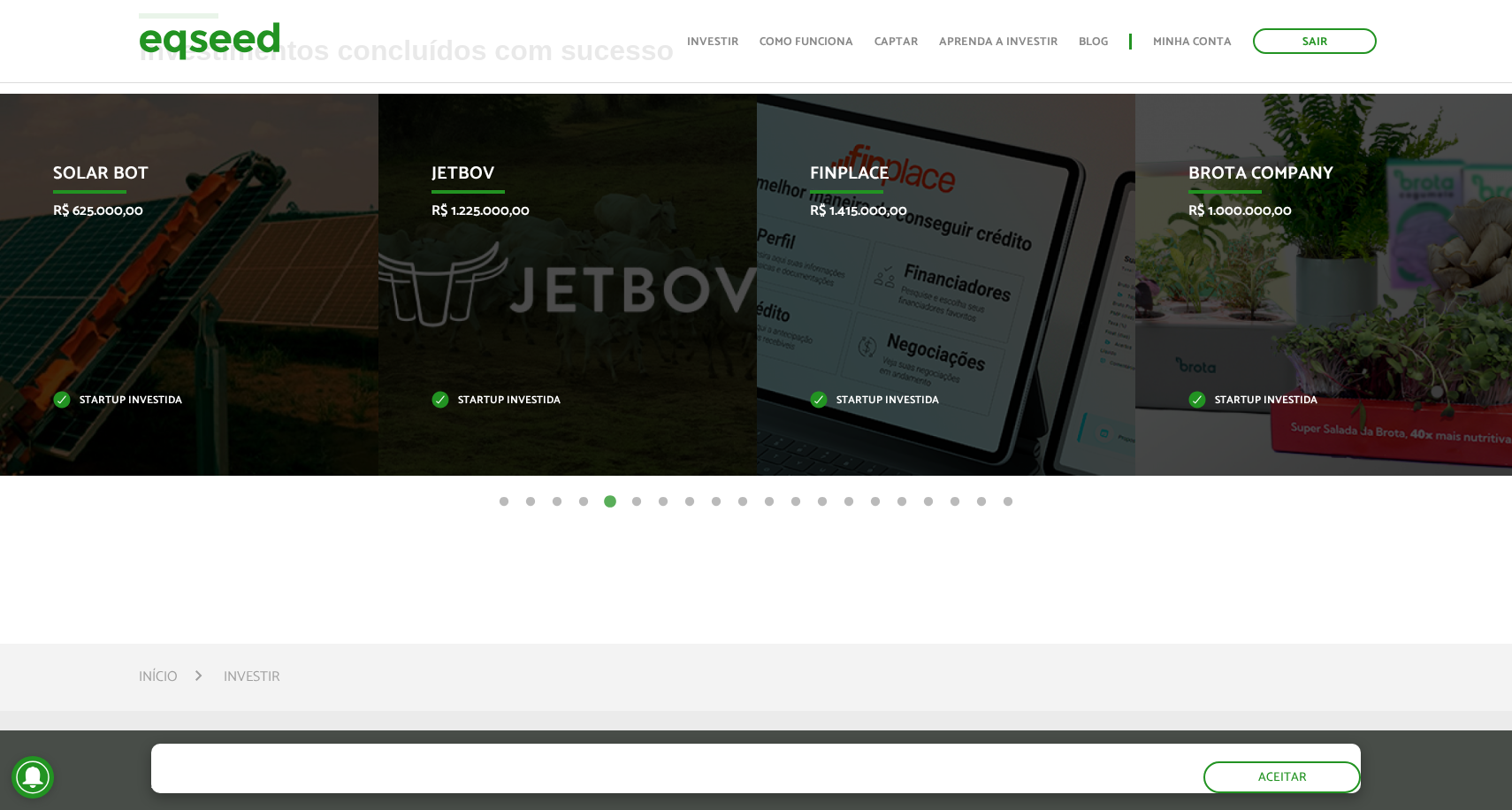
click at [587, 499] on button "4" at bounding box center [583, 501] width 17 height 17
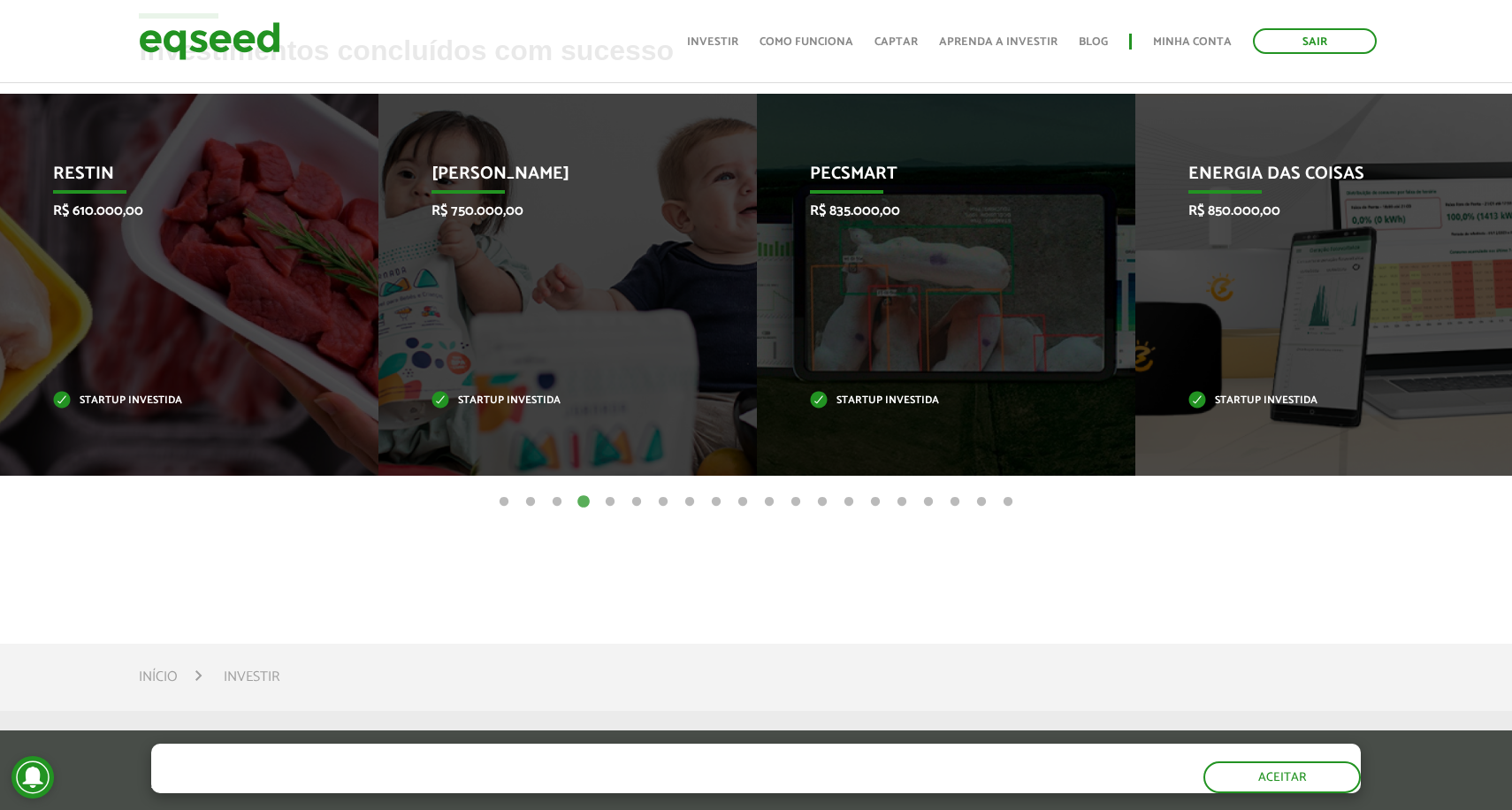
click at [559, 501] on button "3" at bounding box center [556, 501] width 17 height 17
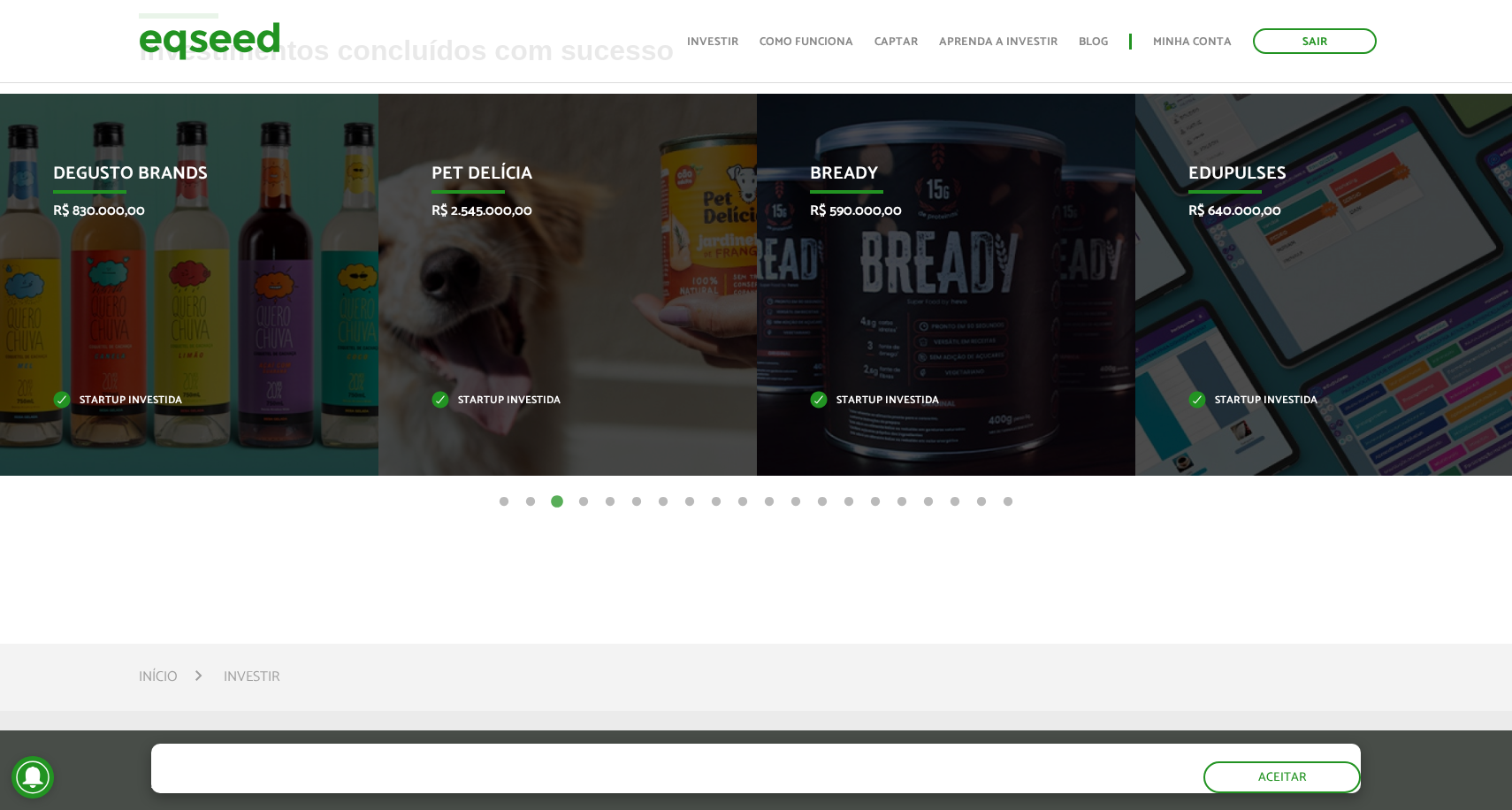
click at [529, 502] on button "2" at bounding box center [530, 501] width 17 height 17
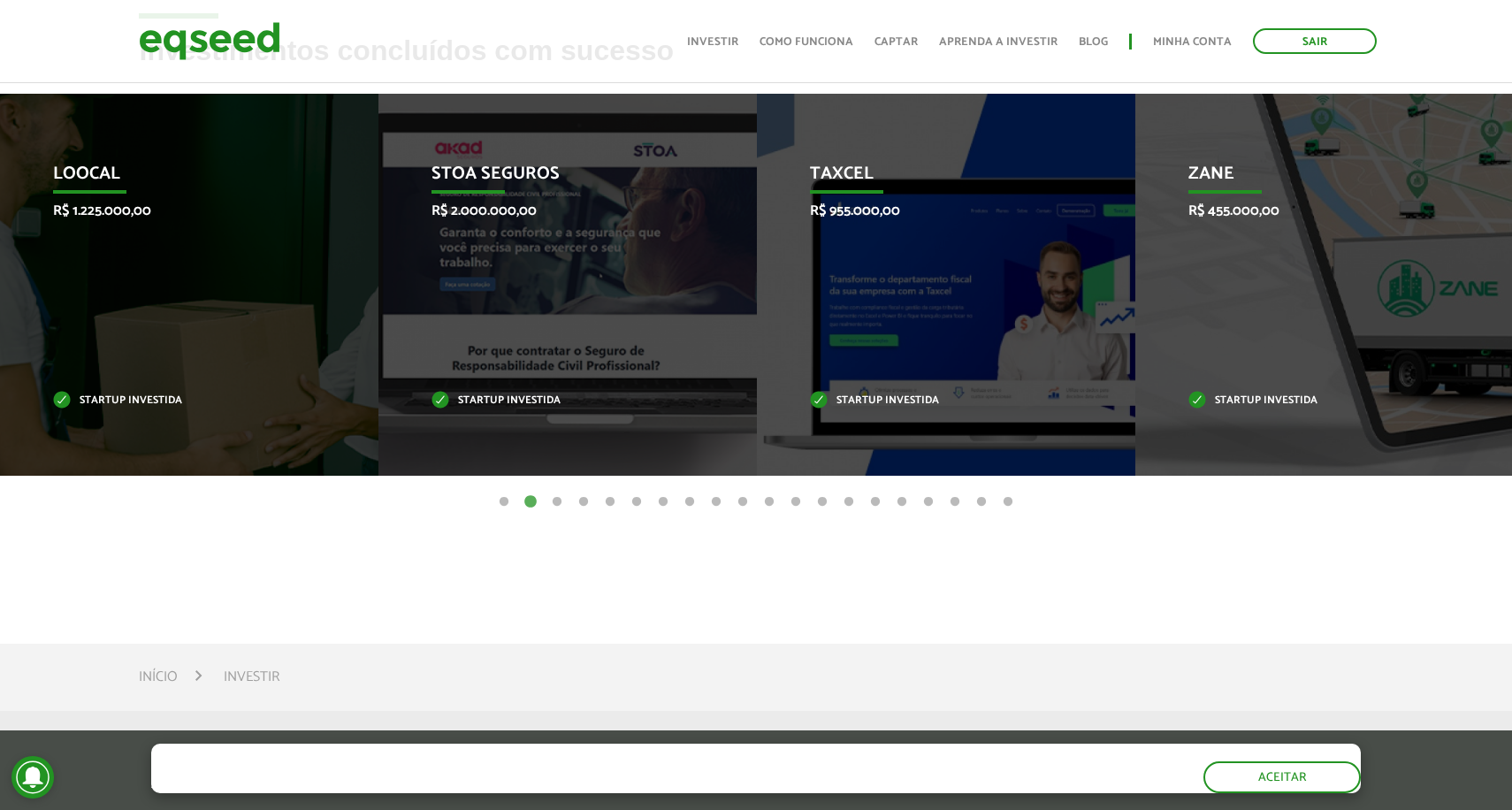
click at [474, 498] on ul "1 2 3 4 5 6 7 8 9 10 11 12 13 14 15 16 17 18 19 20" at bounding box center [756, 501] width 1512 height 19
click at [499, 496] on button "1" at bounding box center [503, 501] width 17 height 17
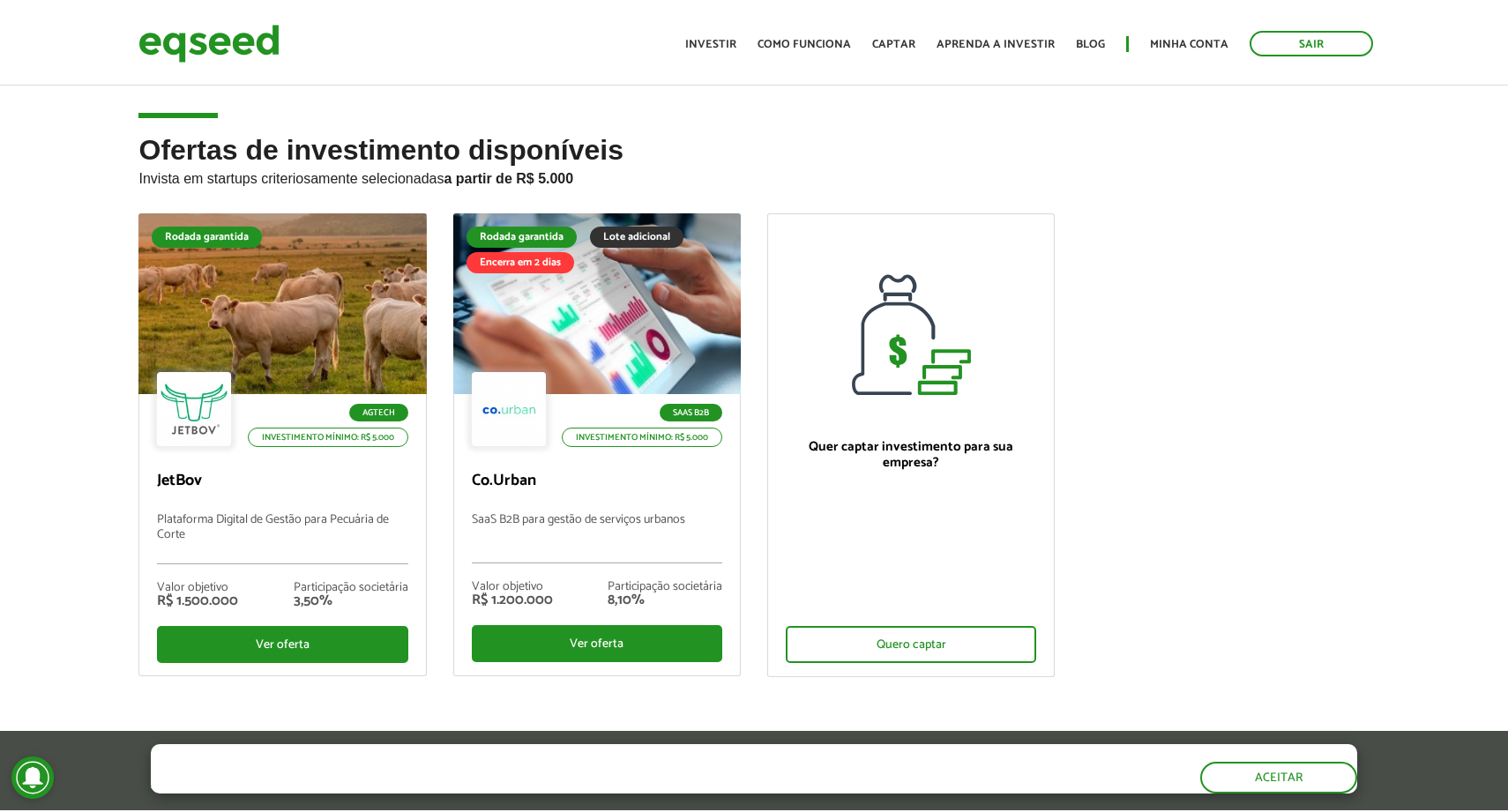
scroll to position [0, 0]
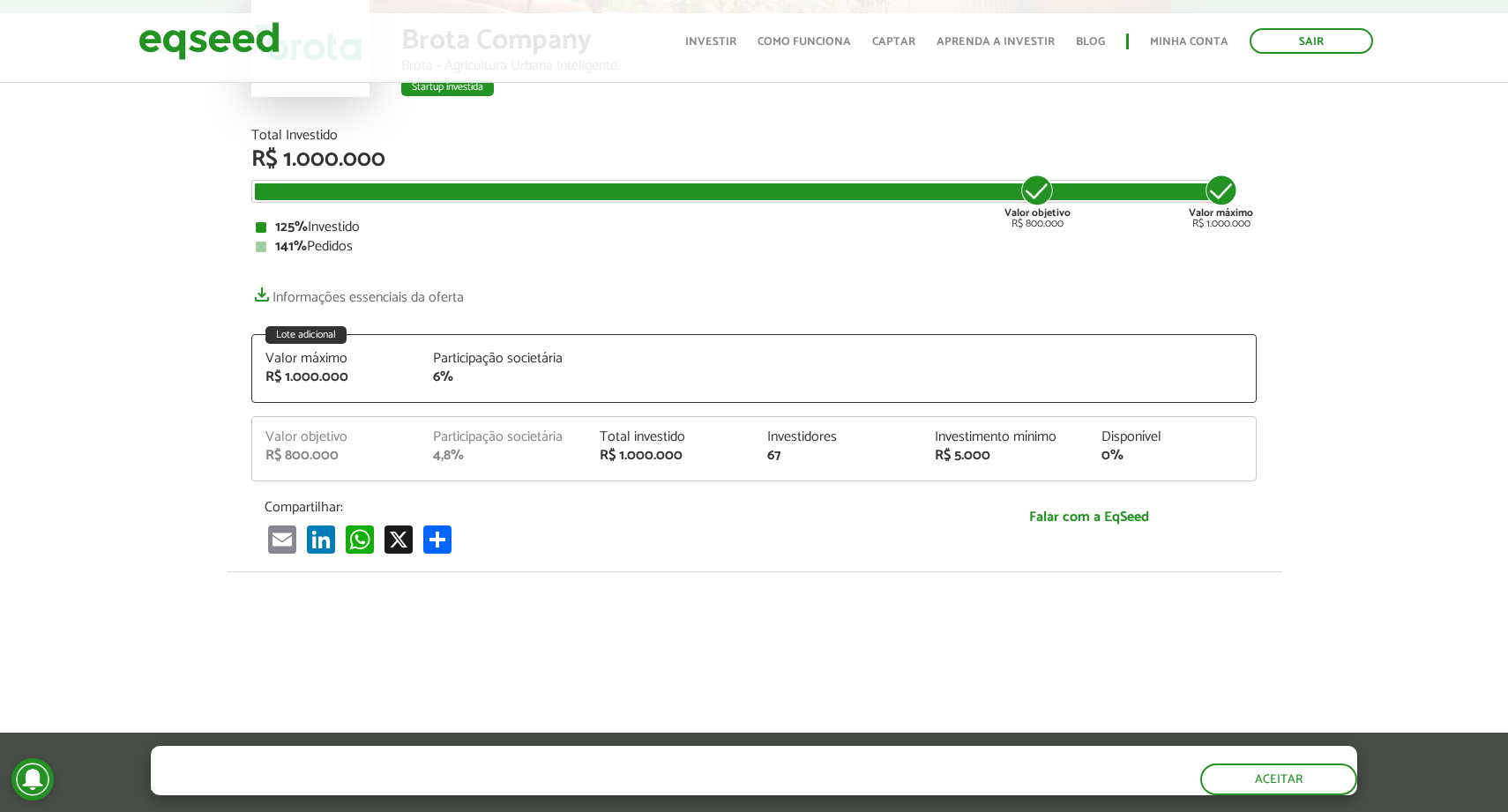
scroll to position [173, 0]
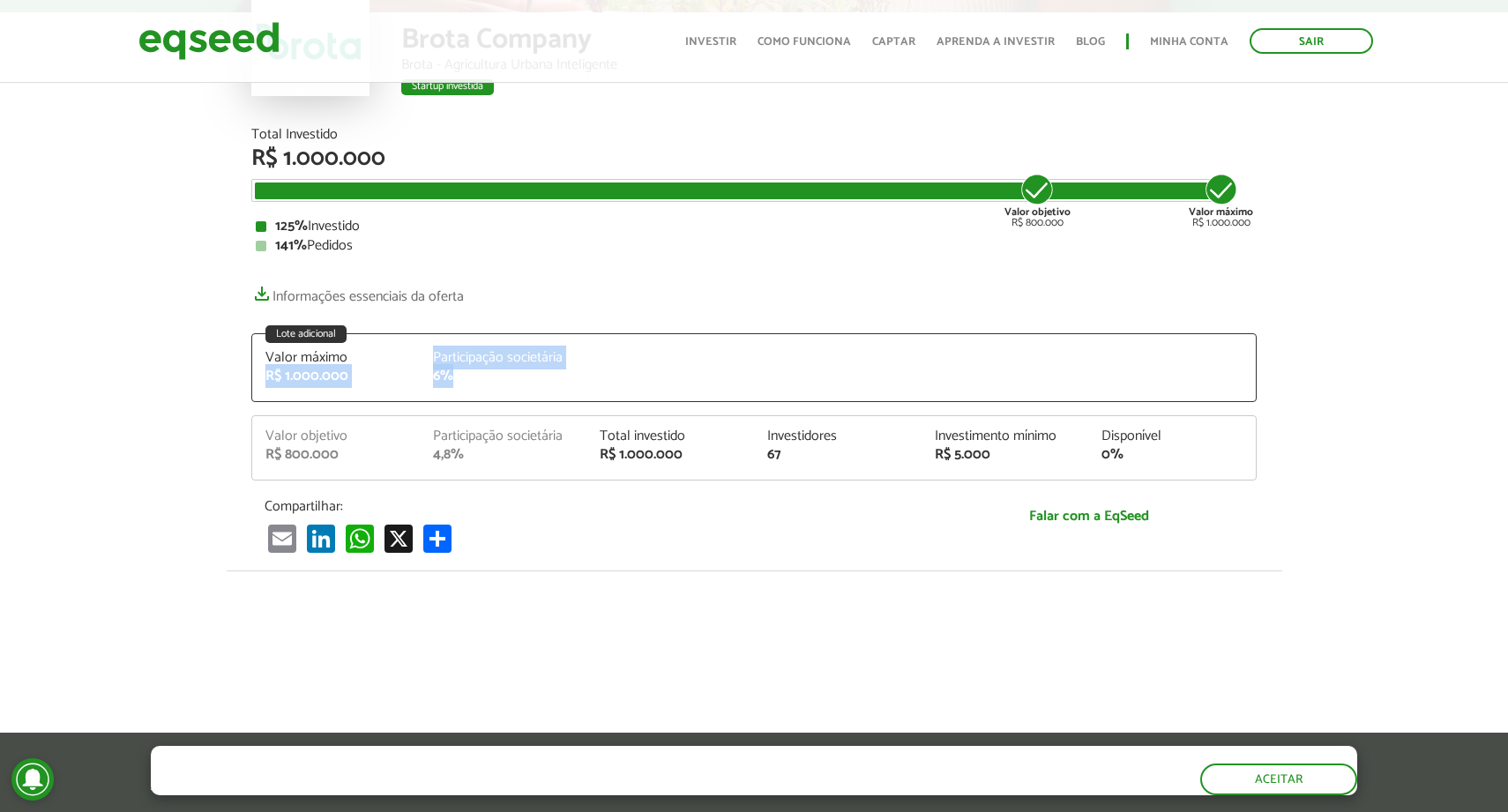
drag, startPoint x: 496, startPoint y: 372, endPoint x: 394, endPoint y: 349, distance: 104.6
click at [394, 349] on div "Lote adicional Valor máximo R$ 1.000.000 Participação societária 6%" at bounding box center [754, 367] width 1005 height 69
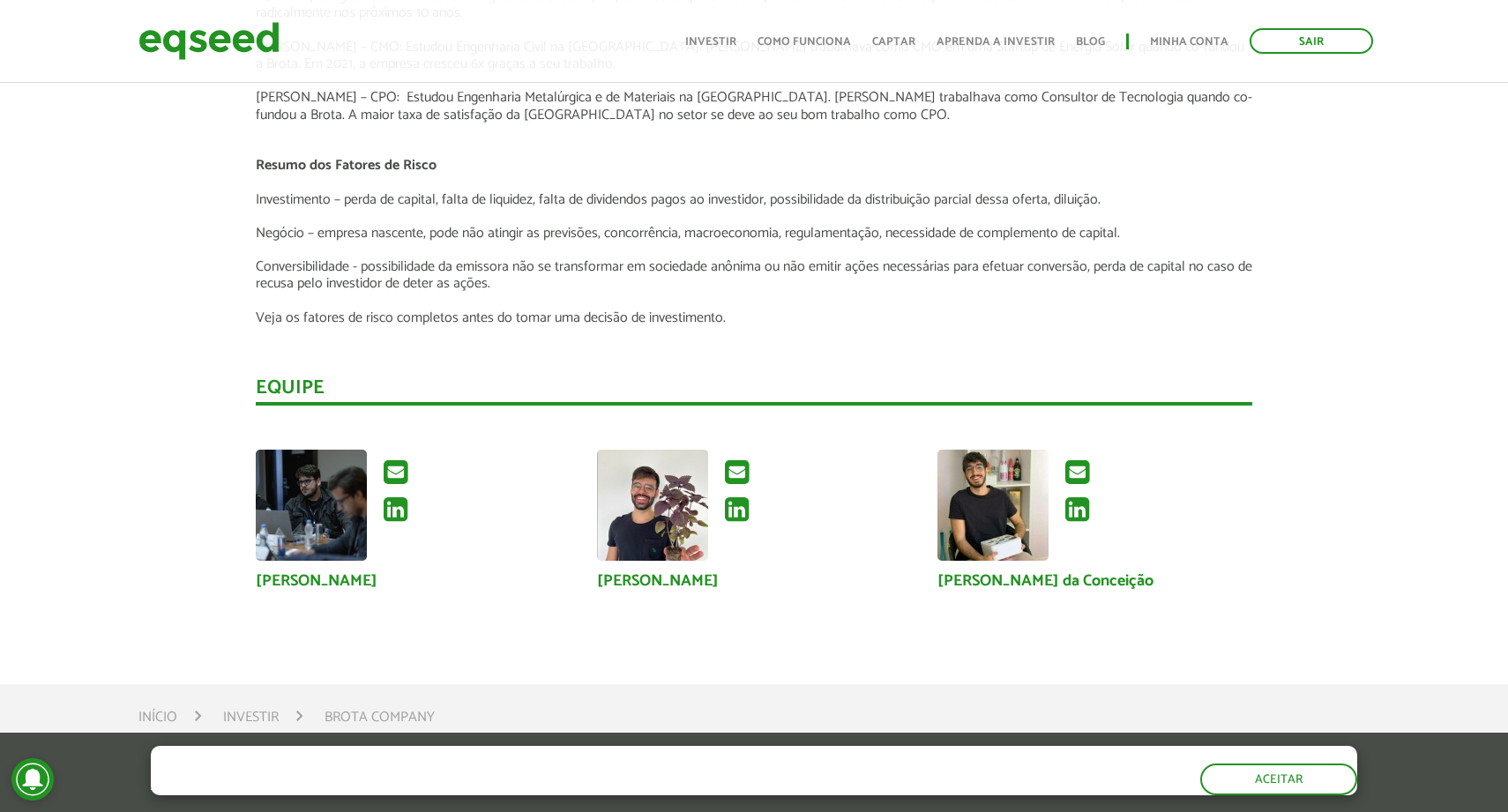
scroll to position [3057, 0]
